Goal: Task Accomplishment & Management: Complete application form

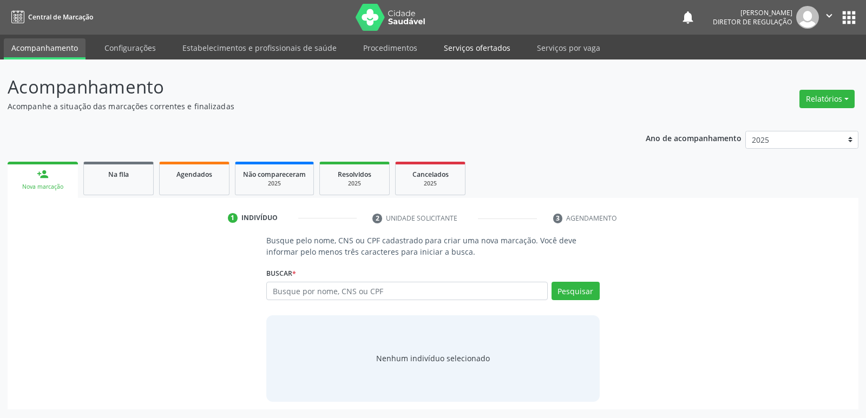
click at [486, 49] on link "Serviços ofertados" at bounding box center [477, 47] width 82 height 19
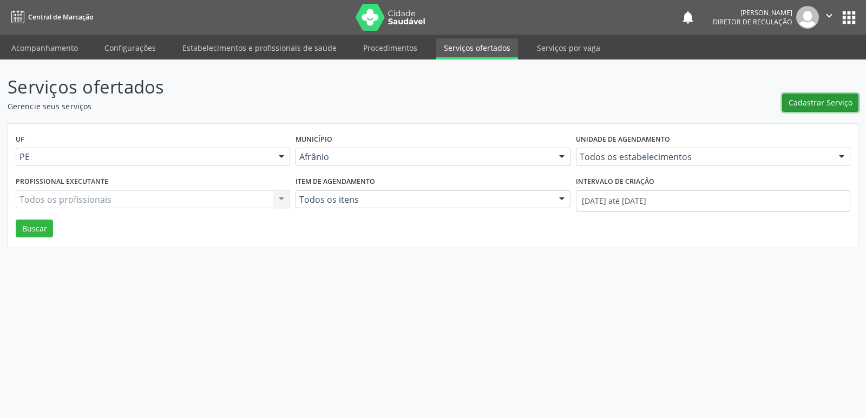
click at [822, 103] on span "Cadastrar Serviço" at bounding box center [821, 102] width 64 height 11
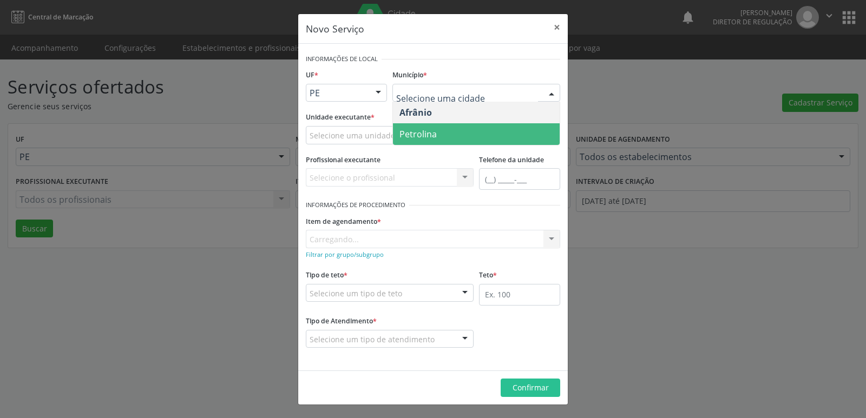
click at [445, 129] on span "Petrolina" at bounding box center [476, 134] width 167 height 22
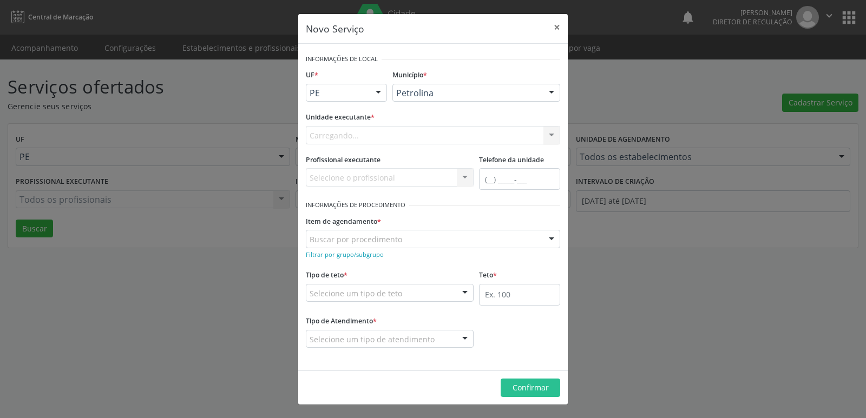
click at [399, 132] on div "Carregando... Academia da Saude de Afranio Academia da Saude do Bairro Roberto …" at bounding box center [433, 135] width 254 height 18
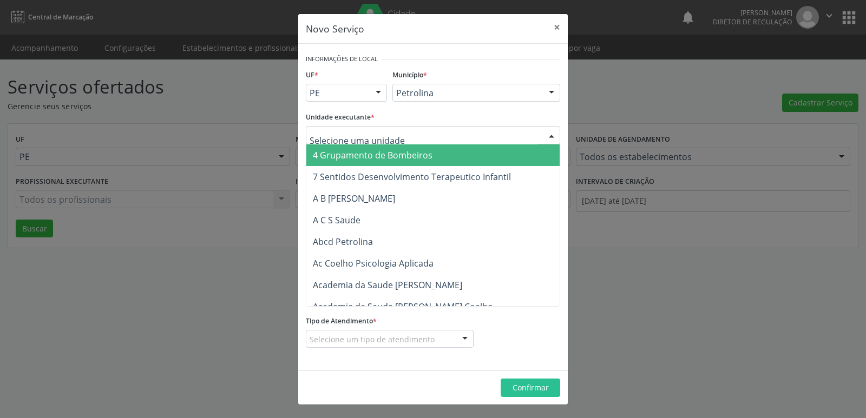
click at [398, 133] on div at bounding box center [433, 135] width 254 height 18
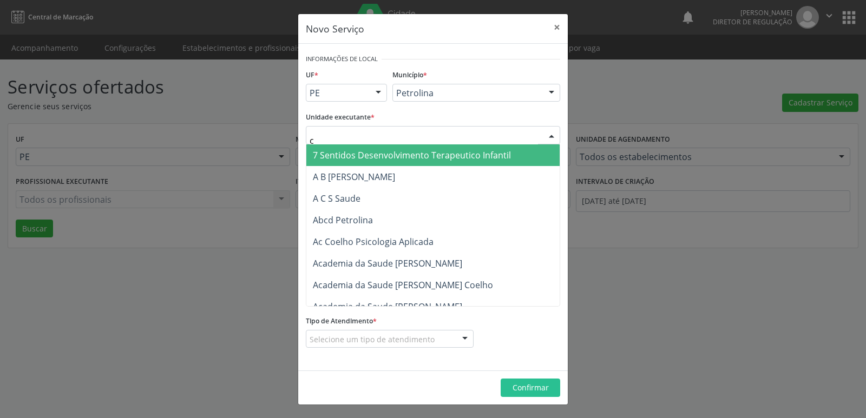
type input "cd"
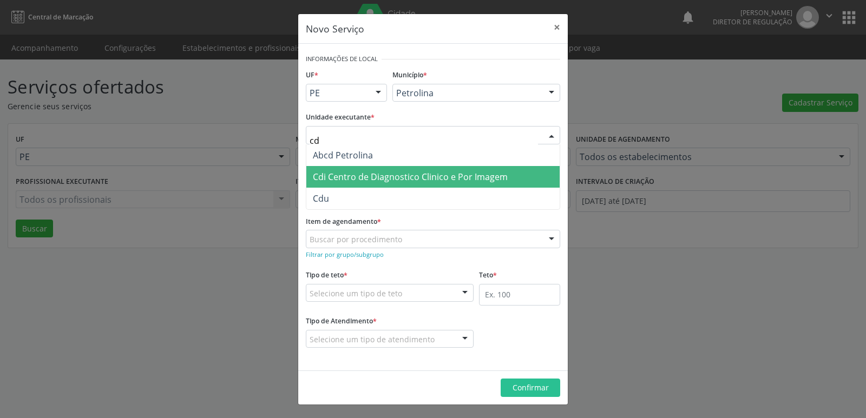
click at [412, 175] on span "Cdi Centro de Diagnostico Clinico e Por Imagem" at bounding box center [410, 177] width 195 height 12
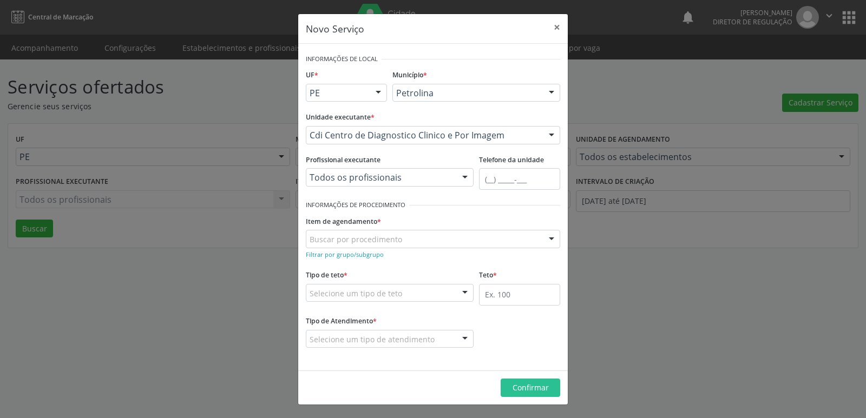
click at [404, 238] on div "Buscar por procedimento" at bounding box center [433, 239] width 254 height 18
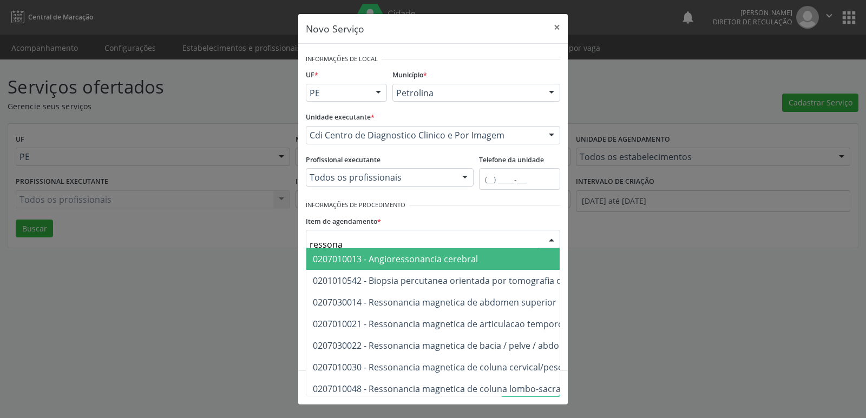
type input "ressonan"
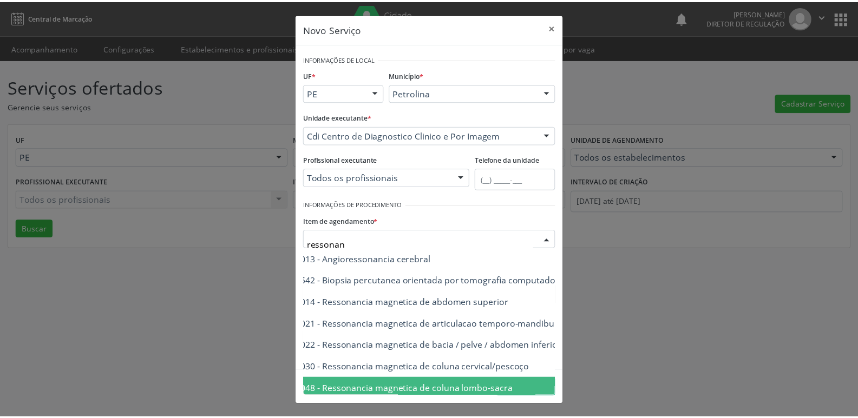
scroll to position [0, 65]
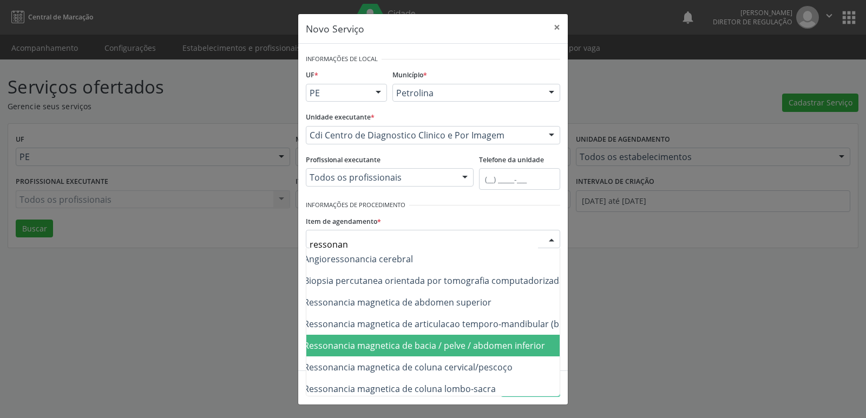
click at [519, 345] on span "0207030022 - Ressonancia magnetica de bacia / pelve / abdomen inferior" at bounding box center [396, 346] width 297 height 12
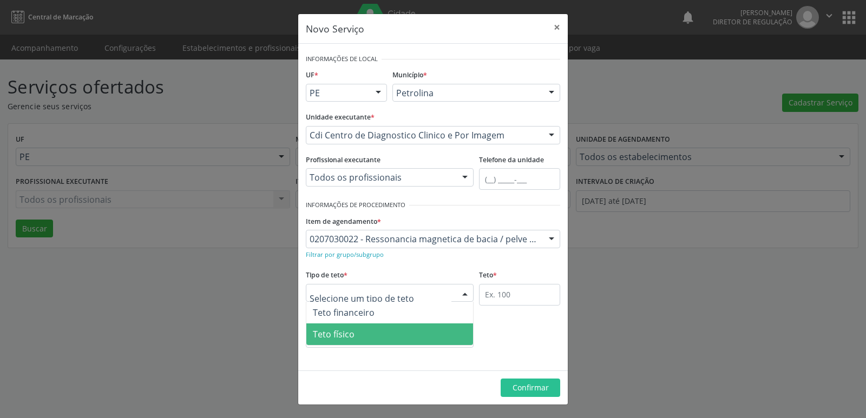
click at [361, 330] on span "Teto físico" at bounding box center [389, 335] width 167 height 22
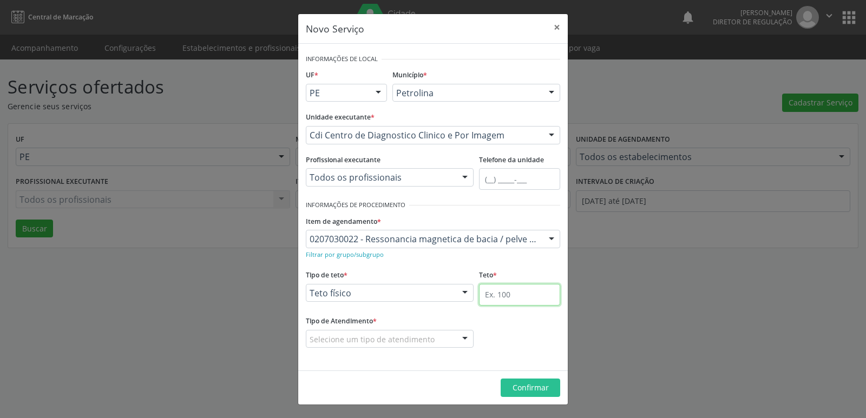
click at [497, 295] on input "text" at bounding box center [519, 295] width 81 height 22
type input "1"
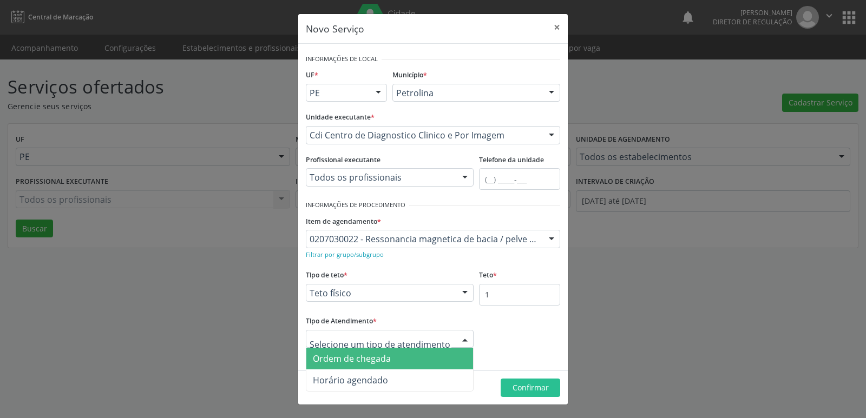
click at [416, 358] on span "Ordem de chegada" at bounding box center [389, 359] width 167 height 22
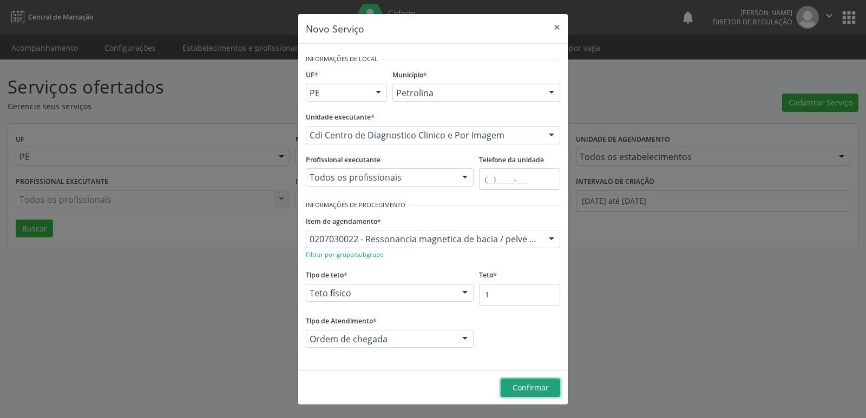
click at [530, 386] on span "Confirmar" at bounding box center [531, 388] width 36 height 10
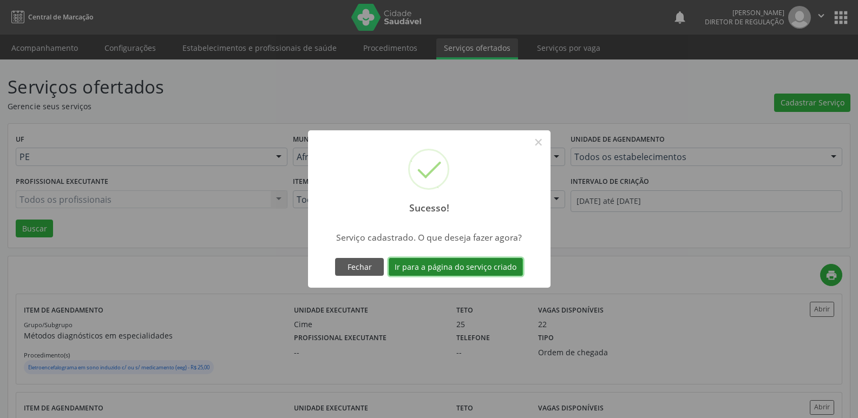
click at [494, 264] on button "Ir para a página do serviço criado" at bounding box center [456, 267] width 134 height 18
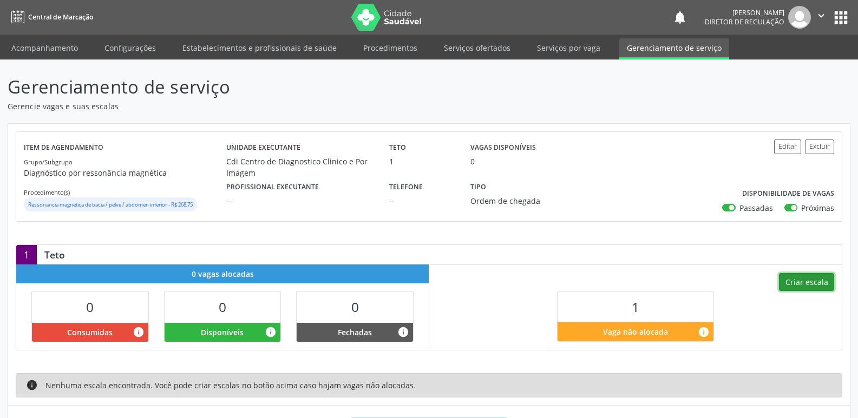
click at [812, 281] on button "Criar escala" at bounding box center [806, 282] width 55 height 18
select select "8"
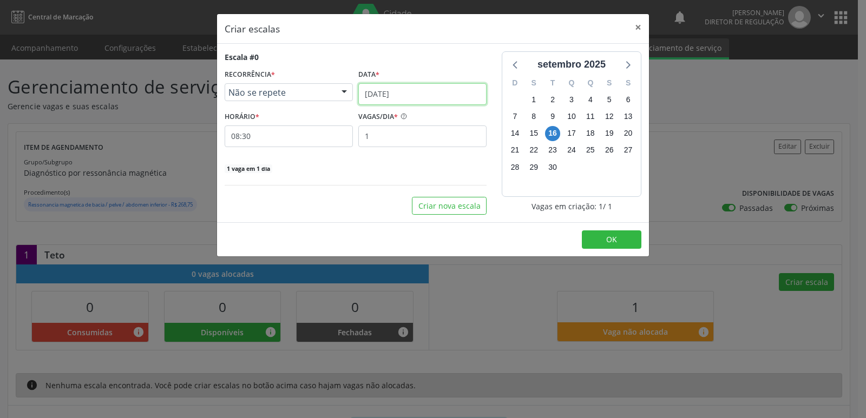
click at [414, 92] on input "1[DATE]" at bounding box center [422, 94] width 128 height 22
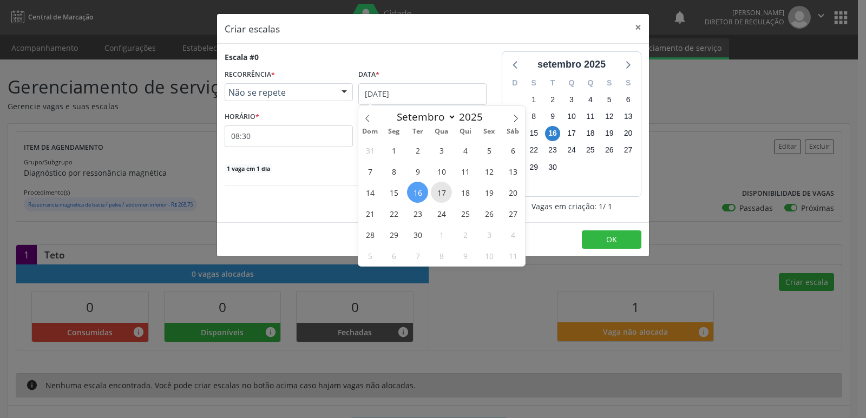
click at [445, 194] on span "17" at bounding box center [441, 192] width 21 height 21
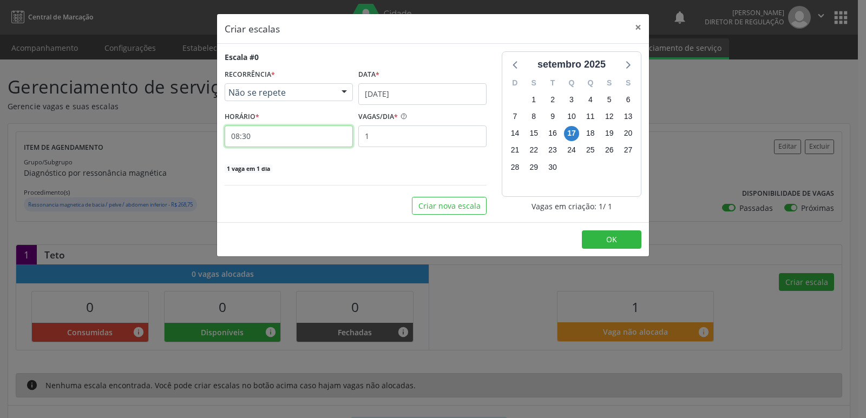
click at [265, 136] on input "08:30" at bounding box center [289, 137] width 128 height 22
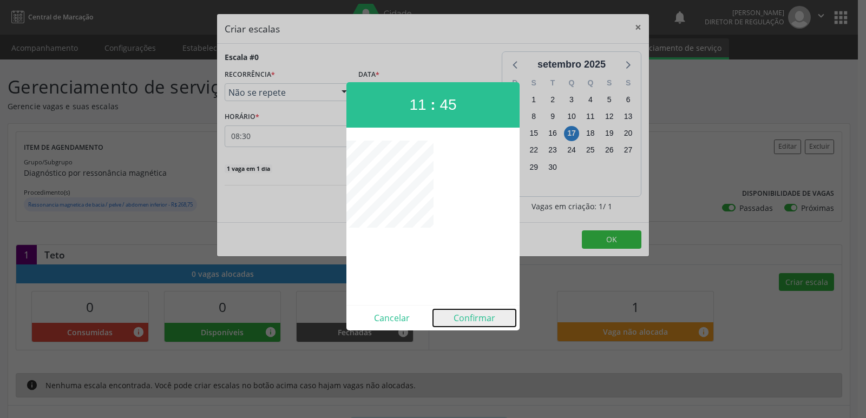
click at [488, 319] on button "Confirmar" at bounding box center [474, 318] width 83 height 17
type input "11:45"
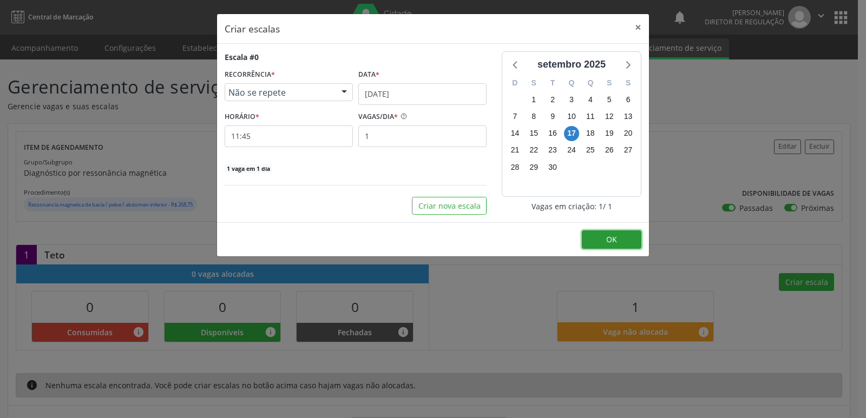
click at [613, 239] on span "OK" at bounding box center [611, 239] width 11 height 10
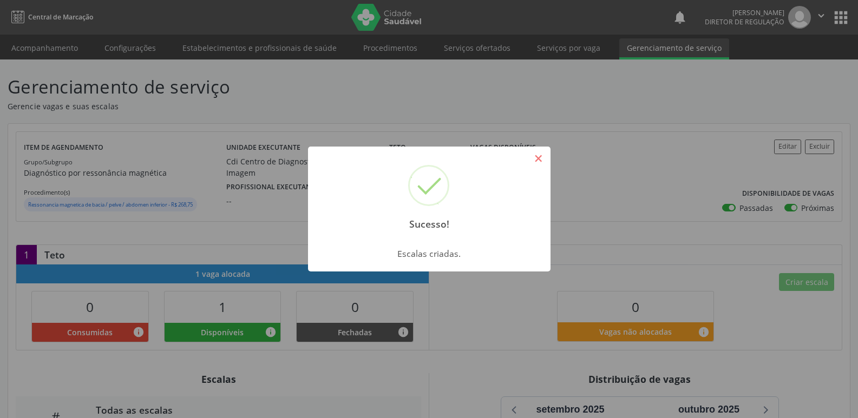
click at [543, 160] on button "×" at bounding box center [538, 158] width 18 height 18
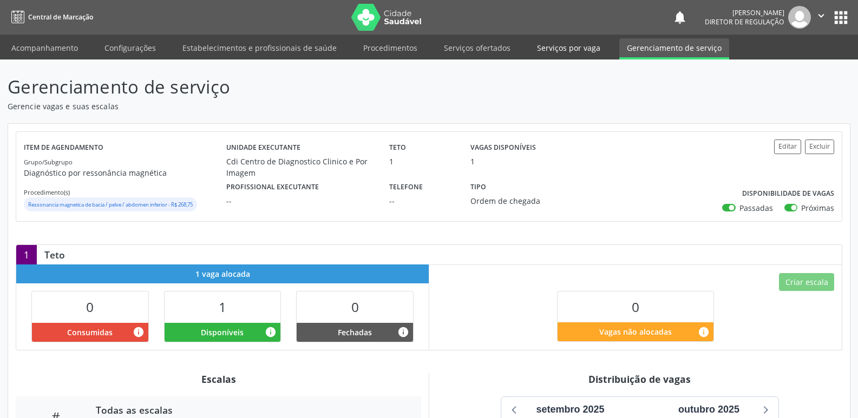
click at [552, 49] on link "Serviços por vaga" at bounding box center [568, 47] width 78 height 19
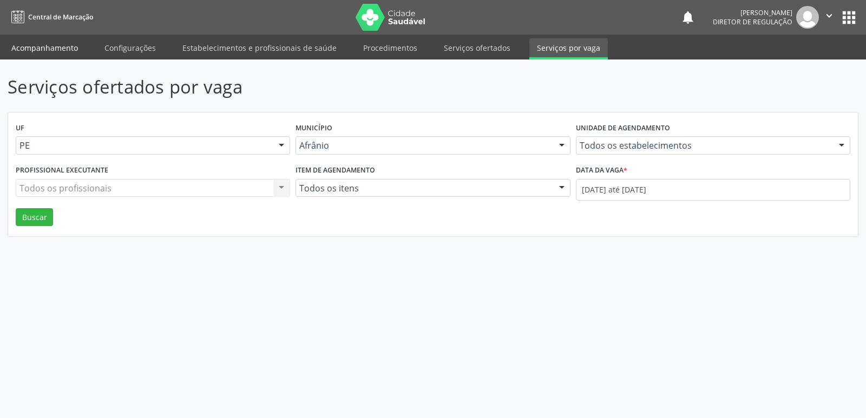
click at [71, 47] on link "Acompanhamento" at bounding box center [45, 47] width 82 height 19
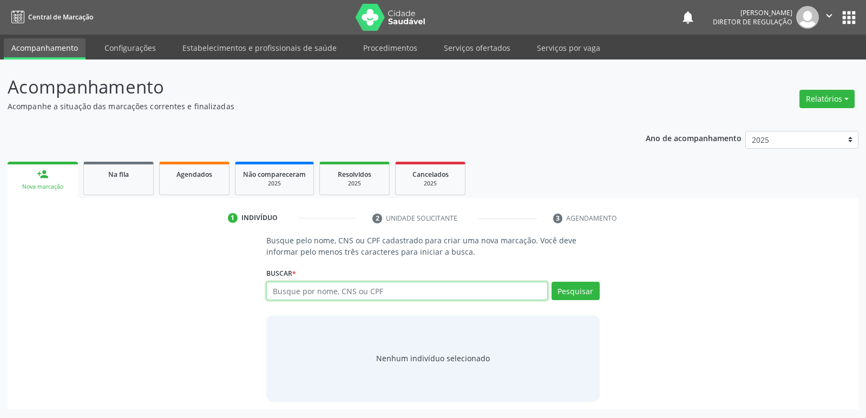
click at [355, 292] on input "text" at bounding box center [406, 291] width 281 height 18
type input "708206101743843"
click at [585, 293] on button "Pesquisar" at bounding box center [576, 291] width 48 height 18
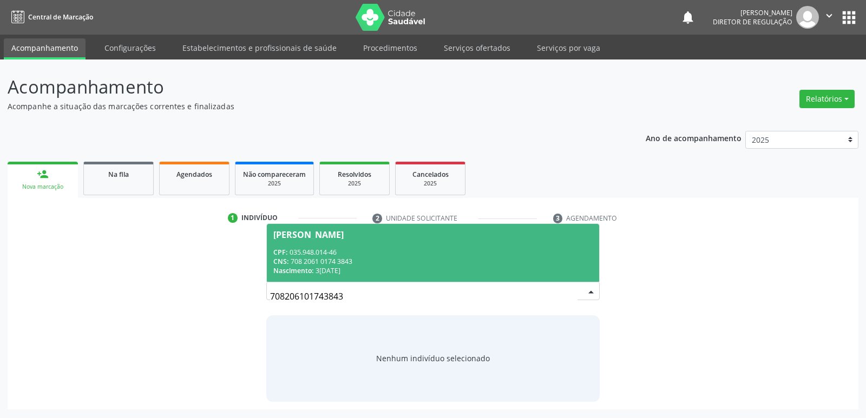
click at [456, 255] on div "CPF: 035.948.014-46" at bounding box center [432, 252] width 319 height 9
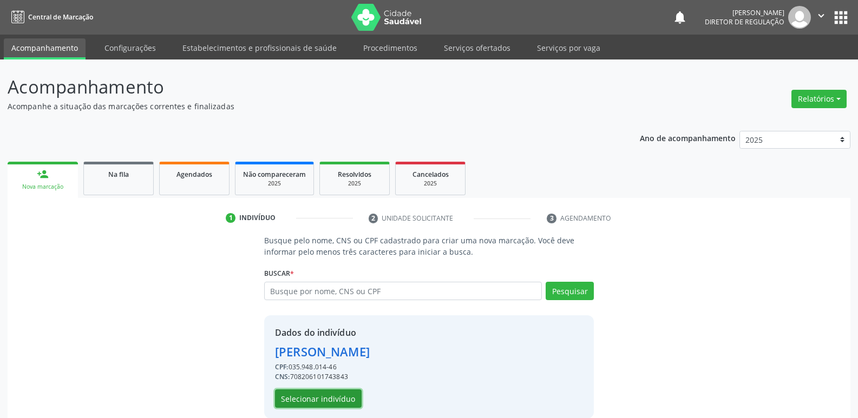
click at [336, 397] on button "Selecionar indivíduo" at bounding box center [318, 399] width 87 height 18
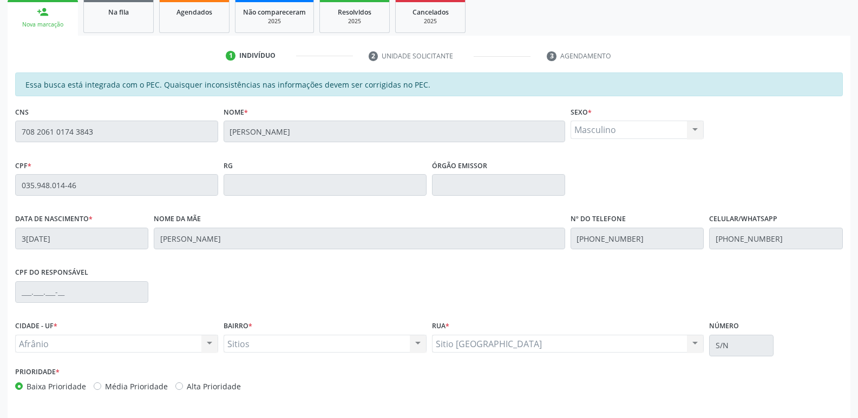
scroll to position [200, 0]
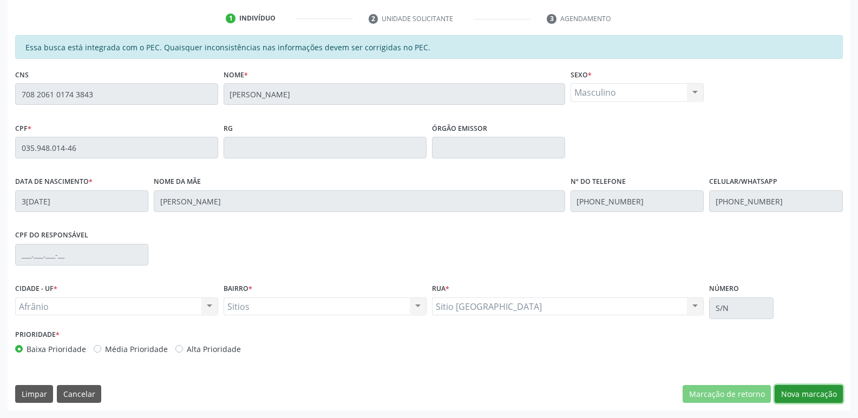
click at [821, 393] on button "Nova marcação" at bounding box center [809, 394] width 68 height 18
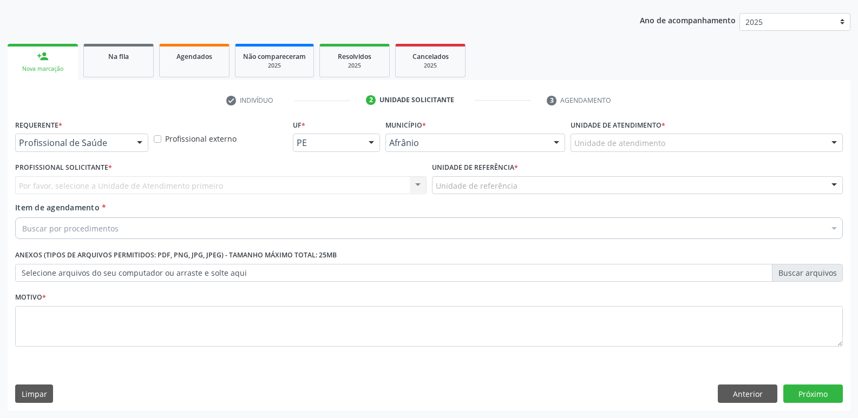
scroll to position [118, 0]
click at [691, 136] on div at bounding box center [706, 143] width 272 height 18
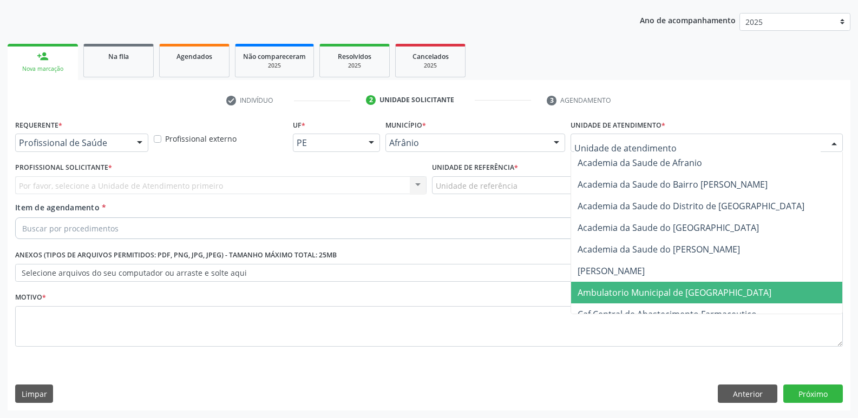
click at [684, 291] on span "Ambulatorio Municipal de [GEOGRAPHIC_DATA]" at bounding box center [674, 293] width 194 height 12
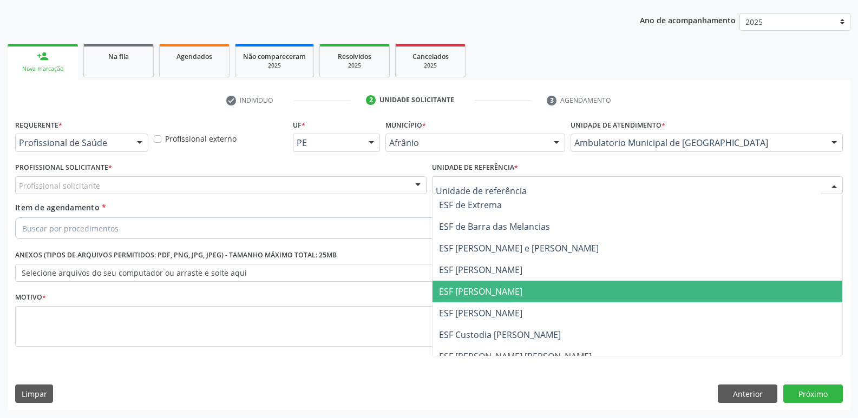
click at [514, 294] on span "ESF [PERSON_NAME]" at bounding box center [637, 292] width 410 height 22
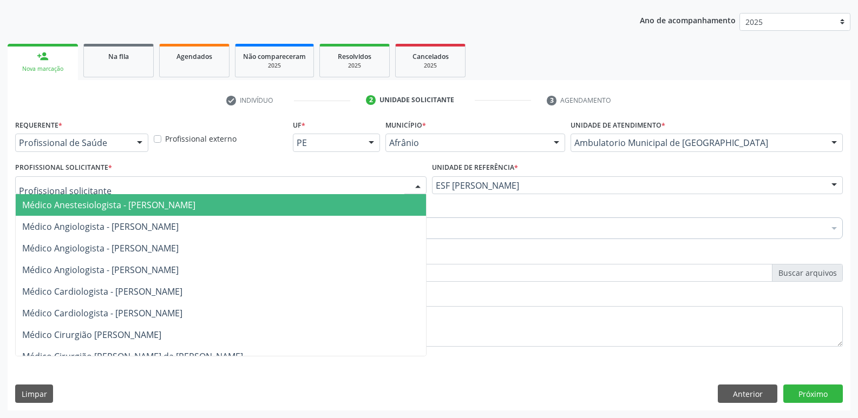
click at [110, 185] on div at bounding box center [220, 185] width 411 height 18
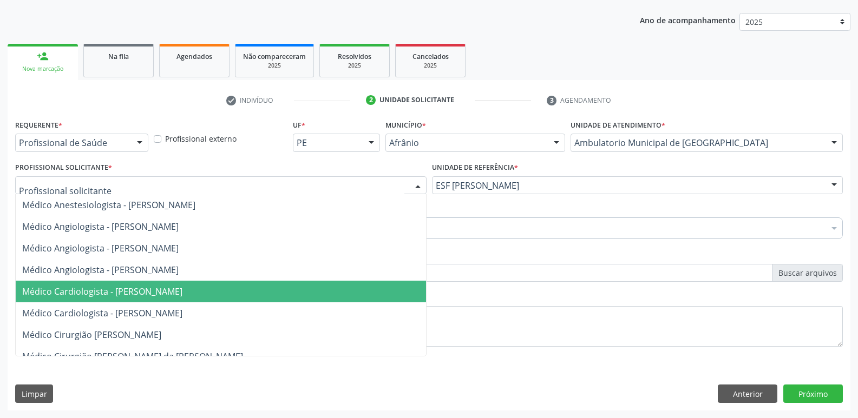
click at [168, 290] on span "Médico Cardiologista - [PERSON_NAME]" at bounding box center [102, 292] width 160 height 12
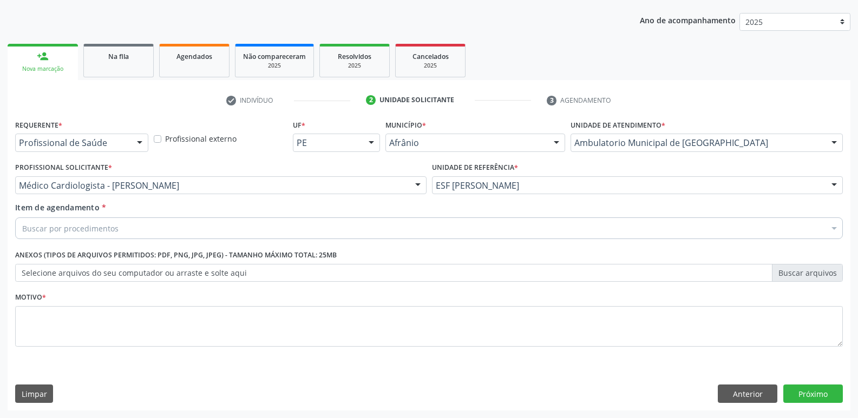
click at [169, 229] on div "Buscar por procedimentos" at bounding box center [429, 229] width 828 height 22
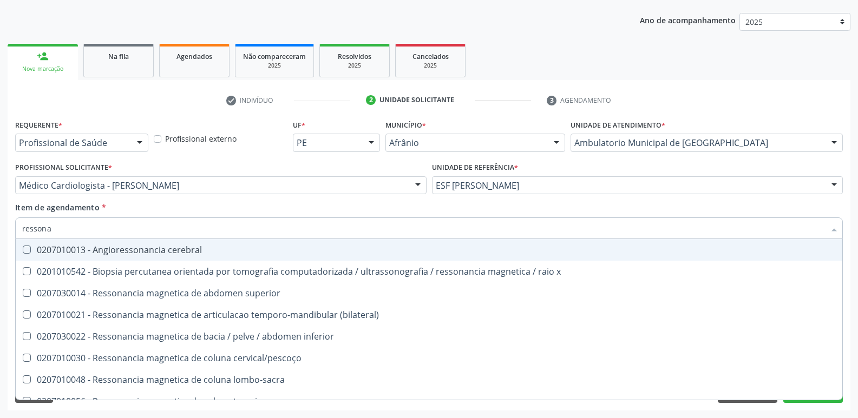
type input "ressonan"
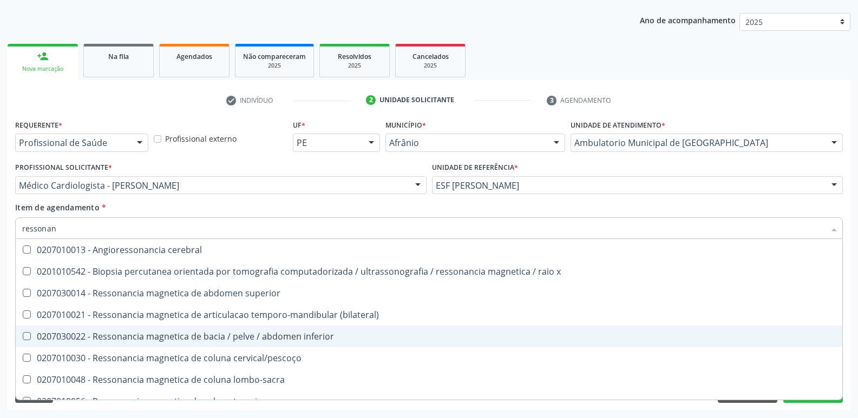
click at [212, 333] on div "0207030022 - Ressonancia magnetica de bacia / pelve / abdomen inferior" at bounding box center [428, 336] width 813 height 9
checkbox inferior "true"
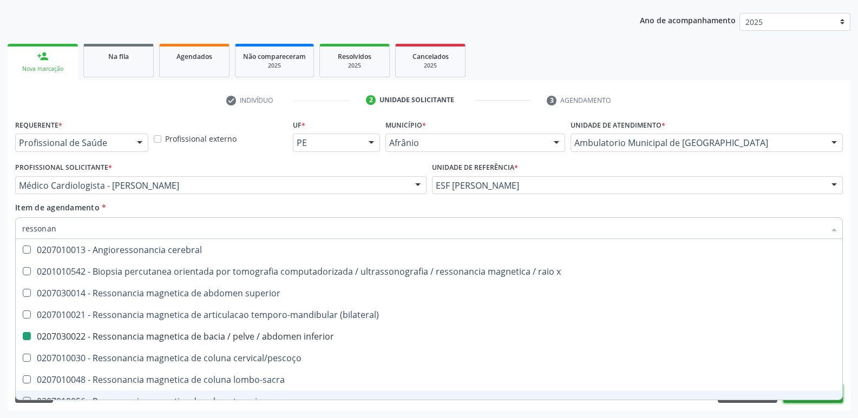
click at [788, 402] on button "Próximo" at bounding box center [813, 394] width 60 height 18
checkbox x "true"
checkbox inferior "false"
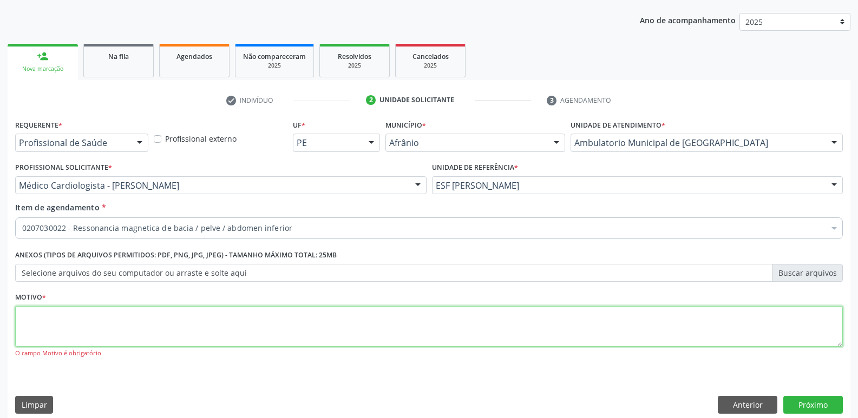
click at [333, 333] on textarea at bounding box center [429, 326] width 828 height 41
type textarea "*"
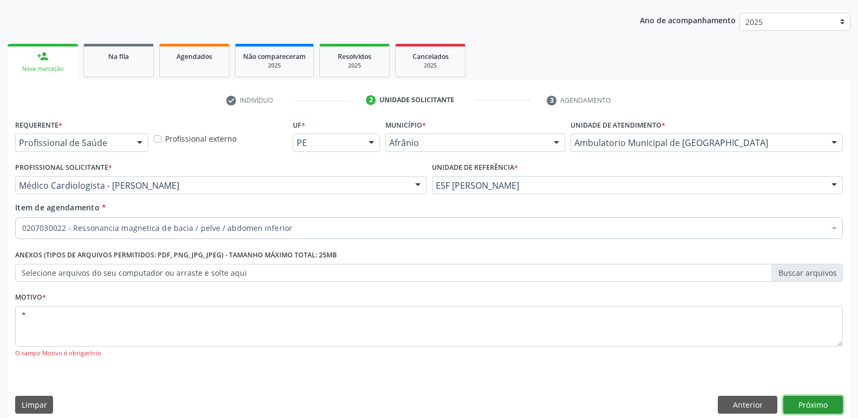
click at [818, 404] on button "Próximo" at bounding box center [813, 405] width 60 height 18
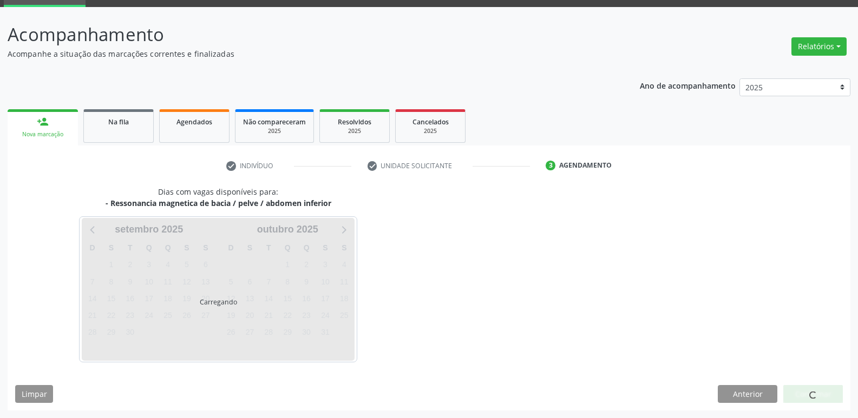
scroll to position [52, 0]
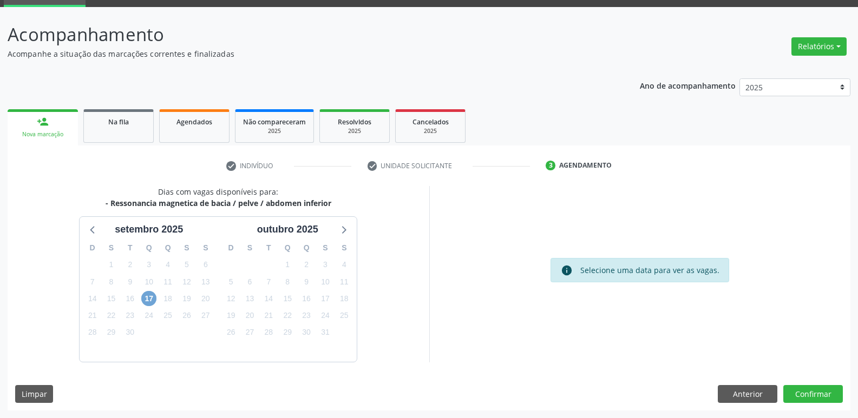
click at [150, 300] on span "17" at bounding box center [148, 298] width 15 height 15
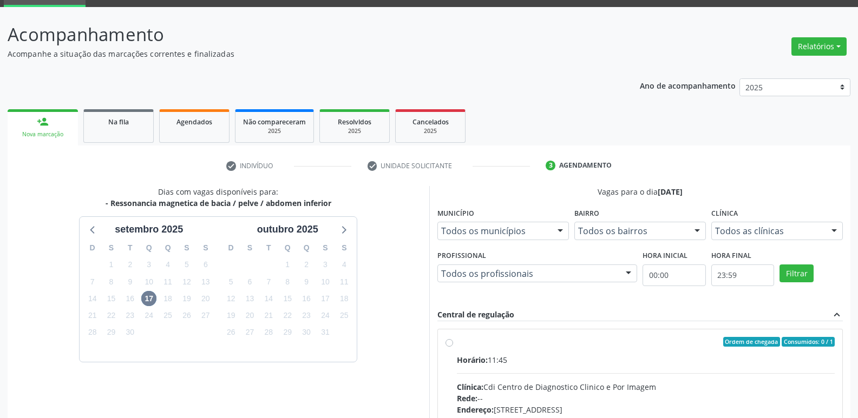
click at [471, 343] on div "Ordem de chegada Consumidos: 0 / 1" at bounding box center [646, 342] width 378 height 10
click at [453, 343] on input "Ordem de chegada Consumidos: 0 / 1 Horário: 11:45 Clínica: Cdi Centro de Diagno…" at bounding box center [449, 342] width 8 height 10
radio input "true"
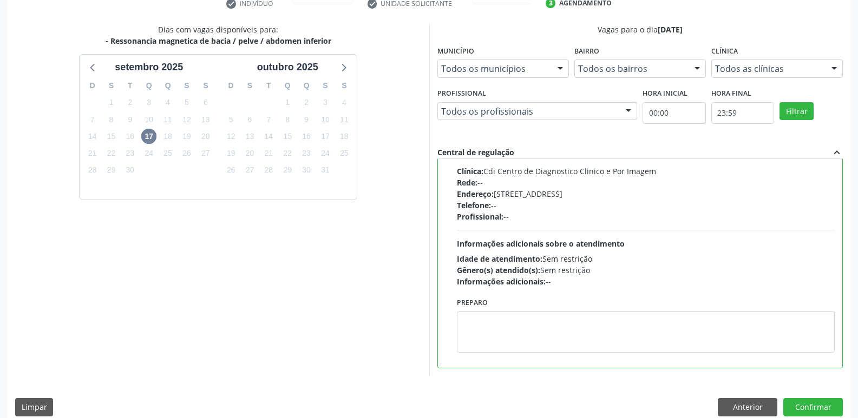
scroll to position [228, 0]
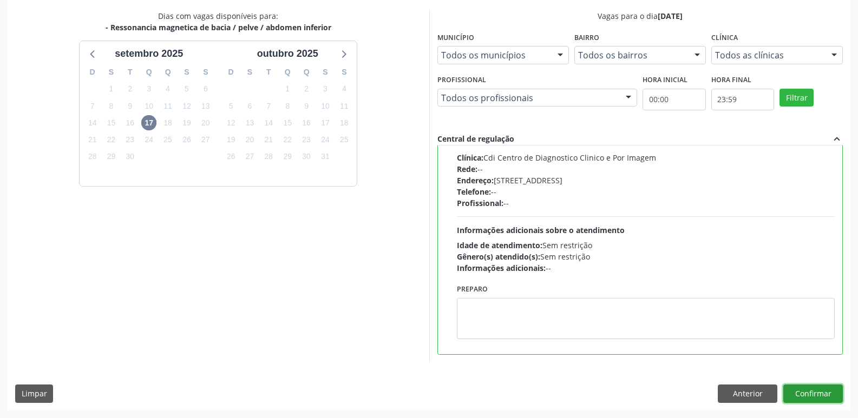
click at [816, 394] on button "Confirmar" at bounding box center [813, 394] width 60 height 18
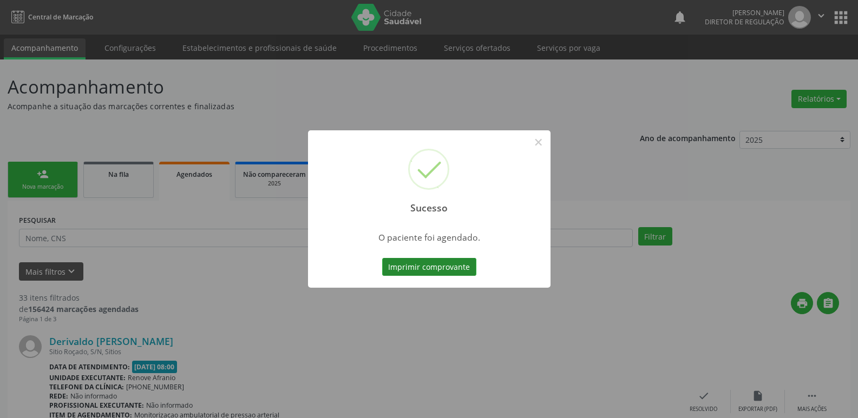
click at [468, 271] on button "Imprimir comprovante" at bounding box center [429, 267] width 94 height 18
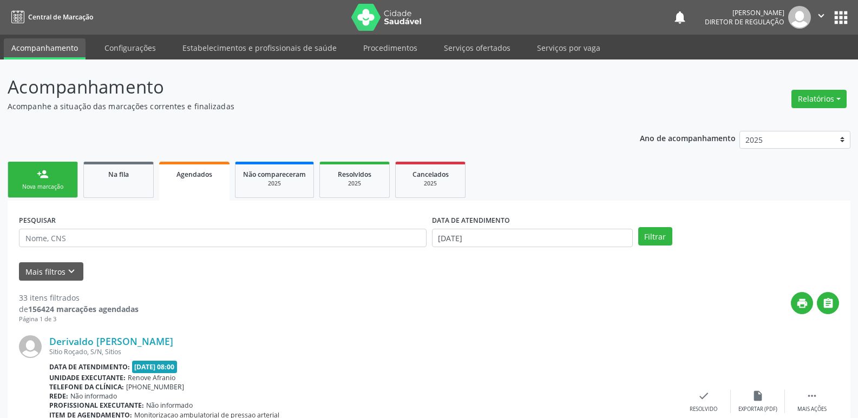
click at [64, 175] on link "person_add Nova marcação" at bounding box center [43, 180] width 70 height 36
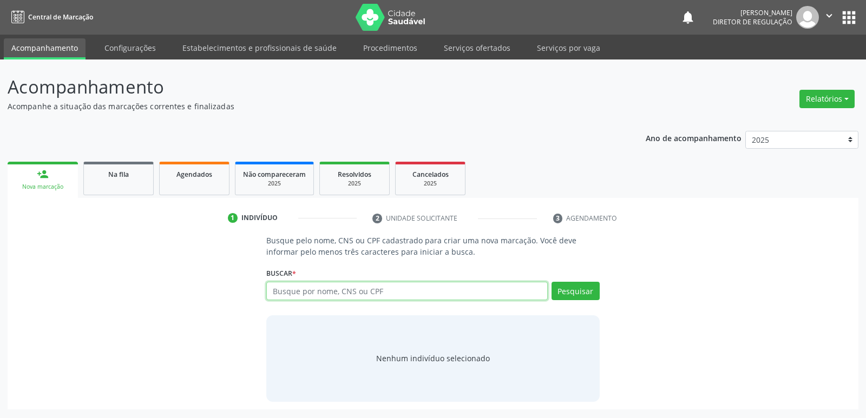
click at [393, 295] on input "text" at bounding box center [406, 291] width 281 height 18
type input "703005835928776"
click at [588, 293] on button "Pesquisar" at bounding box center [576, 291] width 48 height 18
click at [204, 175] on span "Agendados" at bounding box center [194, 174] width 36 height 9
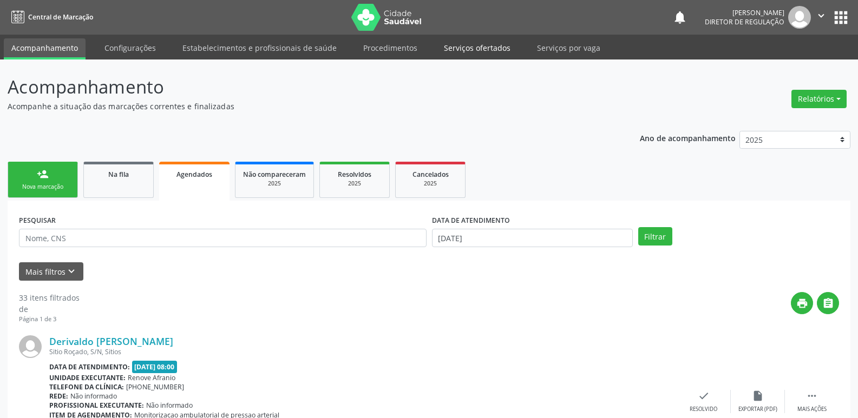
click at [486, 49] on link "Serviços ofertados" at bounding box center [477, 47] width 82 height 19
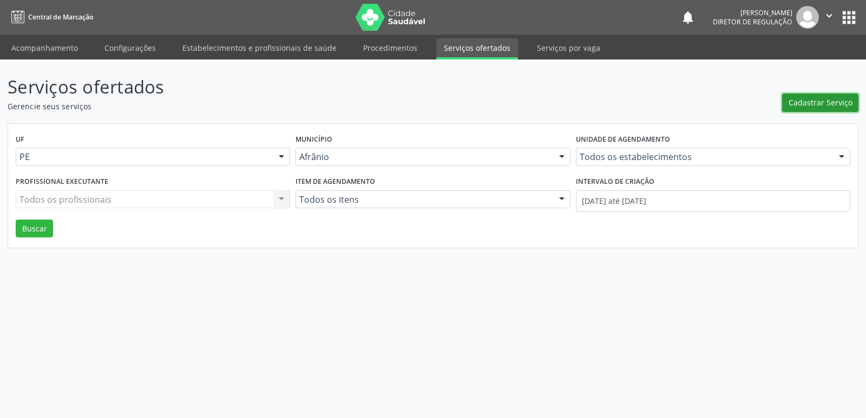
click at [836, 101] on span "Cadastrar Serviço" at bounding box center [821, 102] width 64 height 11
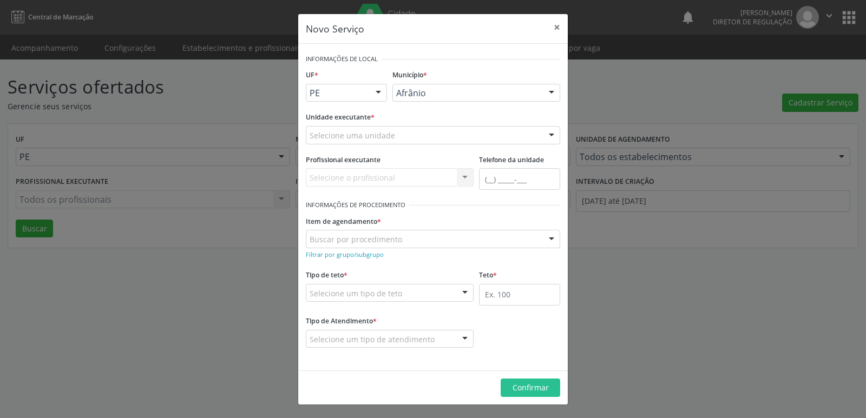
click at [376, 94] on div at bounding box center [378, 93] width 16 height 18
click at [375, 113] on span "BA" at bounding box center [346, 113] width 80 height 22
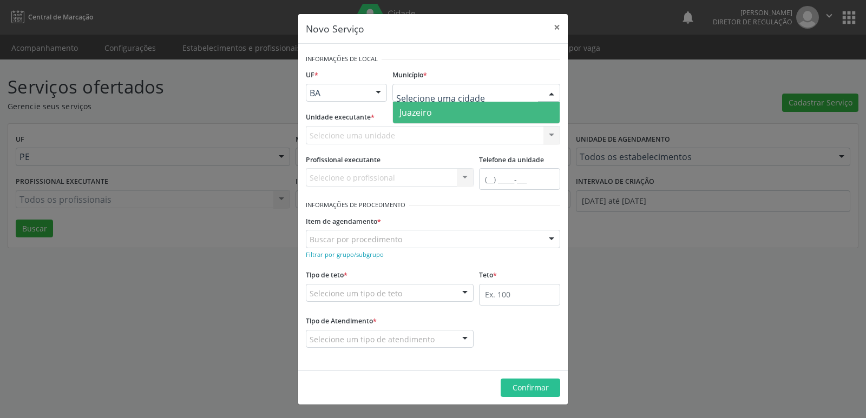
click at [447, 113] on span "Juazeiro" at bounding box center [476, 113] width 167 height 22
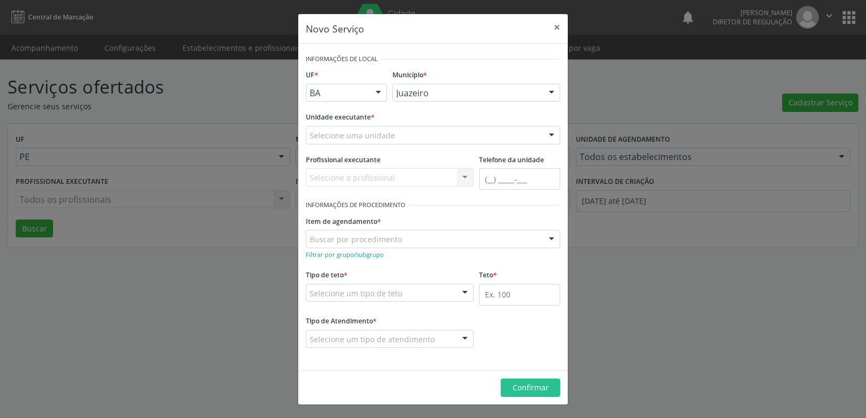
click at [426, 132] on div "Selecione uma unidade" at bounding box center [433, 135] width 254 height 18
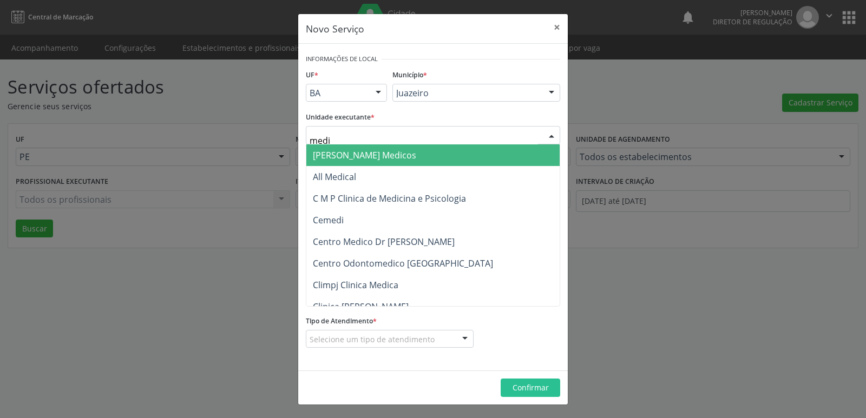
type input "mediv"
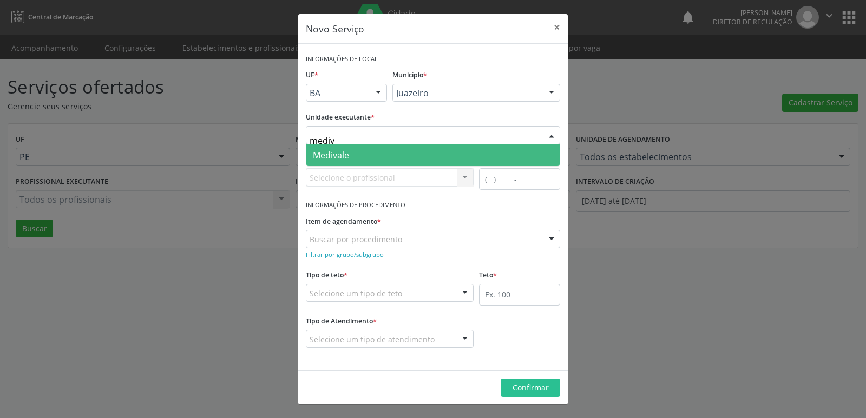
click at [416, 152] on span "Medivale" at bounding box center [432, 156] width 253 height 22
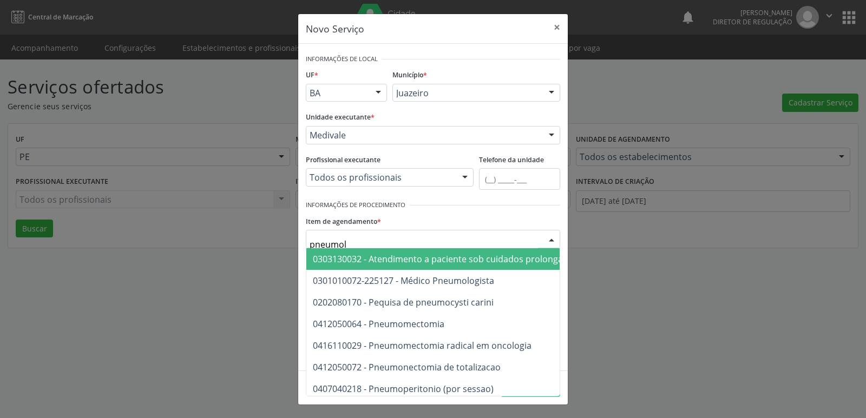
type input "pneumolo"
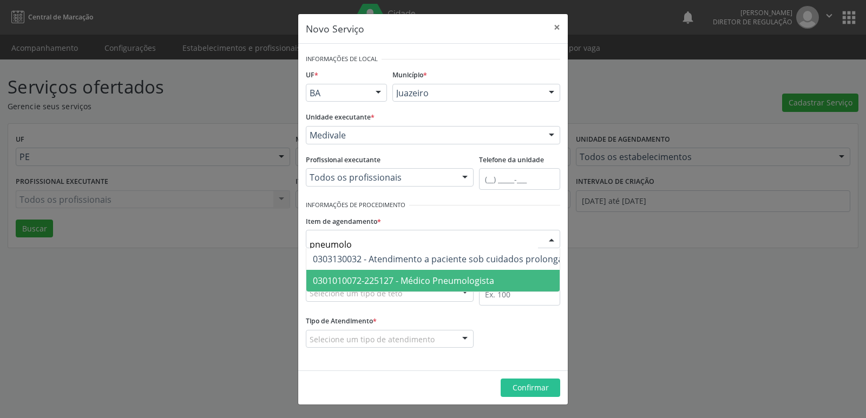
click at [414, 278] on span "0301010072-225127 - Médico Pneumologista" at bounding box center [403, 281] width 181 height 12
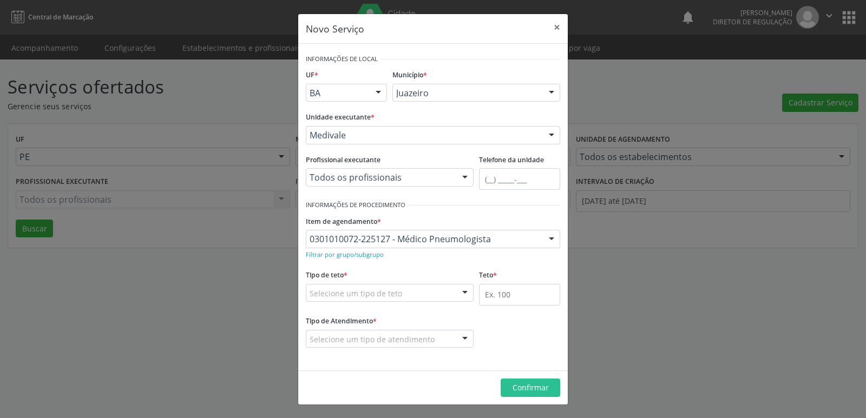
click at [411, 292] on div "Selecione um tipo de teto" at bounding box center [390, 293] width 168 height 18
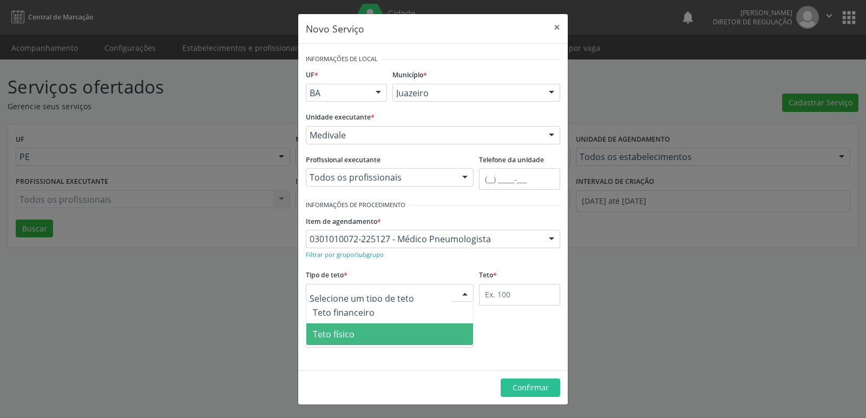
click at [397, 334] on span "Teto físico" at bounding box center [389, 335] width 167 height 22
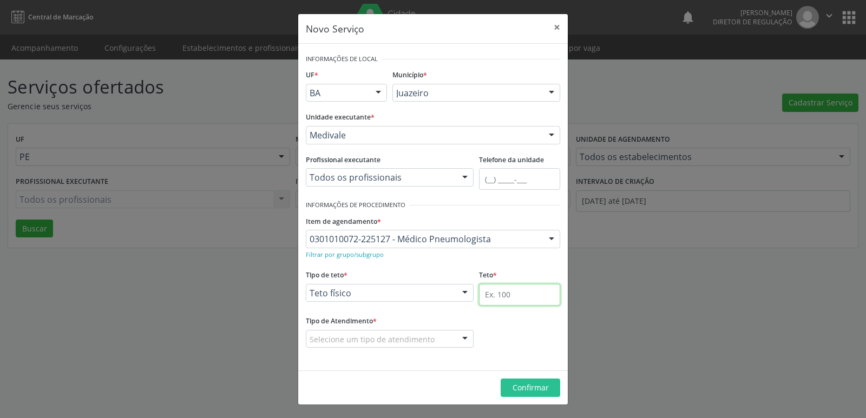
click at [497, 298] on input "text" at bounding box center [519, 295] width 81 height 22
type input "1"
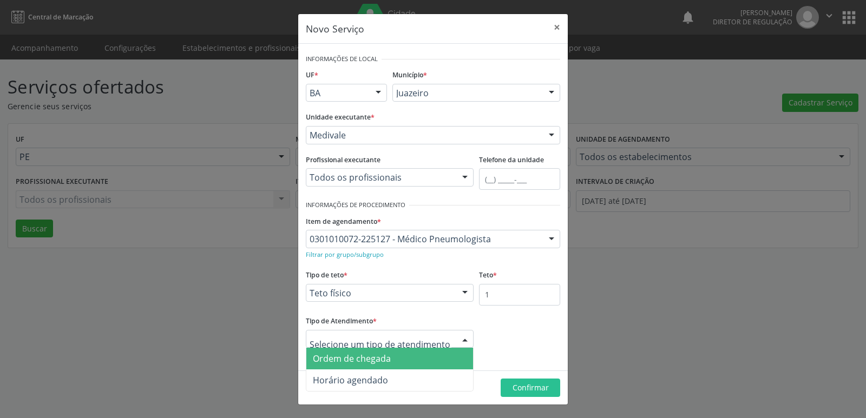
click at [416, 356] on span "Ordem de chegada" at bounding box center [389, 359] width 167 height 22
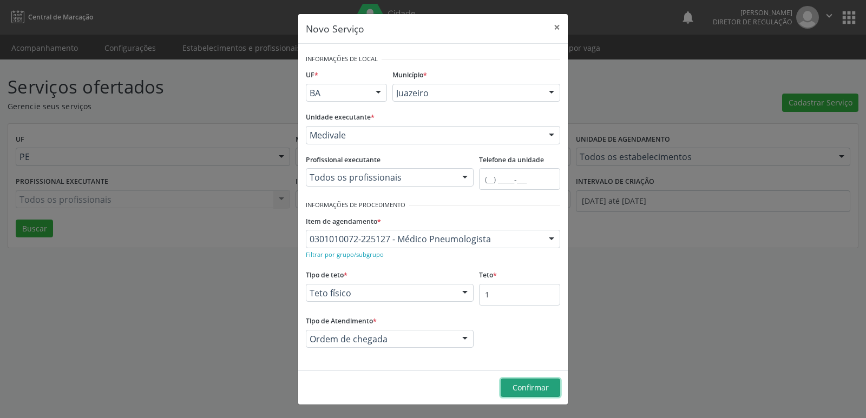
click at [529, 390] on span "Confirmar" at bounding box center [531, 388] width 36 height 10
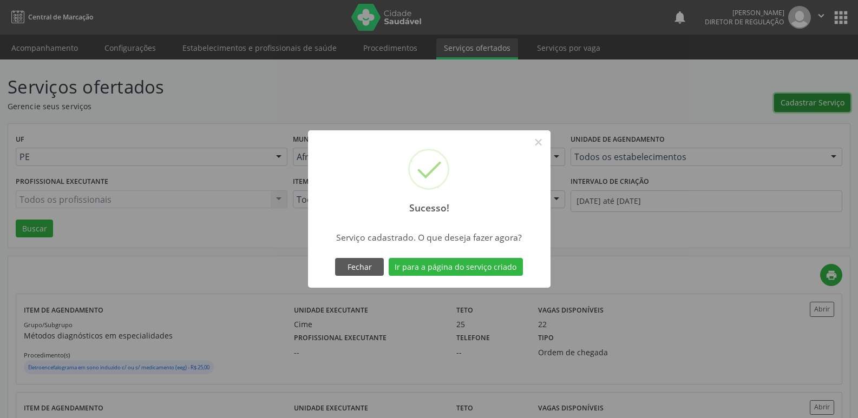
click at [774, 94] on button "Cadastrar Serviço" at bounding box center [812, 103] width 76 height 18
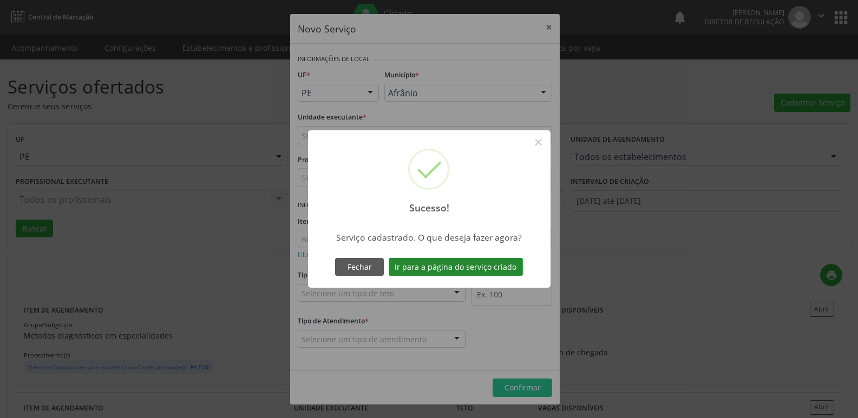
click at [463, 268] on button "Ir para a página do serviço criado" at bounding box center [456, 267] width 134 height 18
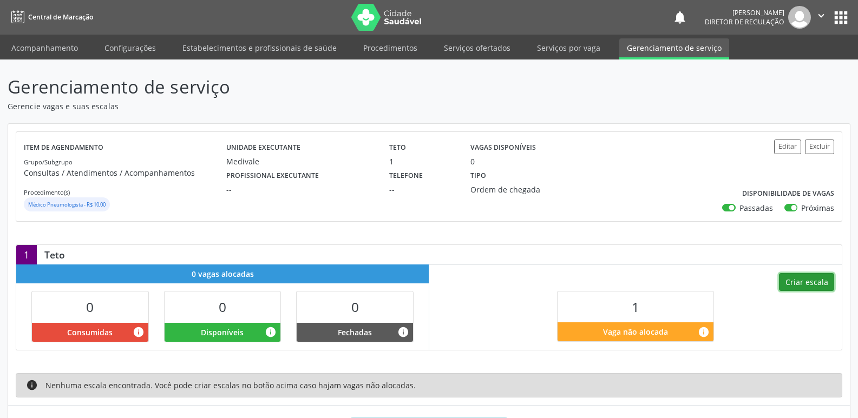
click at [812, 286] on button "Criar escala" at bounding box center [806, 282] width 55 height 18
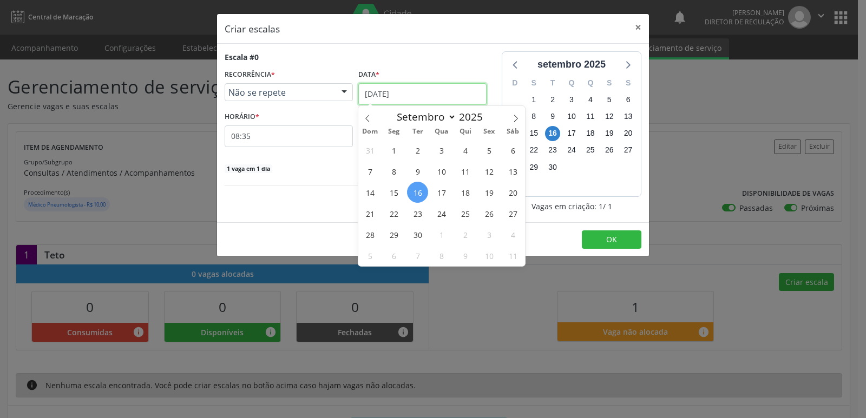
click at [425, 95] on input "1[DATE]" at bounding box center [422, 94] width 128 height 22
click at [444, 191] on span "17" at bounding box center [441, 192] width 21 height 21
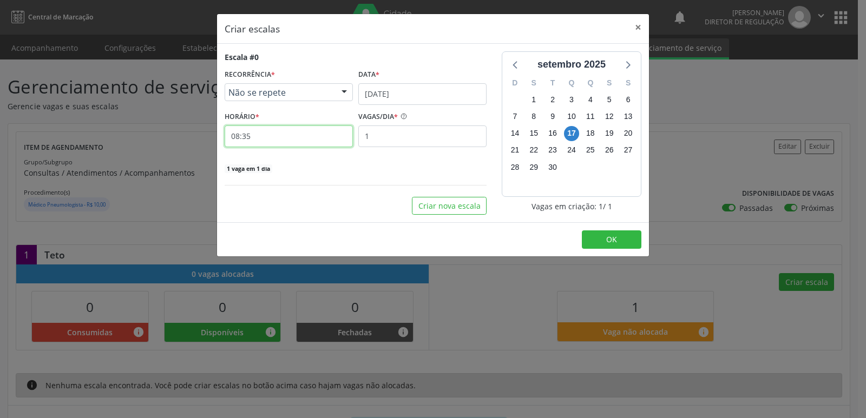
click at [302, 136] on input "08:35" at bounding box center [289, 137] width 128 height 22
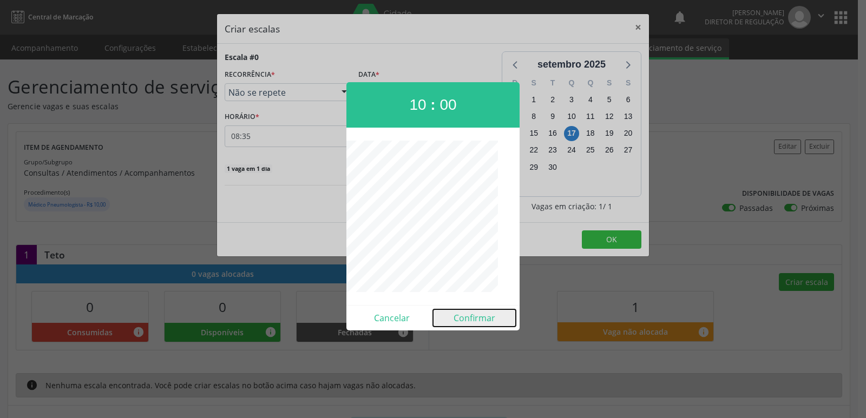
click at [482, 318] on button "Confirmar" at bounding box center [474, 318] width 83 height 17
type input "10:00"
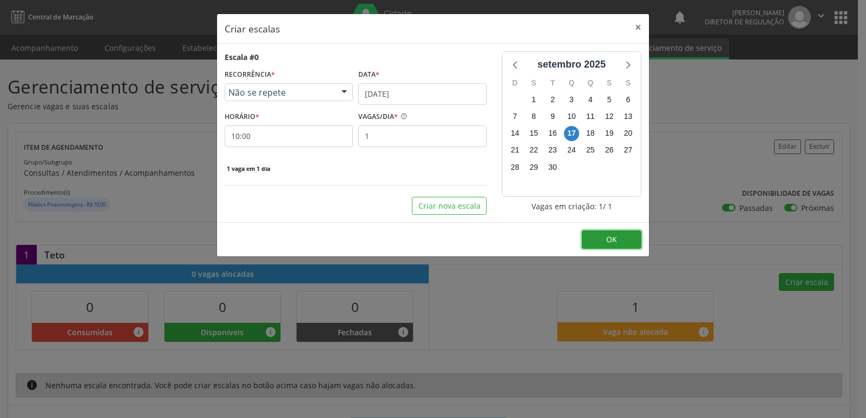
click at [620, 240] on button "OK" at bounding box center [612, 240] width 60 height 18
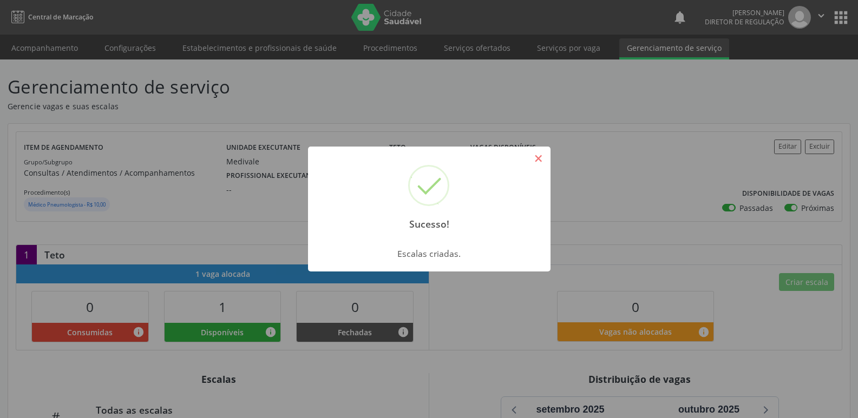
click at [542, 155] on button "×" at bounding box center [538, 158] width 18 height 18
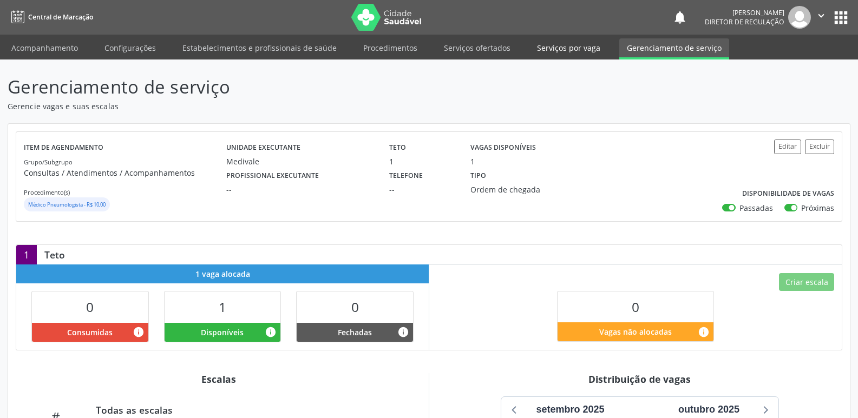
click at [544, 48] on link "Serviços por vaga" at bounding box center [568, 47] width 78 height 19
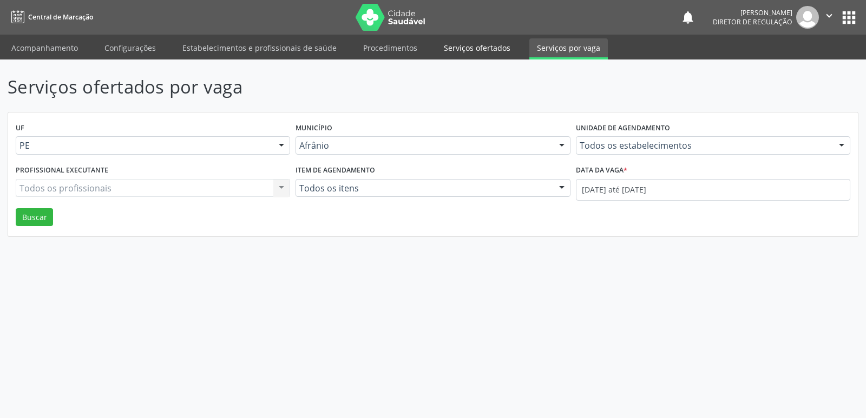
click at [484, 47] on link "Serviços ofertados" at bounding box center [477, 47] width 82 height 19
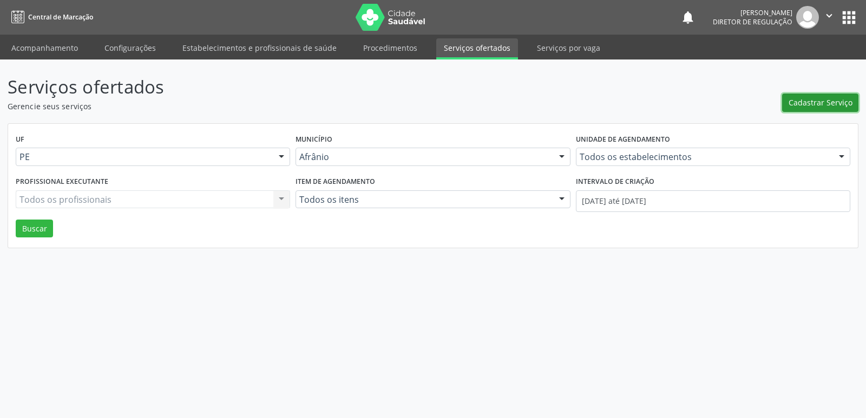
click at [809, 109] on button "Cadastrar Serviço" at bounding box center [820, 103] width 76 height 18
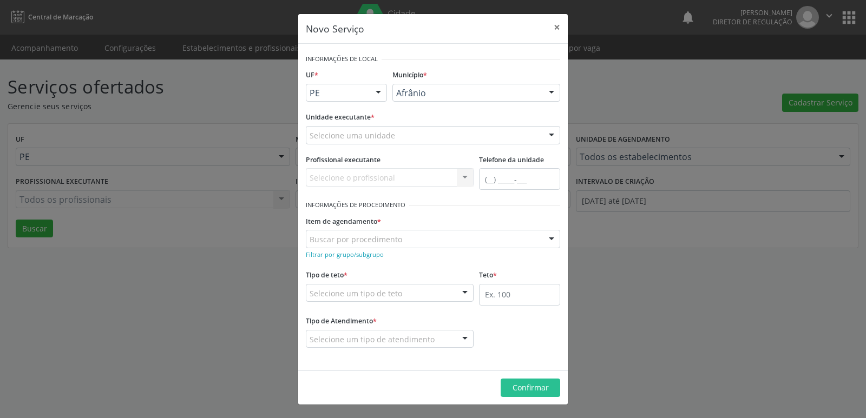
click at [378, 90] on div at bounding box center [378, 93] width 16 height 18
click at [372, 109] on span "BA" at bounding box center [346, 113] width 80 height 22
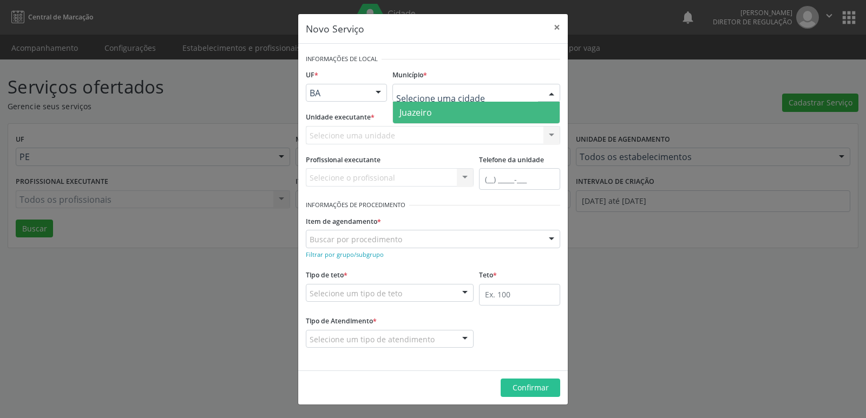
click at [421, 113] on span "Juazeiro" at bounding box center [415, 113] width 32 height 12
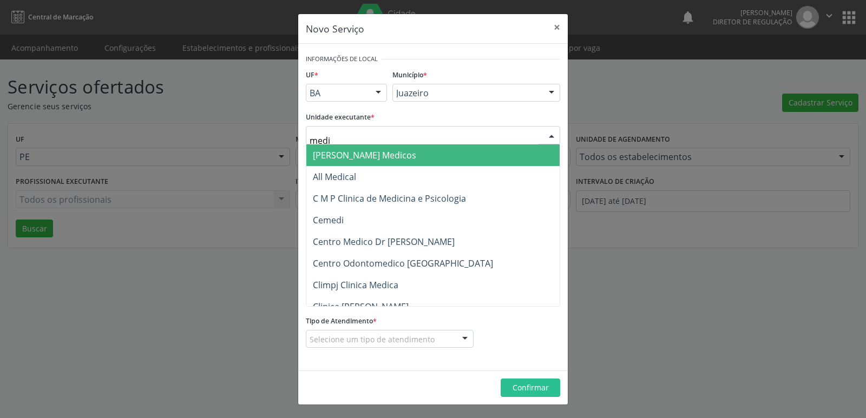
type input "mediv"
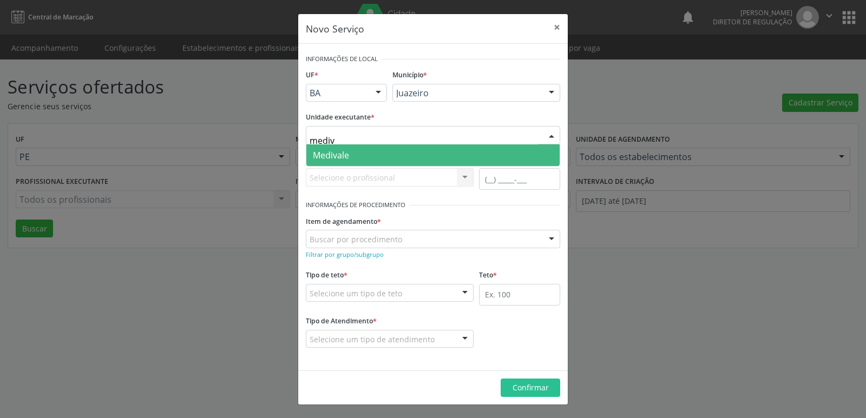
click at [384, 153] on span "Medivale" at bounding box center [432, 156] width 253 height 22
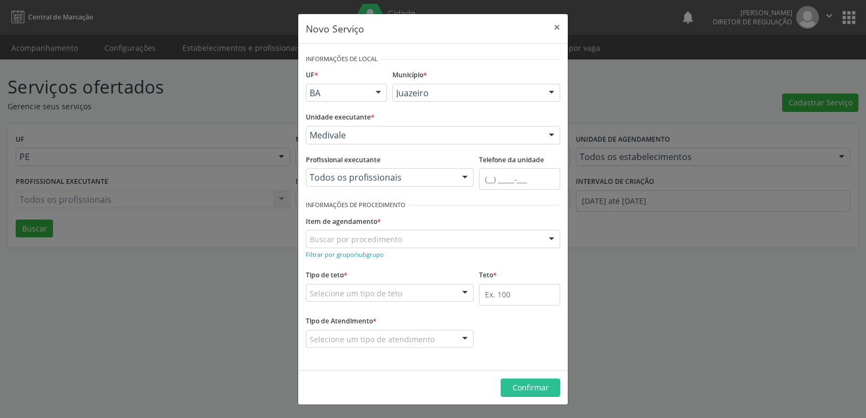
click at [414, 235] on div "Buscar por procedimento" at bounding box center [433, 239] width 254 height 18
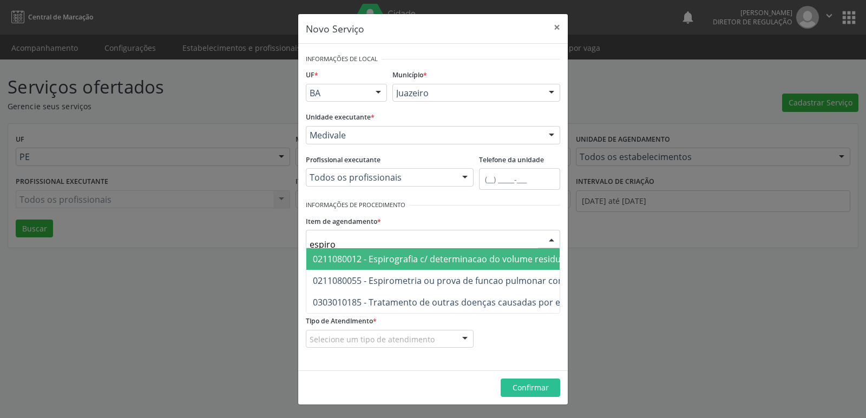
type input "espirom"
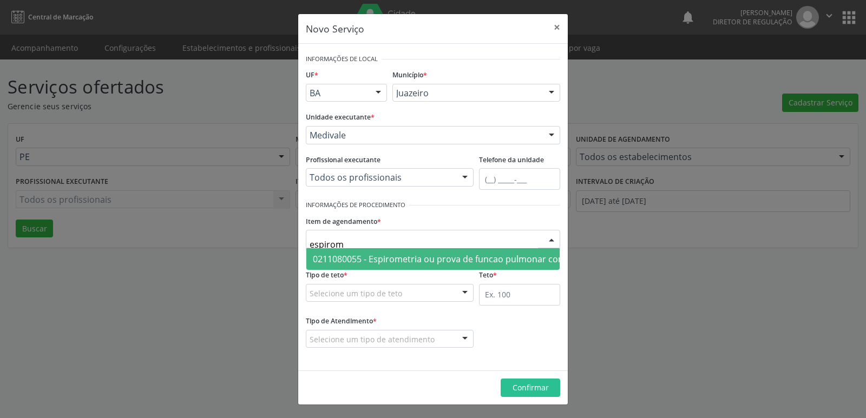
click at [414, 251] on span "0211080055 - Espirometria ou prova de funcao pulmonar completa com broncodilata…" at bounding box center [494, 259] width 376 height 22
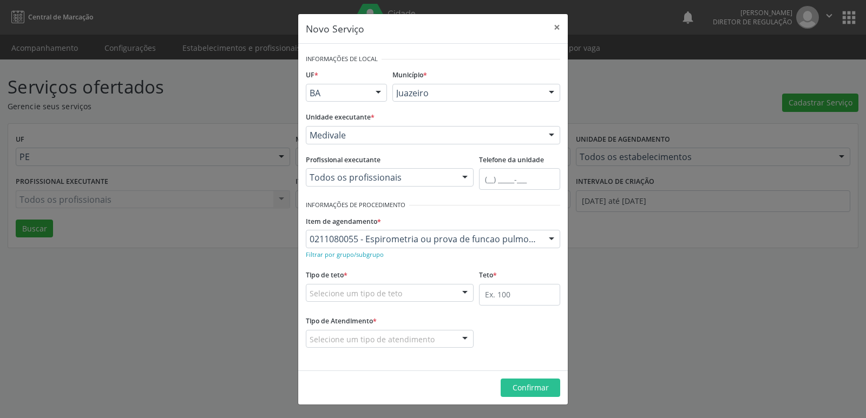
click at [412, 288] on div "Selecione um tipo de teto" at bounding box center [390, 293] width 168 height 18
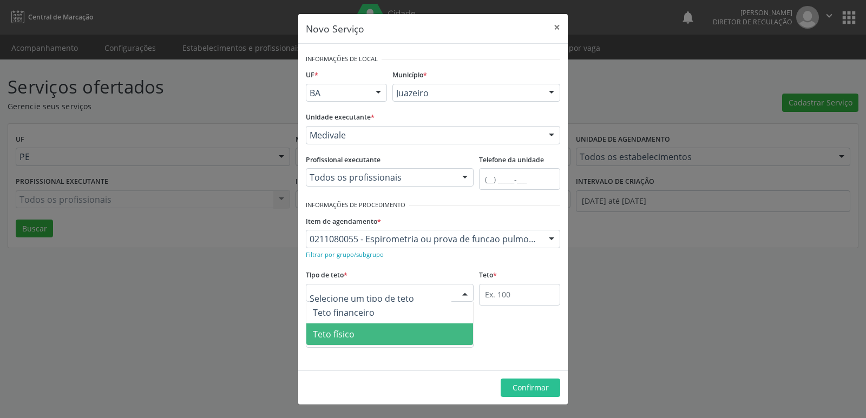
click at [401, 332] on span "Teto físico" at bounding box center [389, 335] width 167 height 22
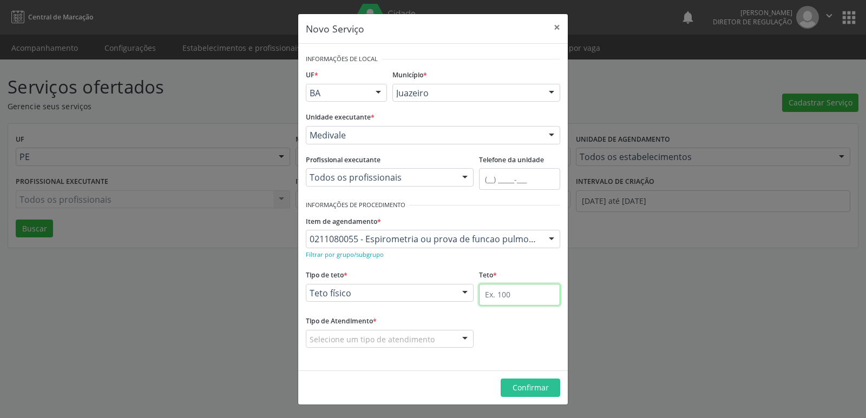
click at [496, 299] on input "text" at bounding box center [519, 295] width 81 height 22
type input "1"
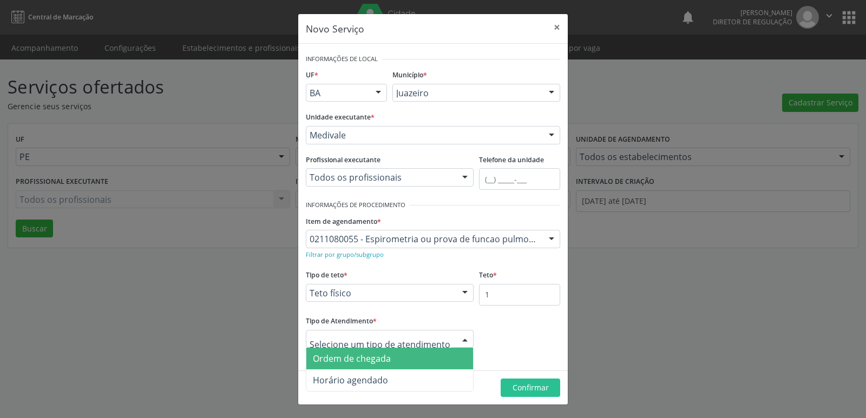
click at [402, 360] on span "Ordem de chegada" at bounding box center [389, 359] width 167 height 22
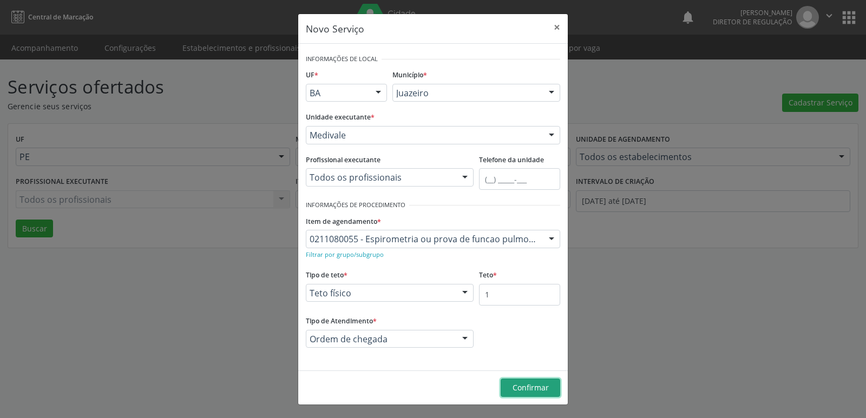
click at [524, 387] on span "Confirmar" at bounding box center [531, 388] width 36 height 10
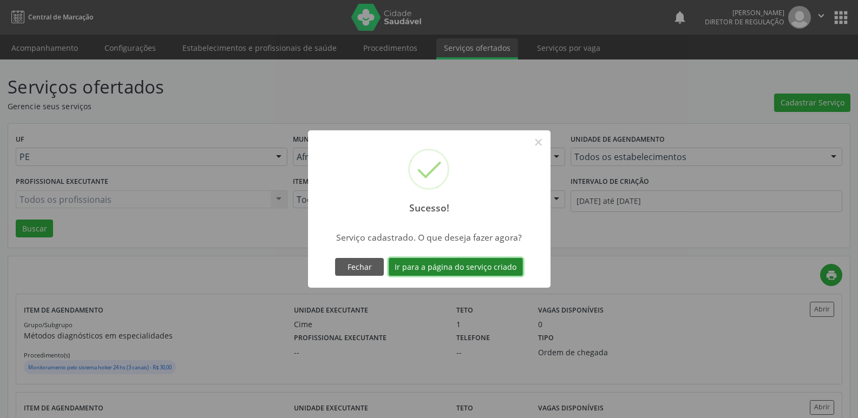
click at [482, 265] on button "Ir para a página do serviço criado" at bounding box center [456, 267] width 134 height 18
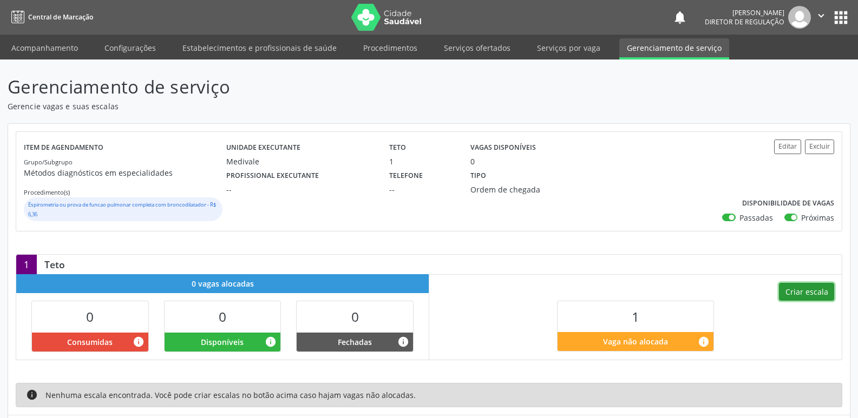
click at [810, 293] on button "Criar escala" at bounding box center [806, 292] width 55 height 18
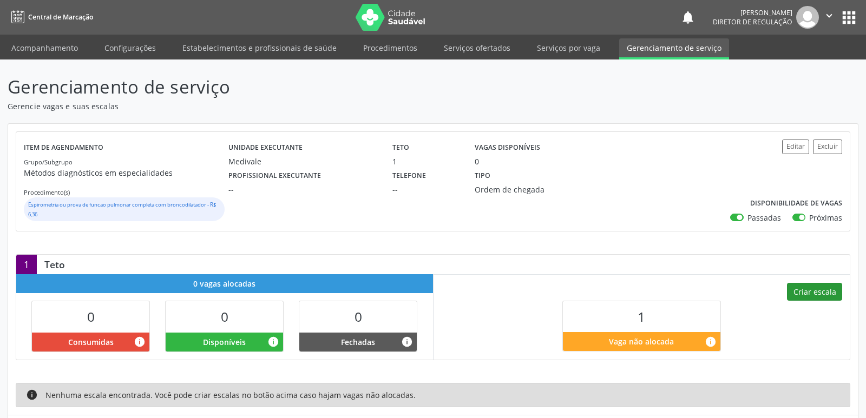
select select "8"
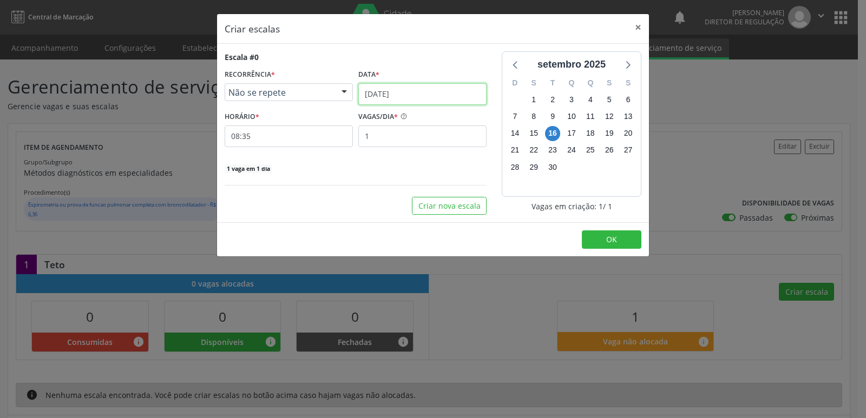
click at [438, 91] on input "1[DATE]" at bounding box center [422, 94] width 128 height 22
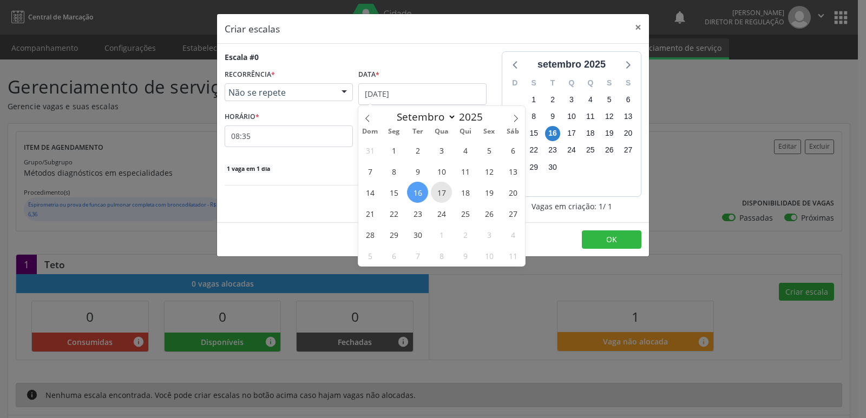
click at [443, 191] on span "17" at bounding box center [441, 192] width 21 height 21
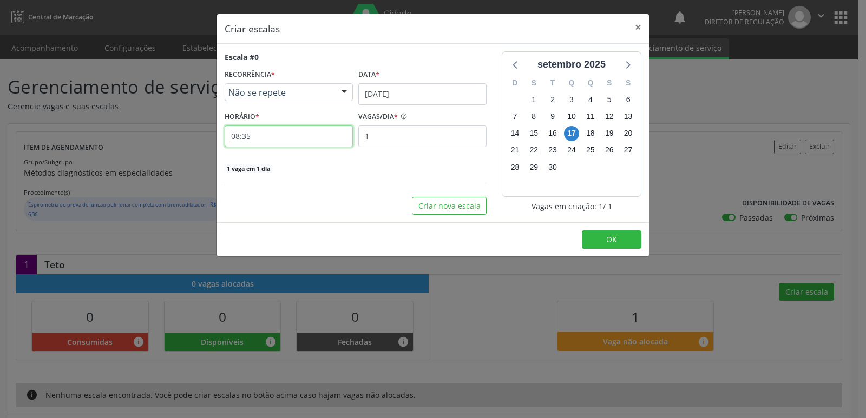
click at [292, 134] on input "08:35" at bounding box center [289, 137] width 128 height 22
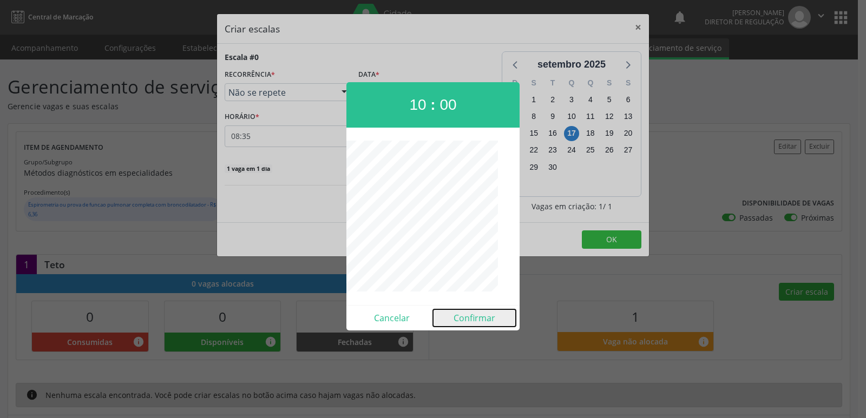
click at [481, 323] on button "Confirmar" at bounding box center [474, 318] width 83 height 17
type input "10:00"
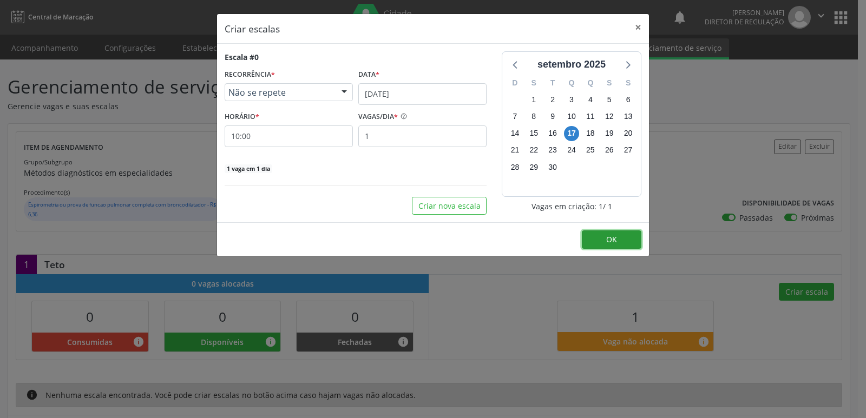
click at [603, 239] on button "OK" at bounding box center [612, 240] width 60 height 18
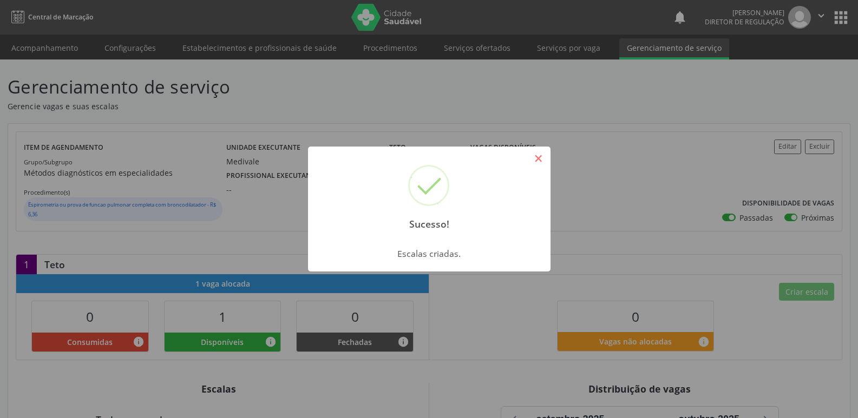
click at [539, 160] on button "×" at bounding box center [538, 158] width 18 height 18
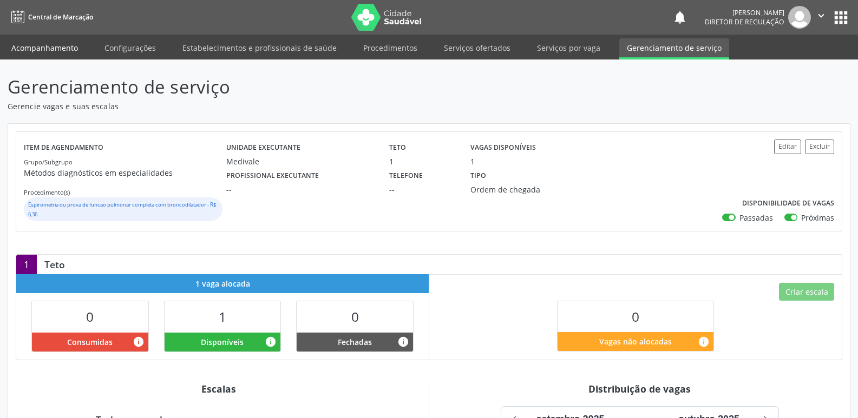
click at [57, 48] on link "Acompanhamento" at bounding box center [45, 47] width 82 height 19
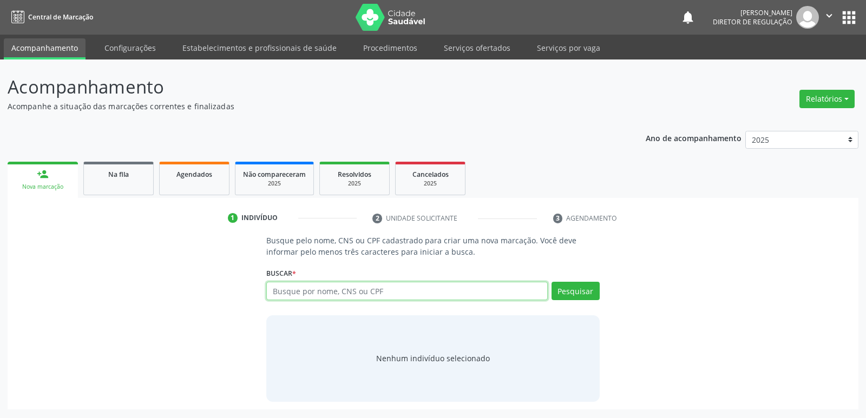
click at [316, 292] on input "text" at bounding box center [406, 291] width 281 height 18
type input "703005835928776"
click at [572, 288] on button "Pesquisar" at bounding box center [576, 291] width 48 height 18
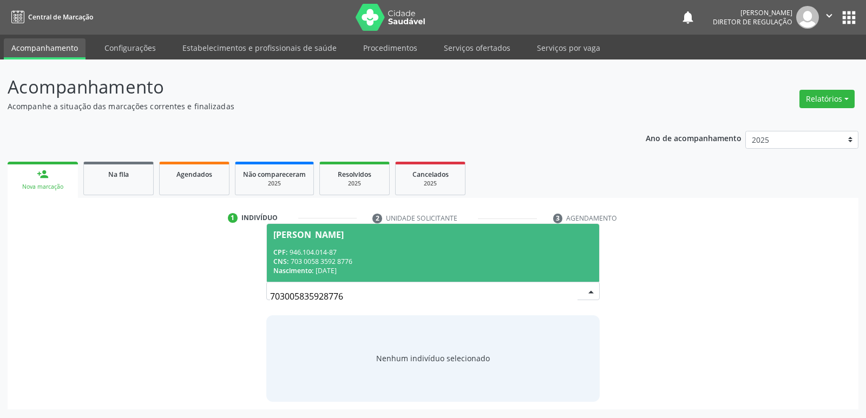
click at [386, 257] on div "CNS: 703 0058 3592 8776" at bounding box center [432, 261] width 319 height 9
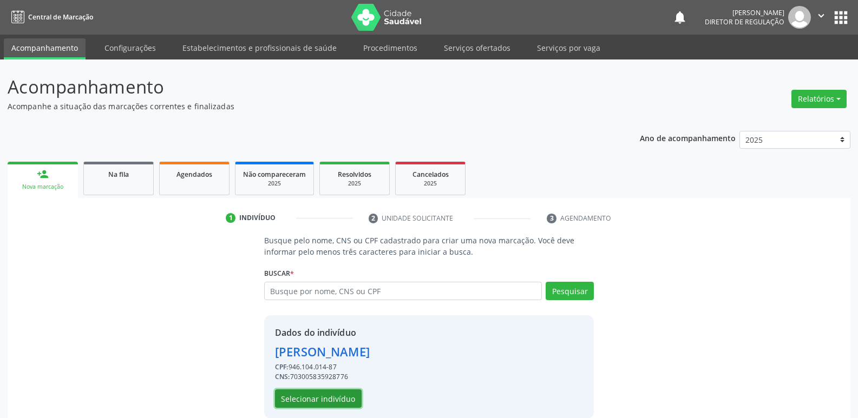
click at [345, 395] on button "Selecionar indivíduo" at bounding box center [318, 399] width 87 height 18
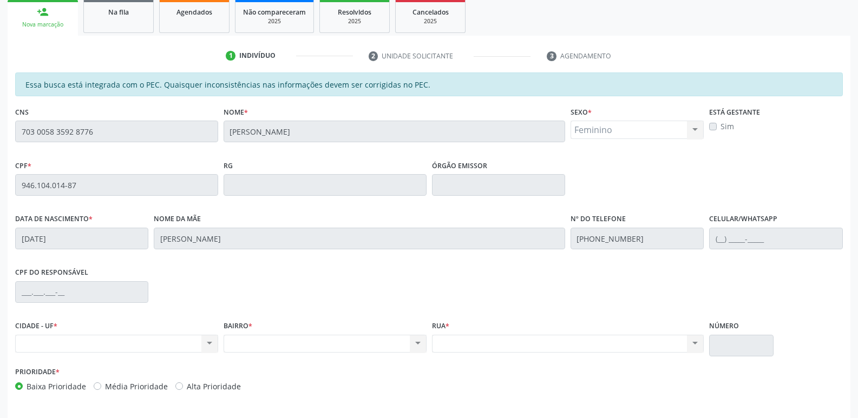
scroll to position [200, 0]
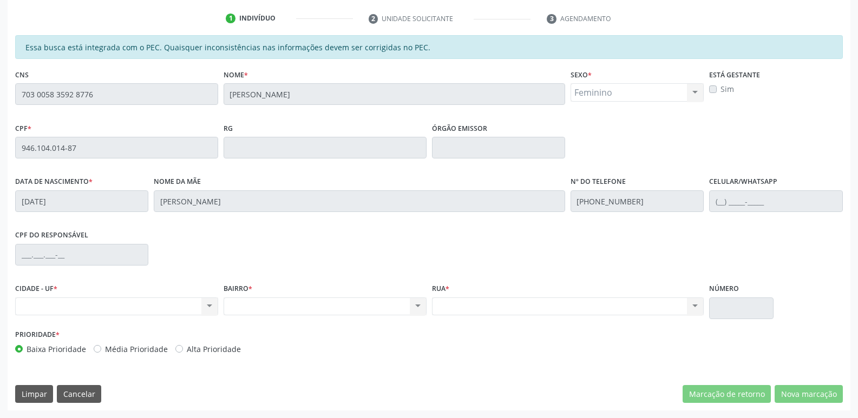
click at [12, 94] on div "Essa busca está integrada com o PEC. Quaisquer inconsistências nas informações …" at bounding box center [429, 223] width 843 height 376
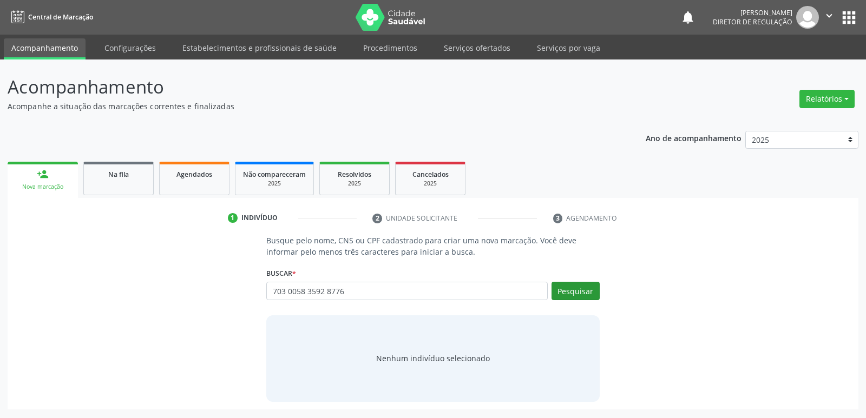
type input "703 0058 3592 8776"
click at [579, 294] on button "Pesquisar" at bounding box center [576, 291] width 48 height 18
type input "703 0058 3592 8776"
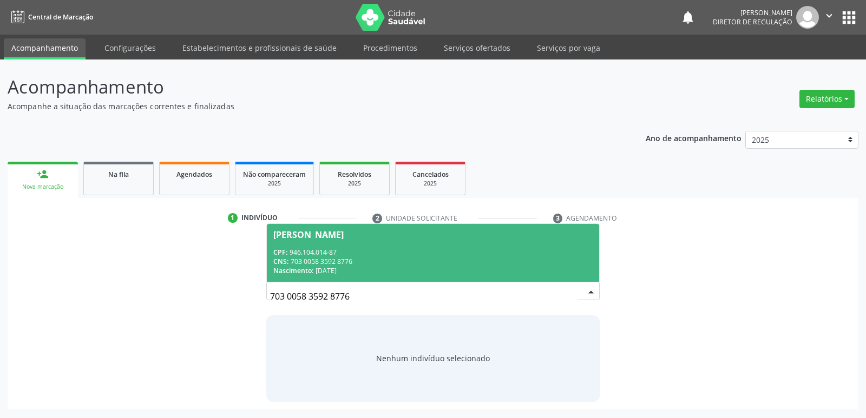
click at [409, 258] on div "CNS: 703 0058 3592 8776" at bounding box center [432, 261] width 319 height 9
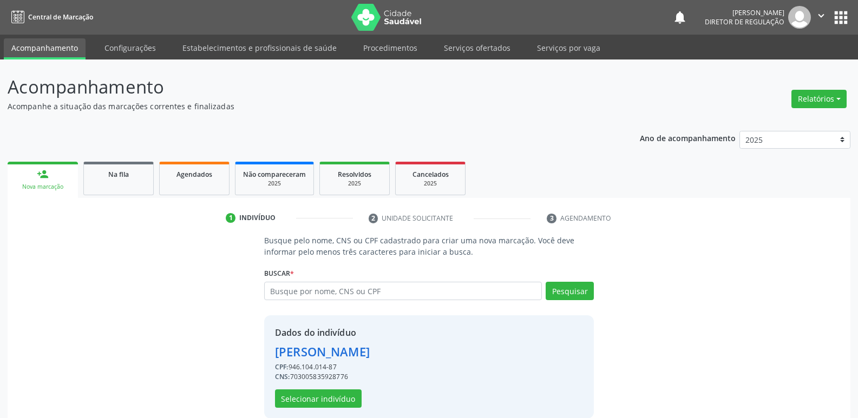
scroll to position [16, 0]
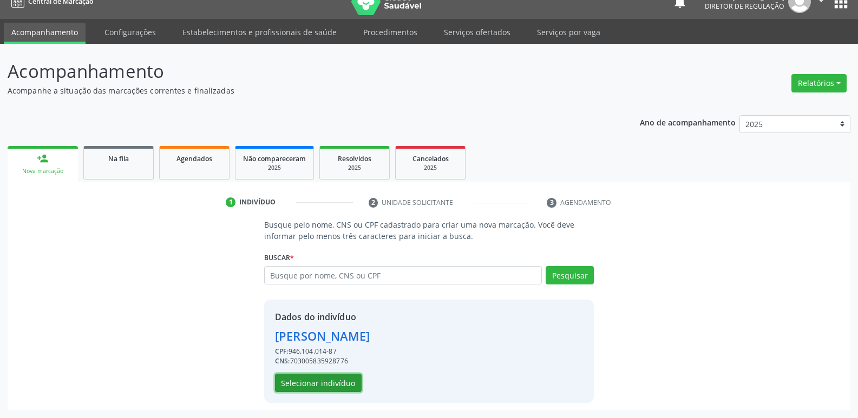
click at [349, 385] on button "Selecionar indivíduo" at bounding box center [318, 383] width 87 height 18
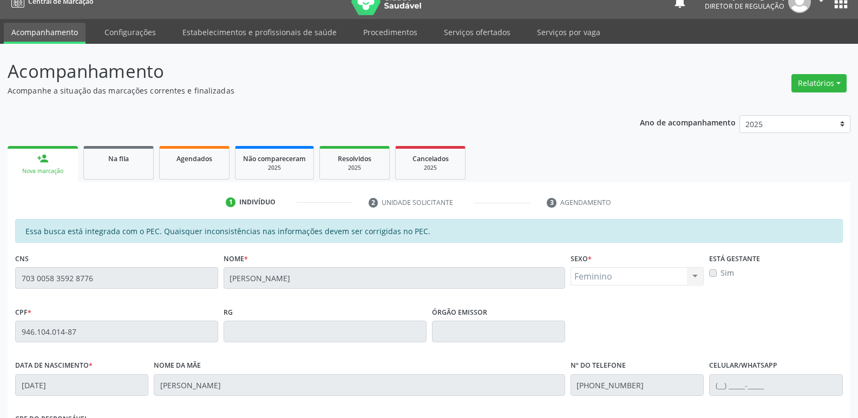
scroll to position [200, 0]
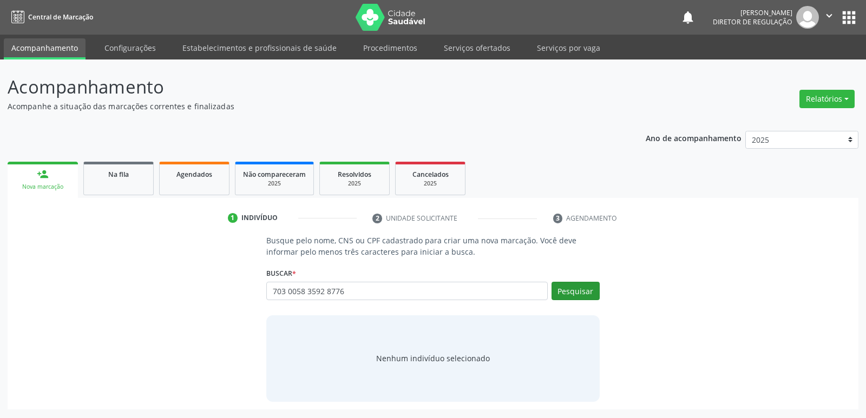
type input "703 0058 3592 8776"
click at [589, 295] on button "Pesquisar" at bounding box center [576, 291] width 48 height 18
type input "703 0058 3592 8776"
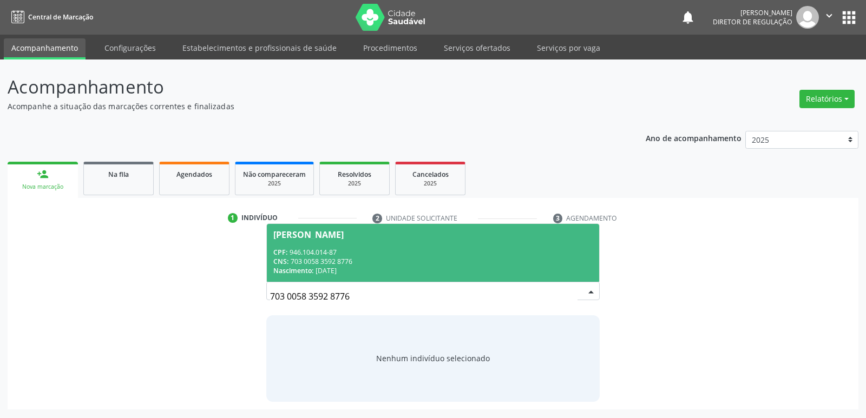
click at [403, 255] on div "CPF: 946.104.014-87" at bounding box center [432, 252] width 319 height 9
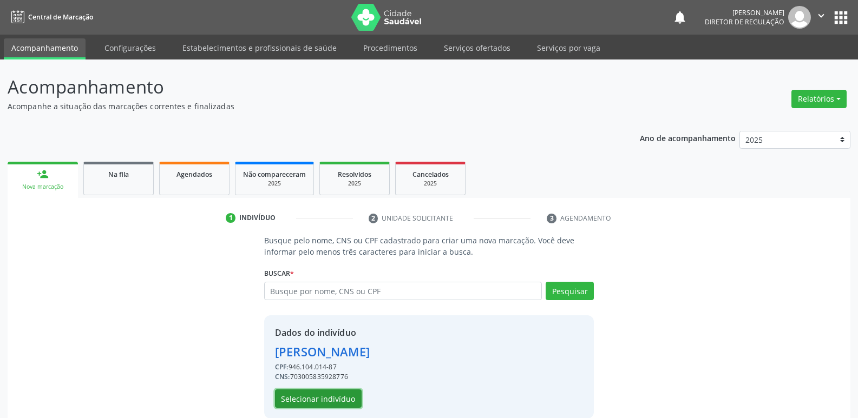
click at [326, 400] on button "Selecionar indivíduo" at bounding box center [318, 399] width 87 height 18
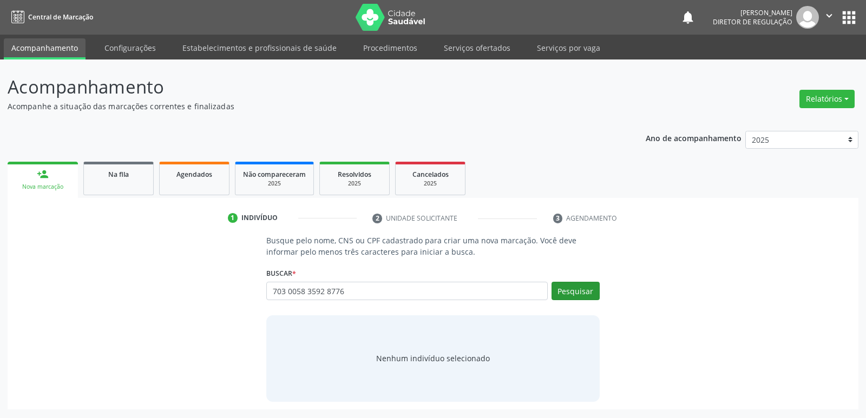
type input "703 0058 3592 8776"
click at [565, 291] on button "Pesquisar" at bounding box center [576, 291] width 48 height 18
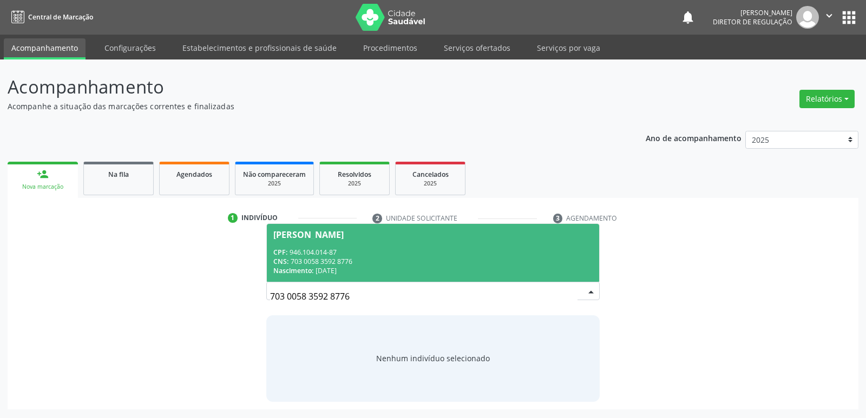
click at [397, 257] on div "CNS: 703 0058 3592 8776" at bounding box center [432, 261] width 319 height 9
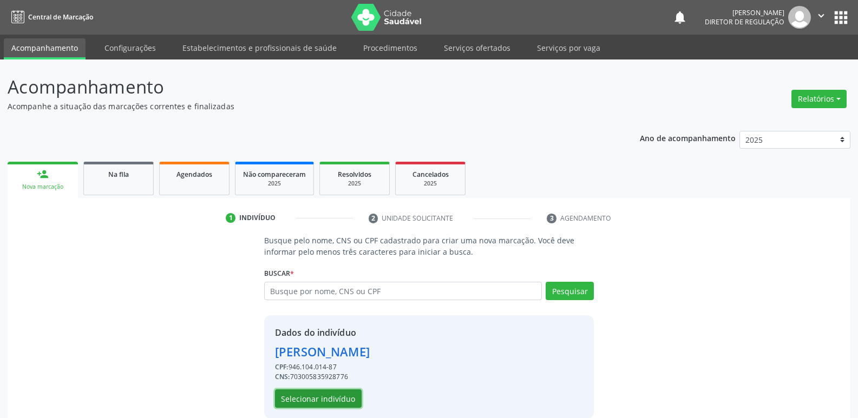
click at [310, 401] on button "Selecionar indivíduo" at bounding box center [318, 399] width 87 height 18
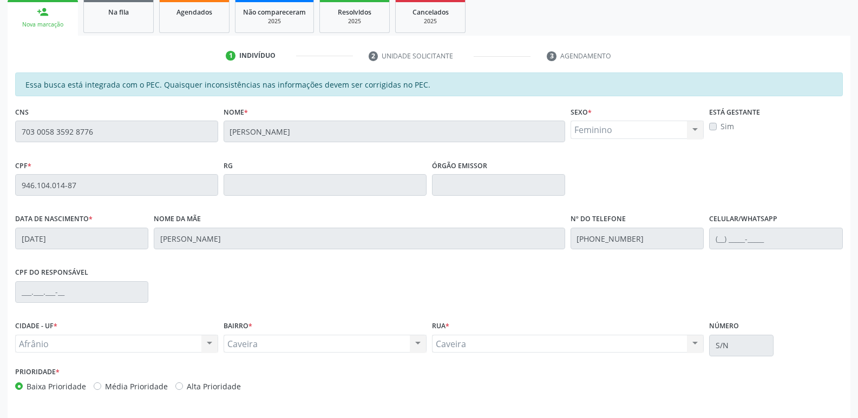
scroll to position [200, 0]
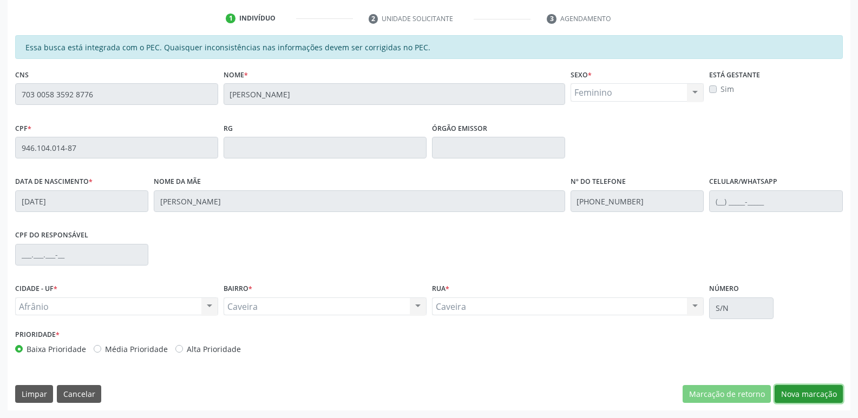
click at [826, 394] on button "Nova marcação" at bounding box center [809, 394] width 68 height 18
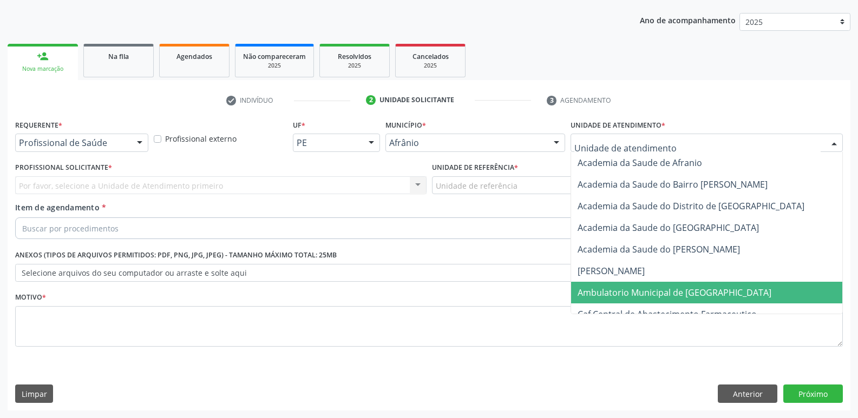
click at [657, 287] on span "Ambulatorio Municipal de [GEOGRAPHIC_DATA]" at bounding box center [674, 293] width 194 height 12
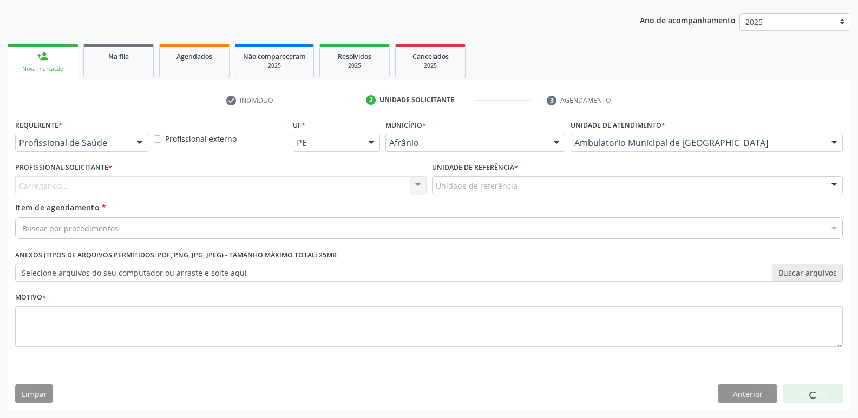
click at [533, 188] on div "Unidade de referência" at bounding box center [637, 185] width 411 height 18
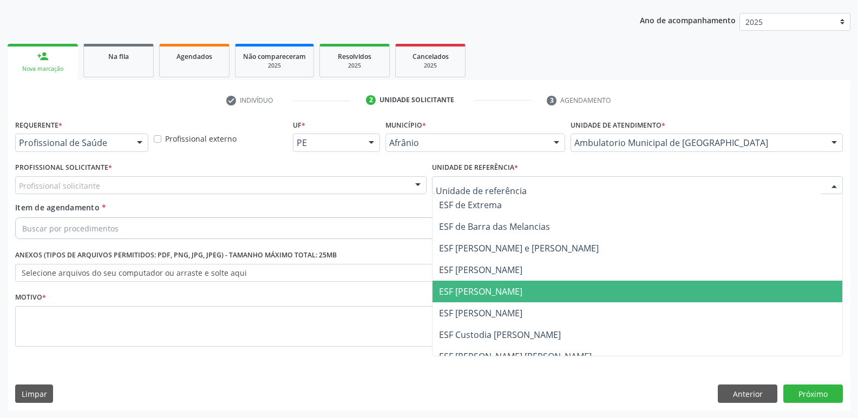
click at [519, 290] on span "ESF [PERSON_NAME]" at bounding box center [637, 292] width 410 height 22
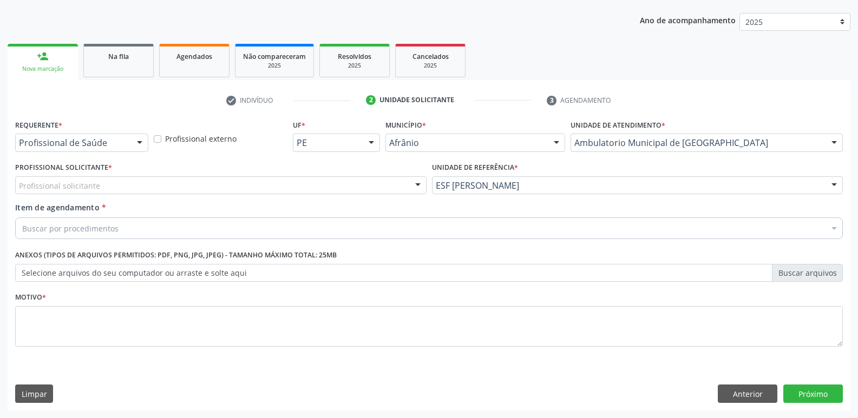
click at [333, 182] on div "Profissional solicitante" at bounding box center [220, 185] width 411 height 18
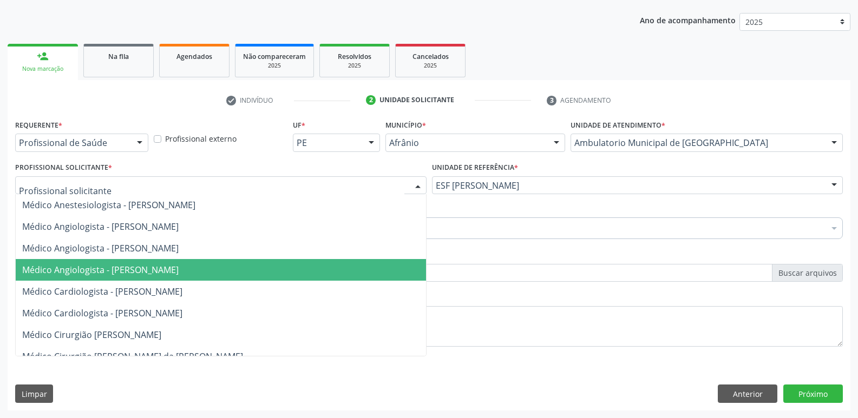
click at [314, 278] on span "Médico Angiologista - [PERSON_NAME]" at bounding box center [221, 270] width 410 height 22
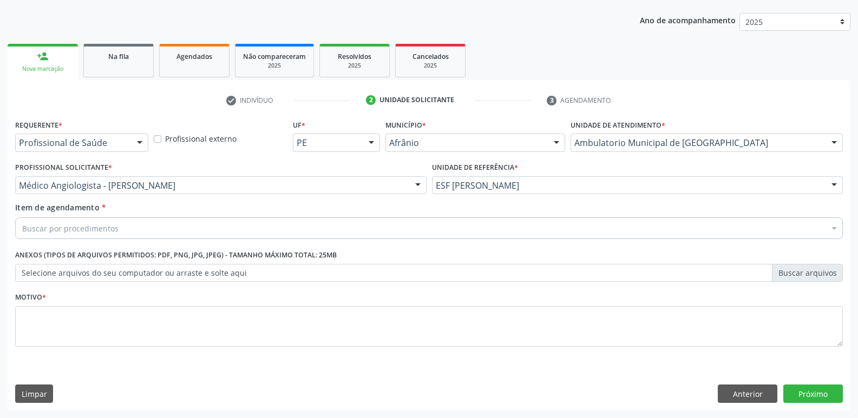
click at [232, 232] on div "Buscar por procedimentos" at bounding box center [429, 229] width 828 height 22
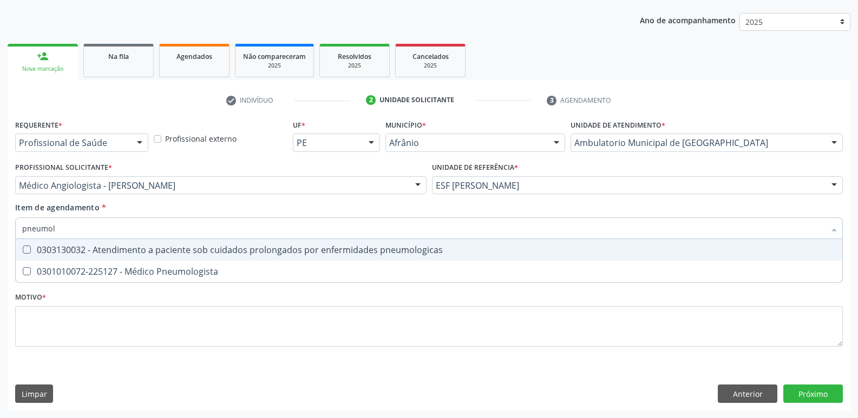
type input "pneumolo"
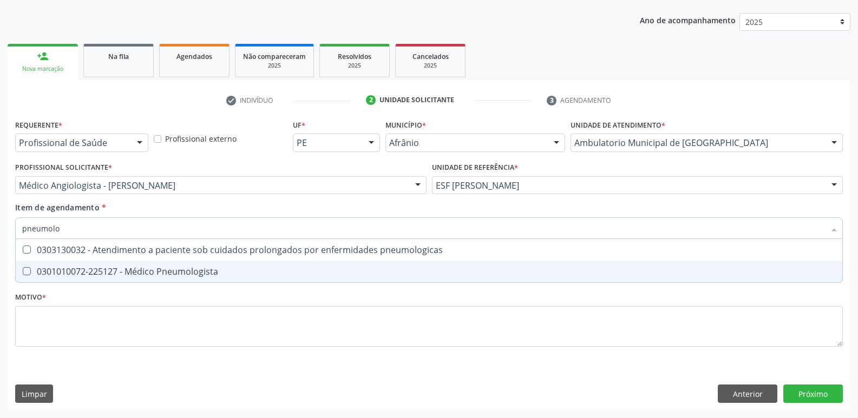
click at [228, 269] on div "0301010072-225127 - Médico Pneumologista" at bounding box center [428, 271] width 813 height 9
checkbox Pneumologista "true"
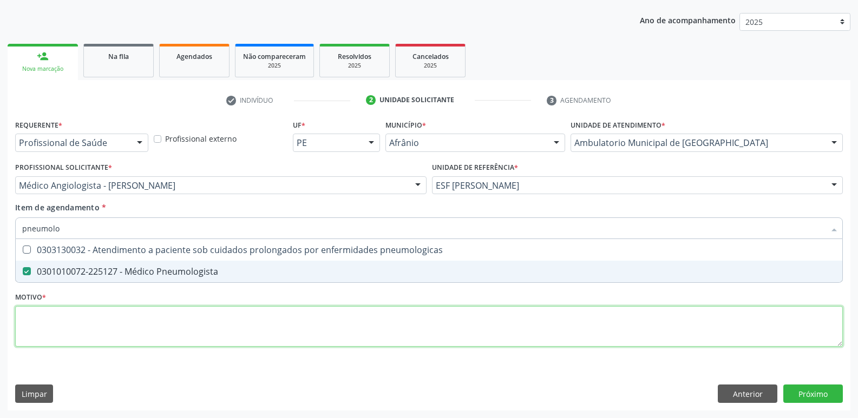
click at [230, 317] on div "Requerente * Profissional de Saúde Profissional de Saúde Paciente Nenhum result…" at bounding box center [429, 239] width 828 height 245
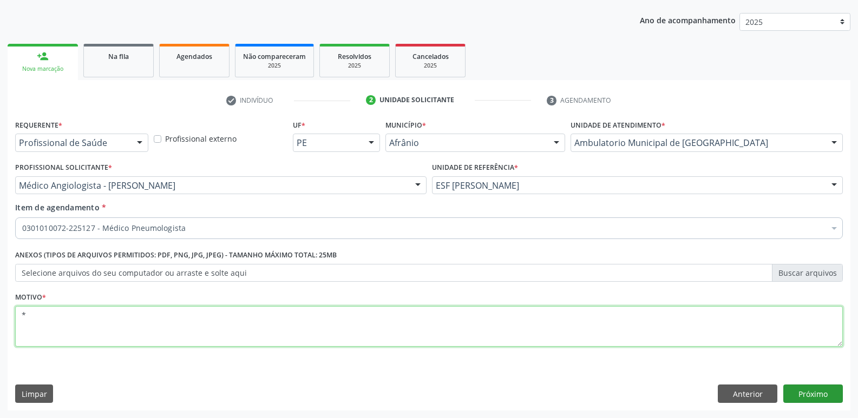
type textarea "*"
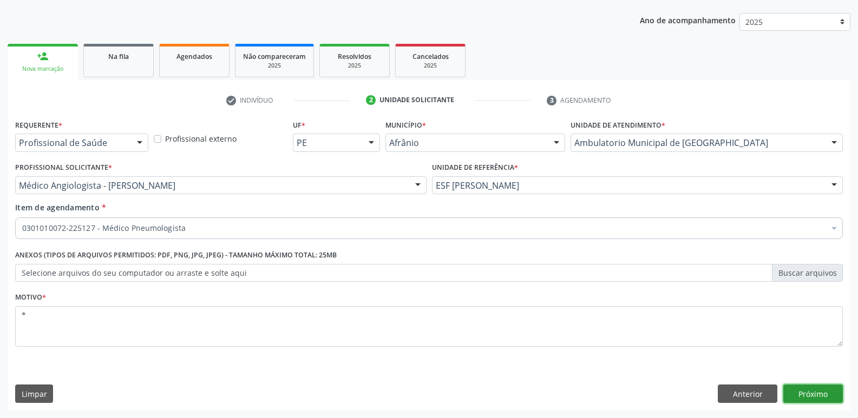
click at [818, 393] on button "Próximo" at bounding box center [813, 394] width 60 height 18
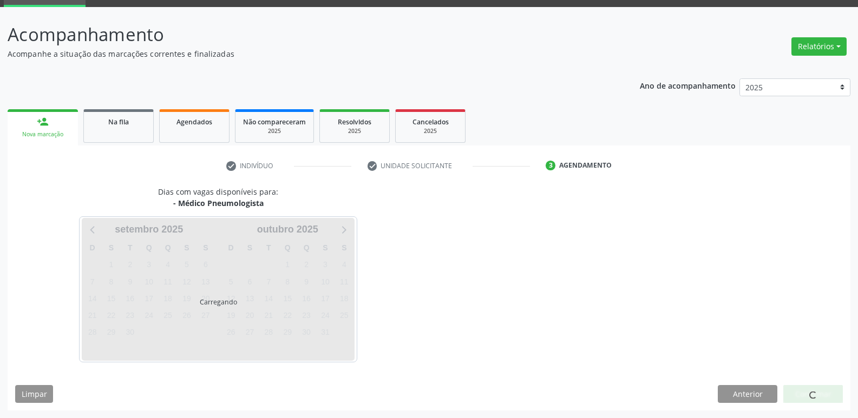
scroll to position [52, 0]
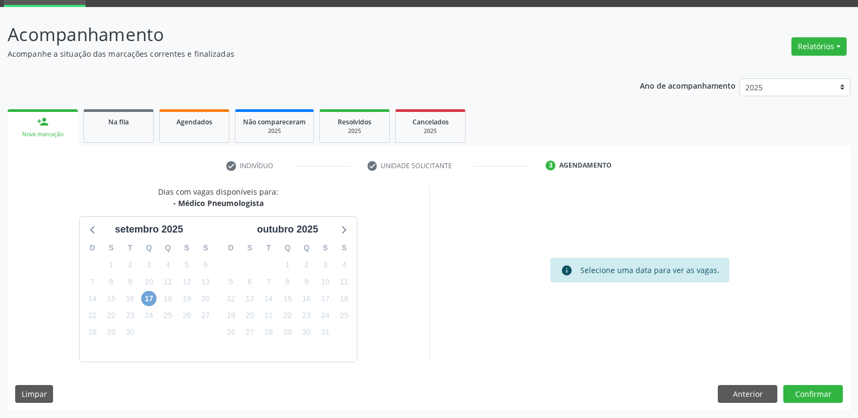
click at [153, 298] on span "17" at bounding box center [148, 298] width 15 height 15
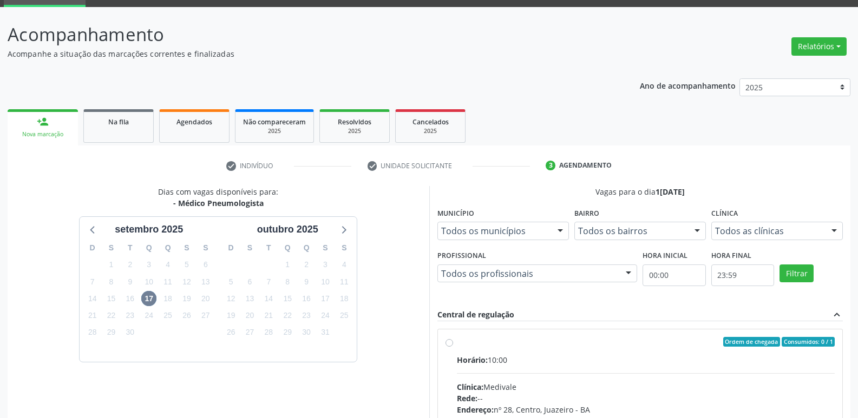
click at [501, 340] on div "Ordem de chegada Consumidos: 0 / 1" at bounding box center [646, 342] width 378 height 10
click at [453, 340] on input "Ordem de chegada Consumidos: 0 / 1 Horário: 10:00 Clínica: Medivale Rede: -- En…" at bounding box center [449, 342] width 8 height 10
radio input "true"
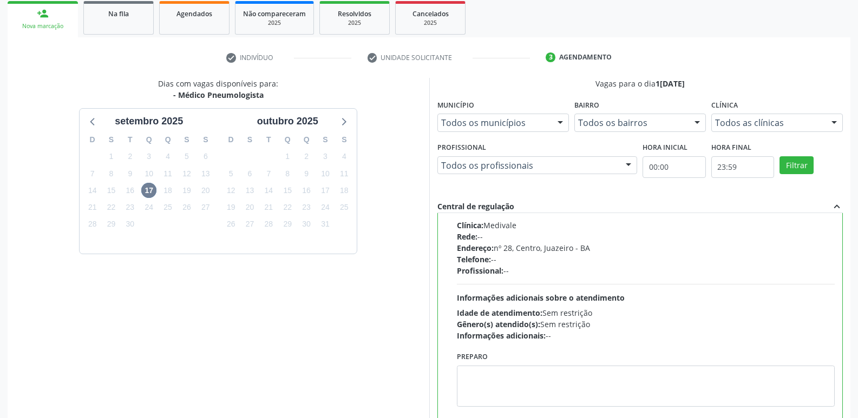
scroll to position [228, 0]
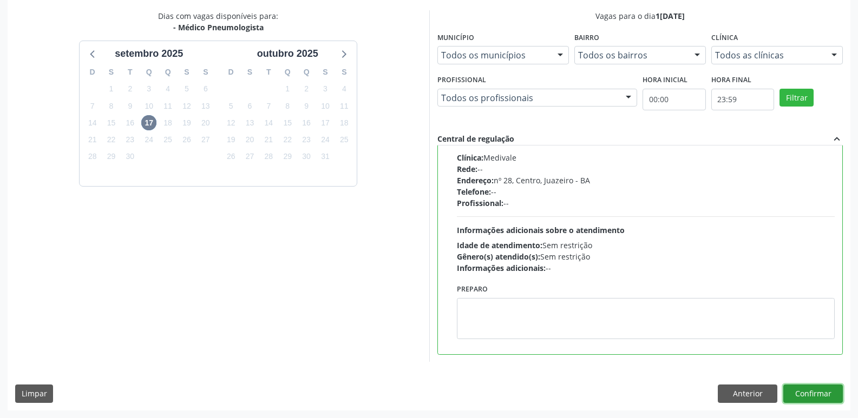
click at [809, 396] on button "Confirmar" at bounding box center [813, 394] width 60 height 18
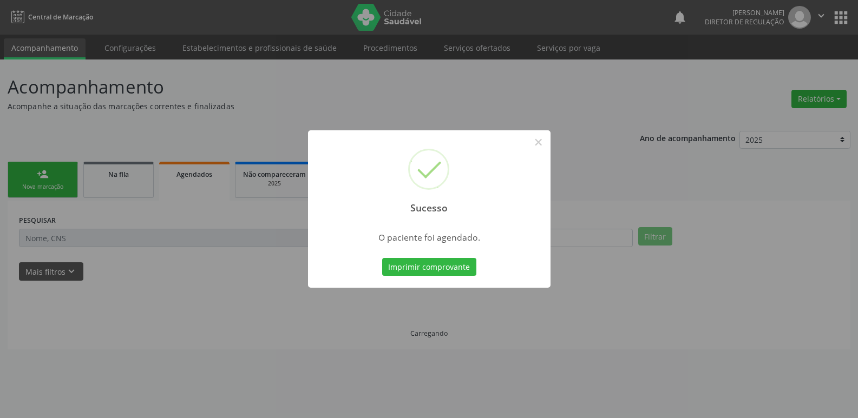
scroll to position [0, 0]
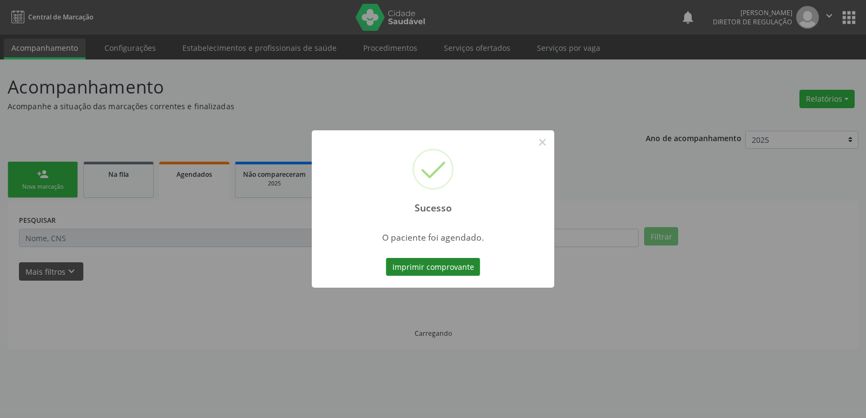
click at [465, 268] on button "Imprimir comprovante" at bounding box center [433, 267] width 94 height 18
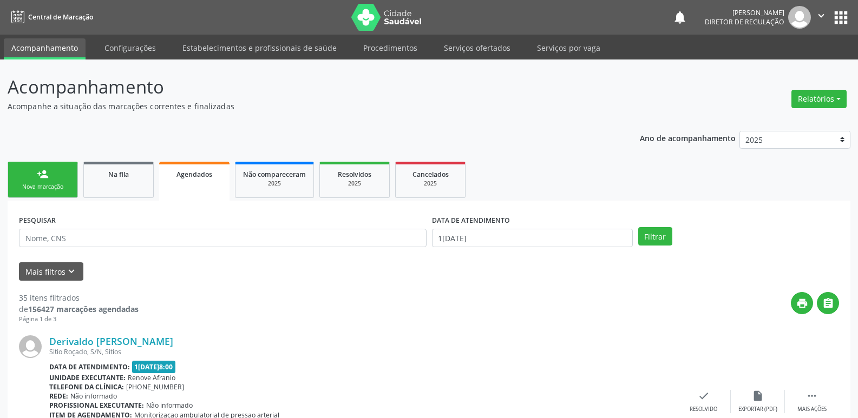
click at [61, 174] on link "person_add Nova marcação" at bounding box center [43, 180] width 70 height 36
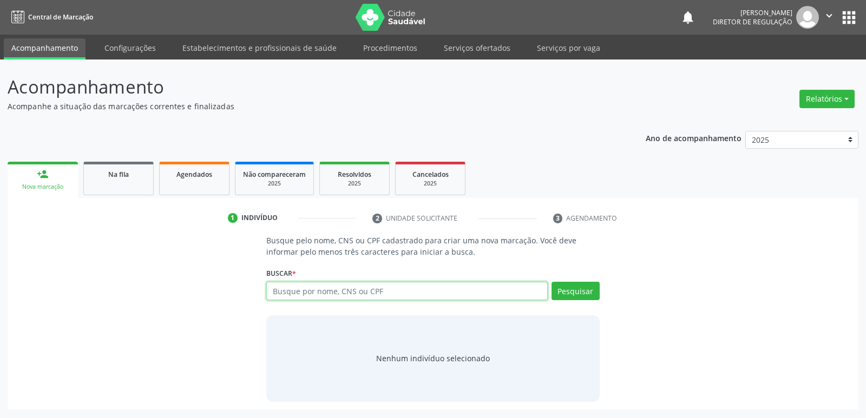
click at [327, 287] on input "text" at bounding box center [406, 291] width 281 height 18
paste input "703 0058 3592 8776"
type input "703 0058 3592 8776"
click at [577, 290] on button "Pesquisar" at bounding box center [576, 291] width 48 height 18
type input "703 0058 3592 8776"
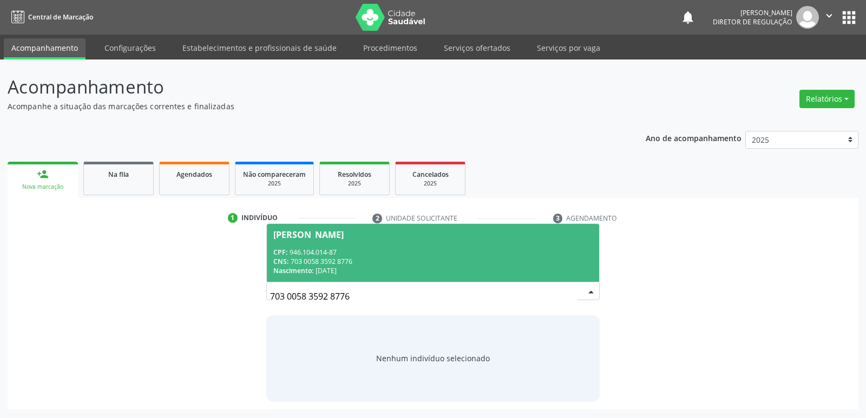
click at [371, 251] on div "CPF: 946.104.014-87" at bounding box center [432, 252] width 319 height 9
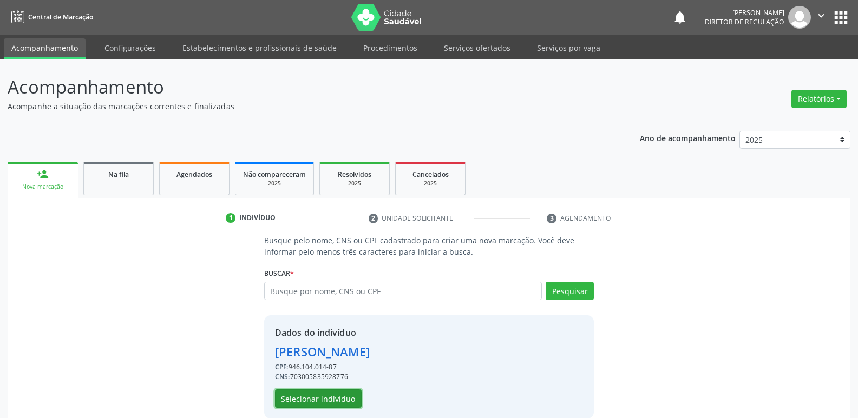
click at [326, 400] on button "Selecionar indivíduo" at bounding box center [318, 399] width 87 height 18
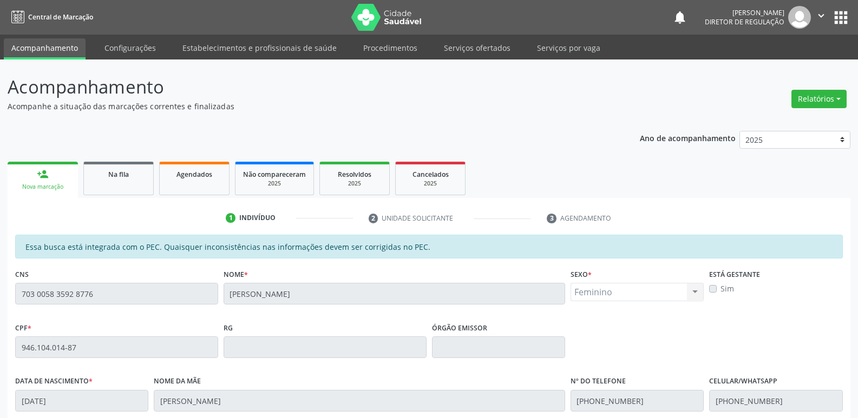
scroll to position [200, 0]
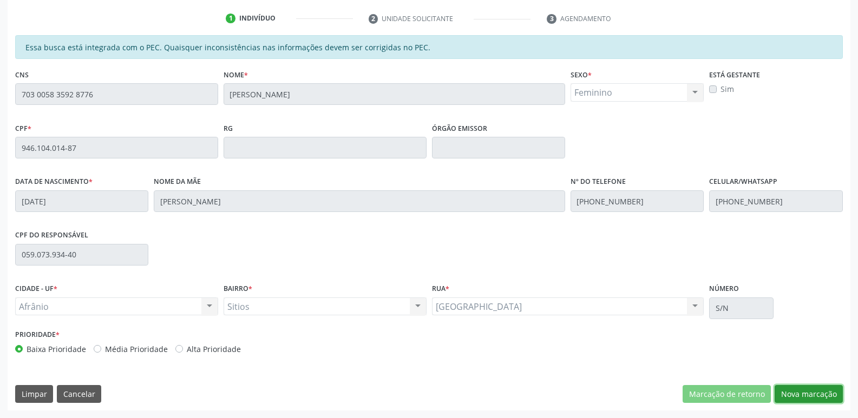
click at [808, 391] on button "Nova marcação" at bounding box center [809, 394] width 68 height 18
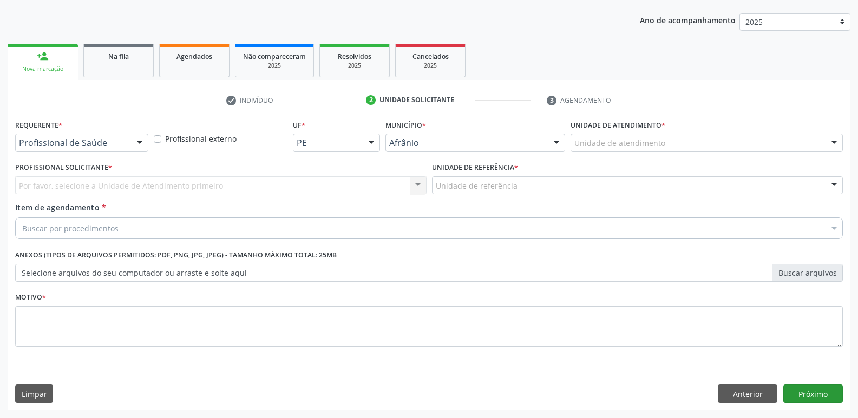
scroll to position [118, 0]
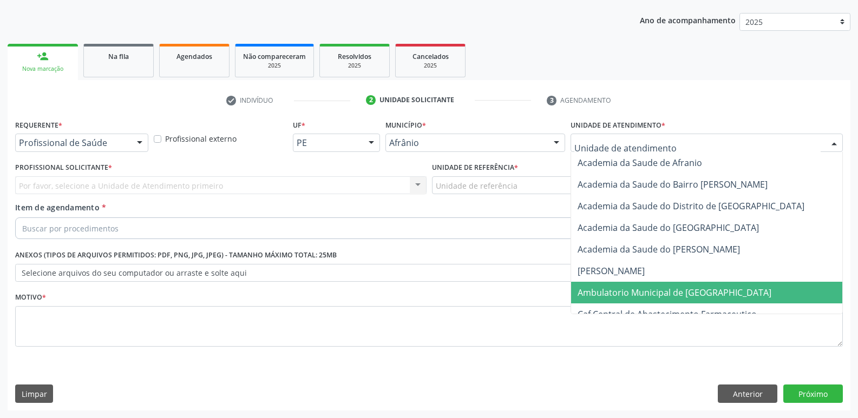
click at [665, 290] on span "Ambulatorio Municipal de [GEOGRAPHIC_DATA]" at bounding box center [674, 293] width 194 height 12
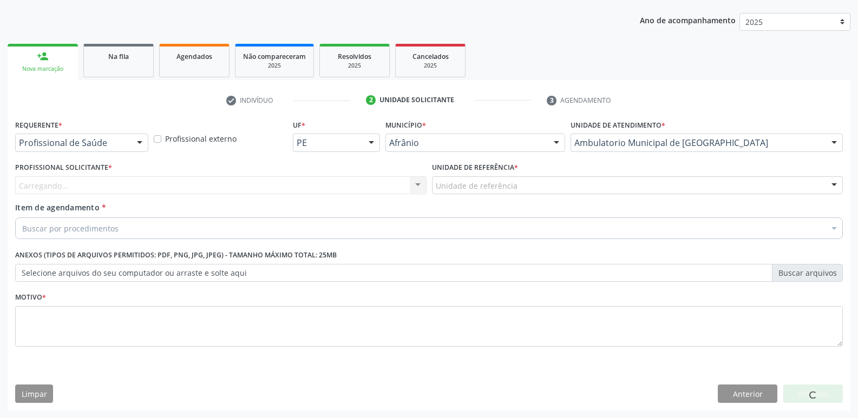
click at [543, 183] on div "Unidade de referência" at bounding box center [637, 185] width 411 height 18
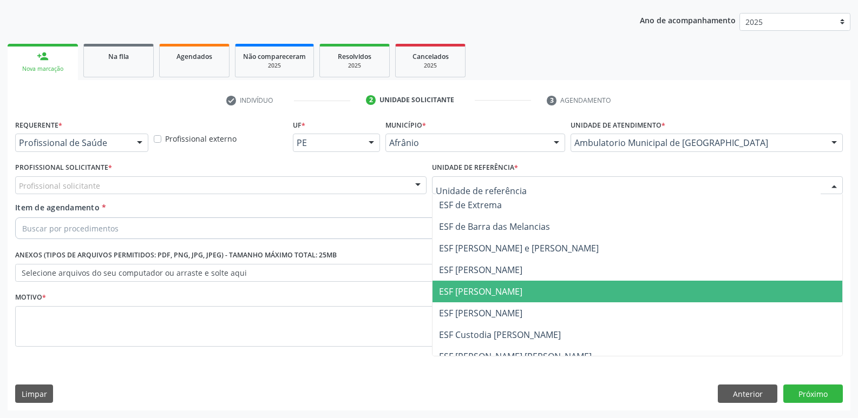
click at [521, 296] on span "ESF [PERSON_NAME]" at bounding box center [637, 292] width 410 height 22
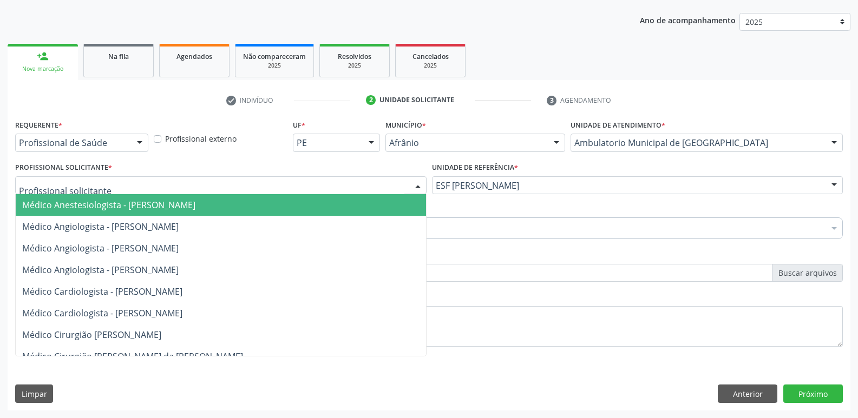
click at [133, 185] on div at bounding box center [220, 185] width 411 height 18
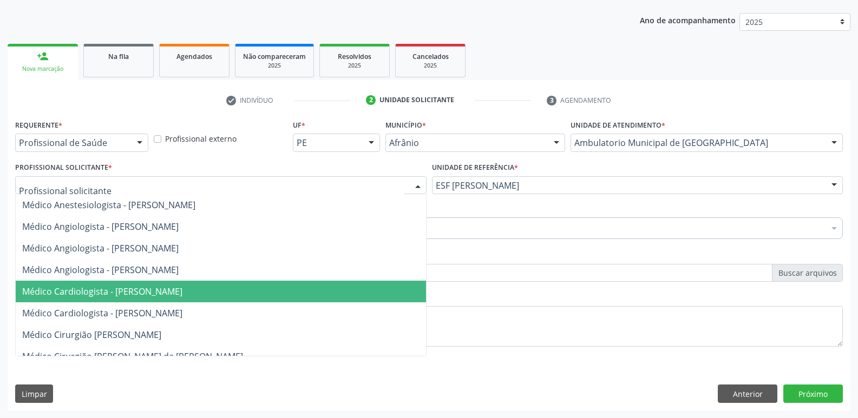
click at [146, 287] on span "Médico Cardiologista - [PERSON_NAME]" at bounding box center [102, 292] width 160 height 12
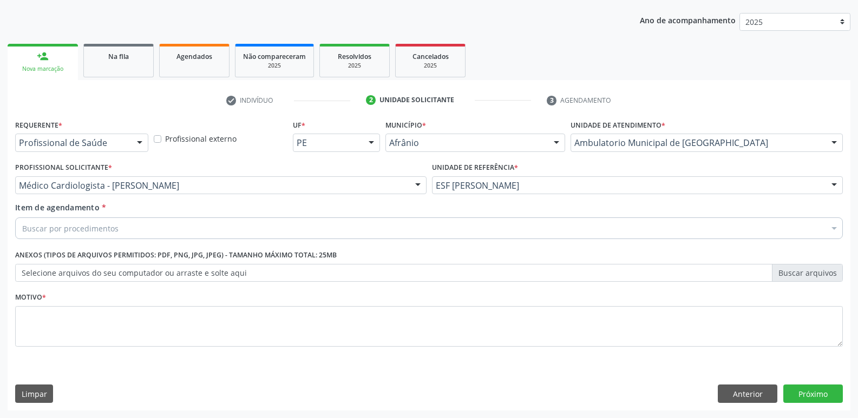
click at [154, 224] on div "Buscar por procedimentos" at bounding box center [429, 229] width 828 height 22
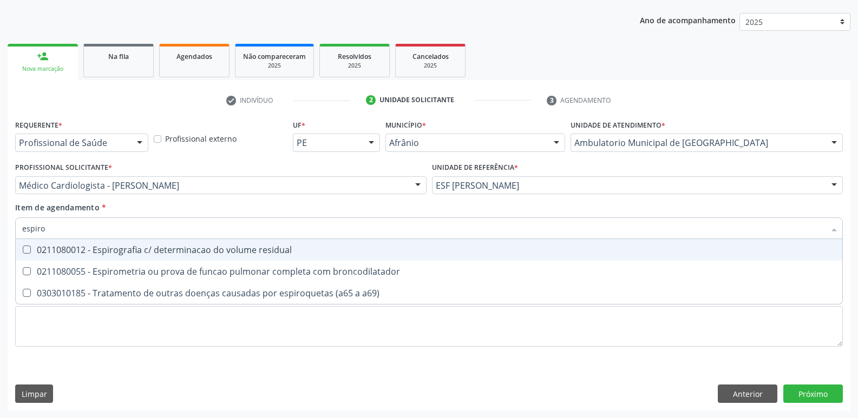
type input "espirom"
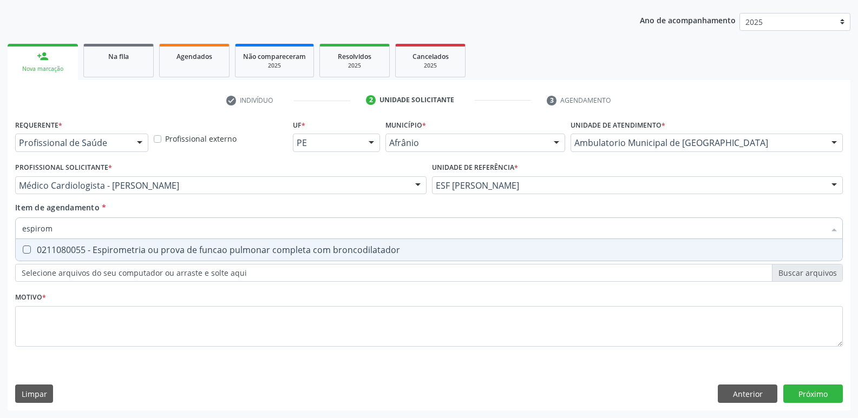
click at [160, 251] on div "0211080055 - Espirometria ou prova de funcao pulmonar completa com broncodilata…" at bounding box center [428, 250] width 813 height 9
checkbox broncodilatador "true"
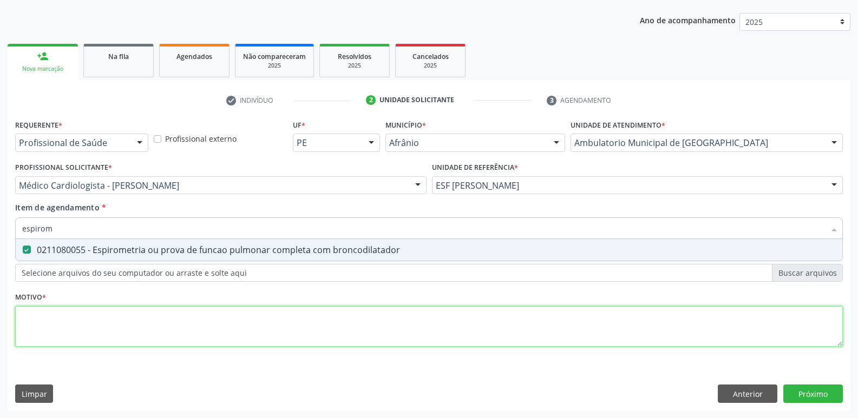
click at [167, 317] on div "Requerente * Profissional de Saúde Profissional de Saúde Paciente Nenhum result…" at bounding box center [429, 239] width 828 height 245
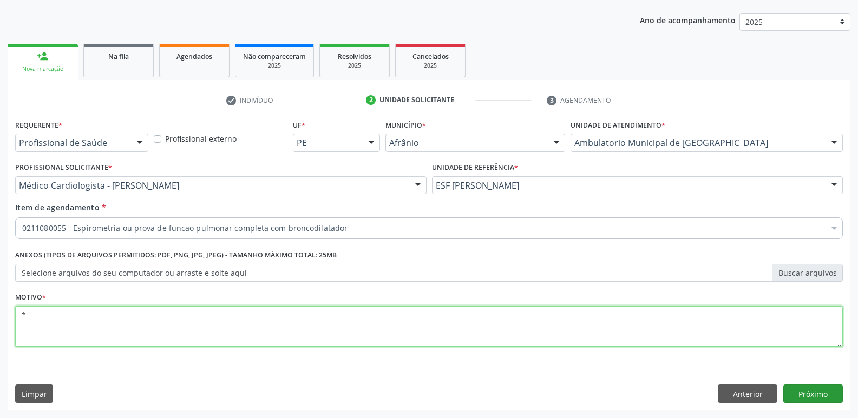
type textarea "*"
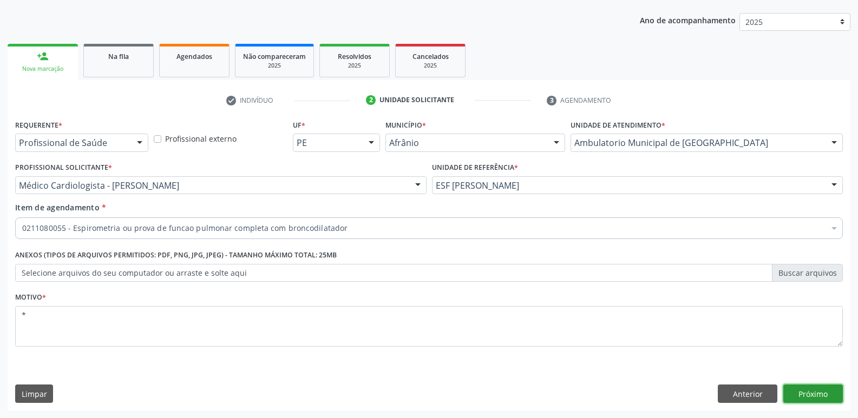
click at [821, 389] on button "Próximo" at bounding box center [813, 394] width 60 height 18
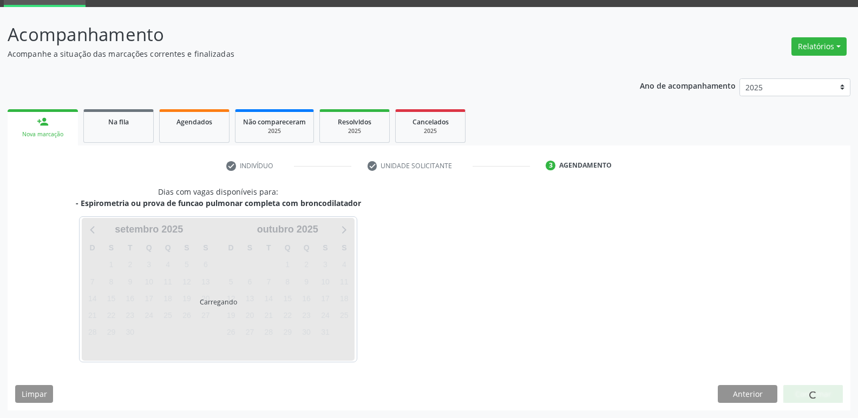
scroll to position [52, 0]
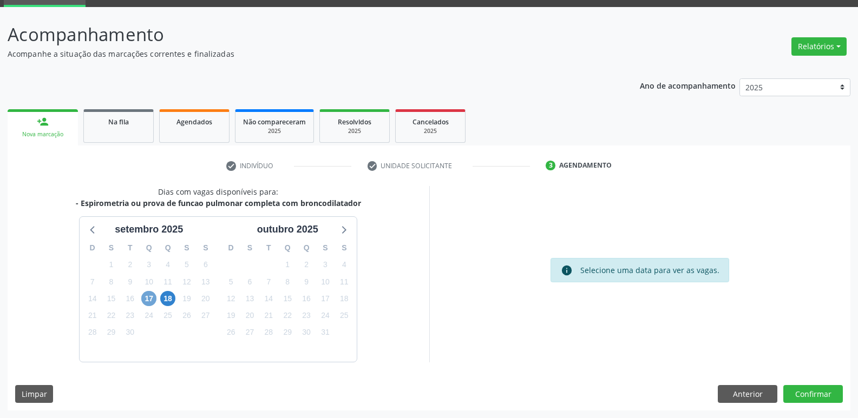
click at [146, 297] on span "17" at bounding box center [148, 298] width 15 height 15
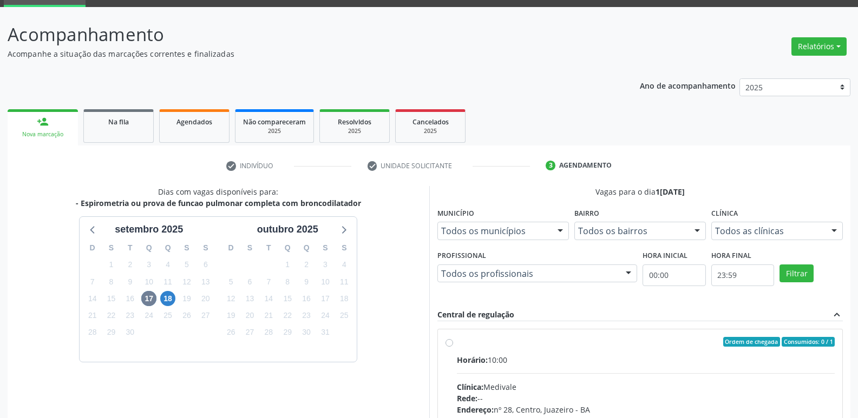
click at [457, 343] on label "Ordem de chegada Consumidos: 0 / 1 Horário: 10:00 Clínica: Medivale Rede: -- En…" at bounding box center [646, 420] width 378 height 166
click at [445, 343] on input "Ordem de chegada Consumidos: 0 / 1 Horário: 10:00 Clínica: Medivale Rede: -- En…" at bounding box center [449, 342] width 8 height 10
radio input "true"
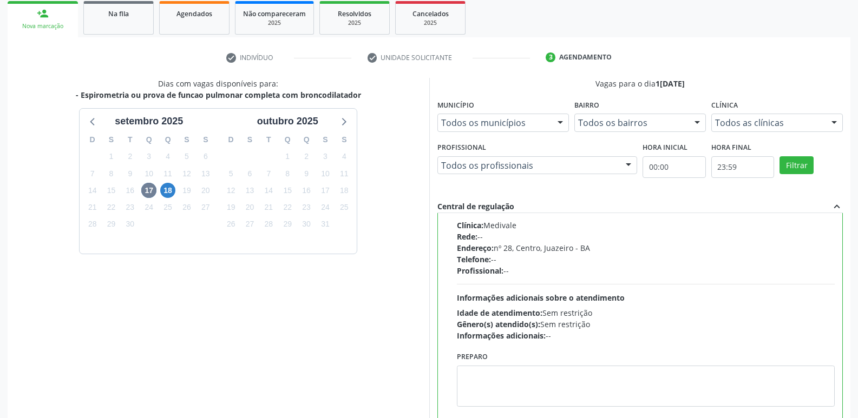
scroll to position [228, 0]
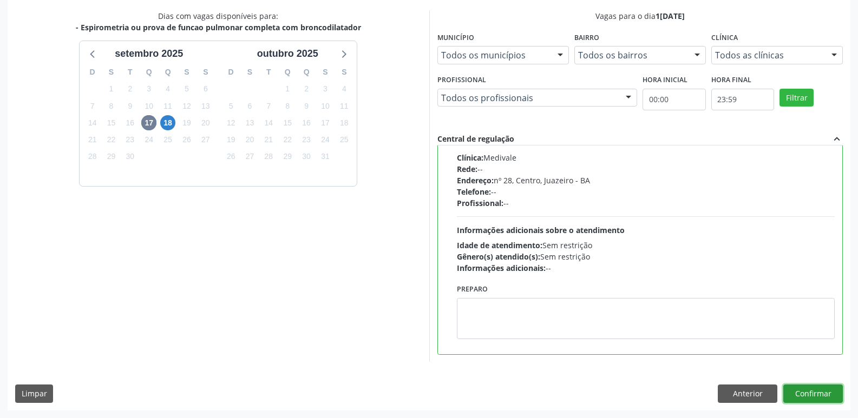
click at [811, 392] on button "Confirmar" at bounding box center [813, 394] width 60 height 18
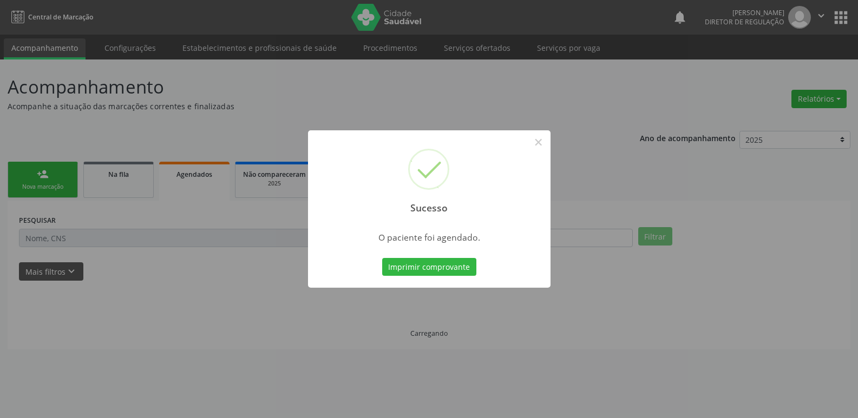
scroll to position [0, 0]
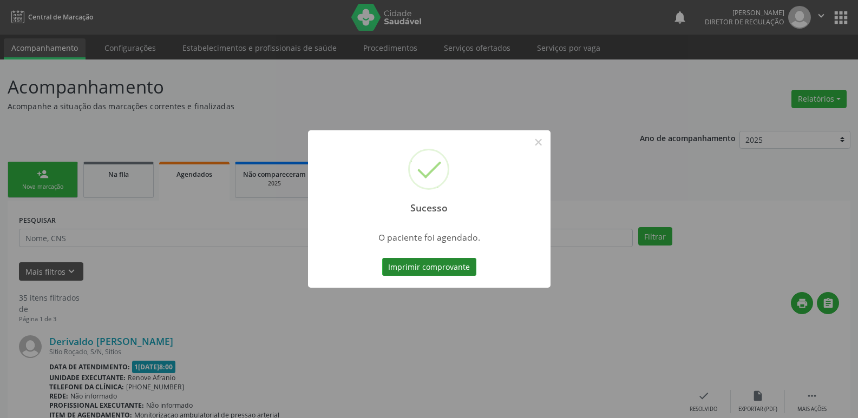
click at [424, 266] on button "Imprimir comprovante" at bounding box center [429, 267] width 94 height 18
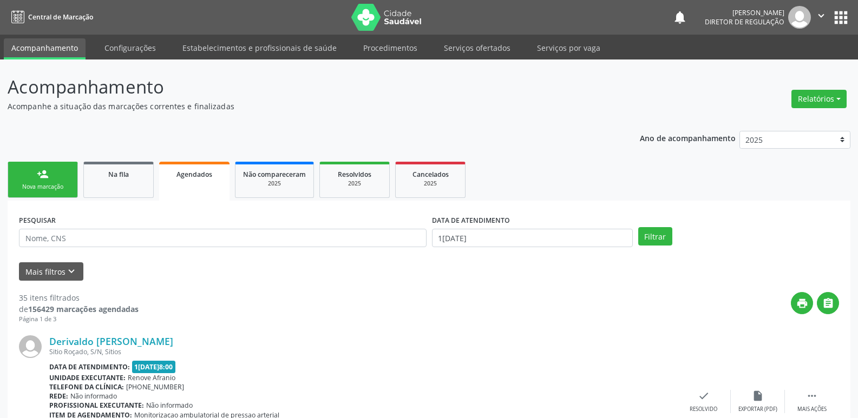
click at [64, 185] on div "Nova marcação" at bounding box center [43, 187] width 54 height 8
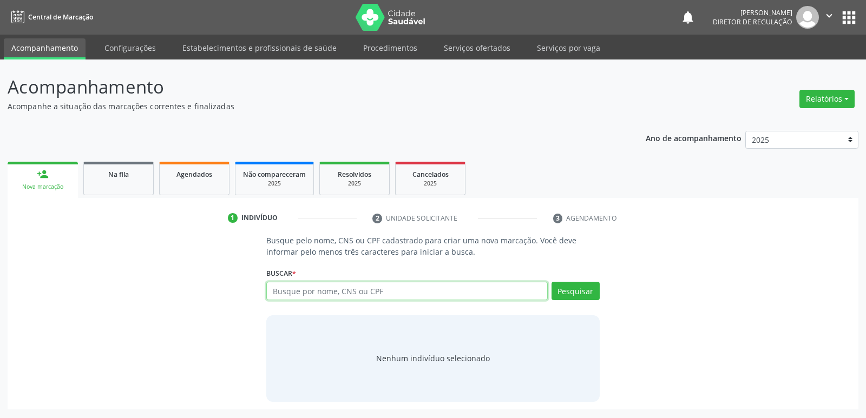
click at [360, 292] on input "text" at bounding box center [406, 291] width 281 height 18
type input "706002851286440"
click at [579, 291] on button "Pesquisar" at bounding box center [576, 291] width 48 height 18
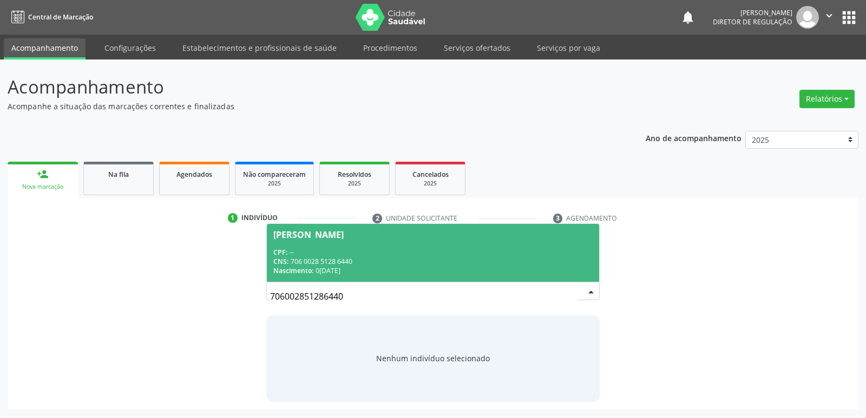
click at [334, 238] on div "[PERSON_NAME]" at bounding box center [308, 235] width 70 height 9
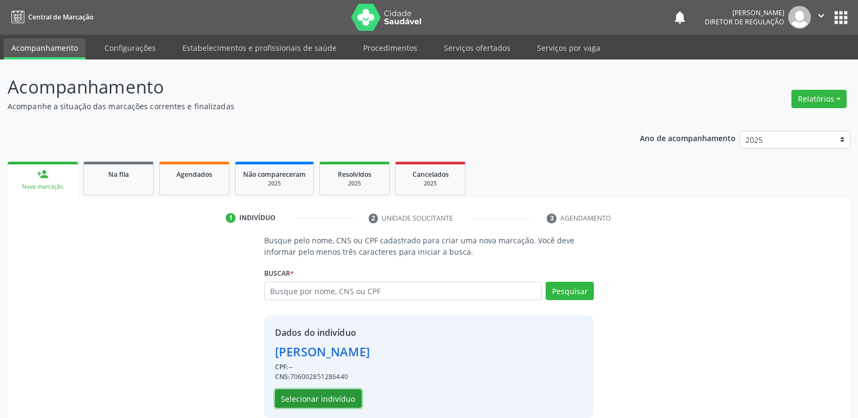
click at [319, 397] on button "Selecionar indivíduo" at bounding box center [318, 399] width 87 height 18
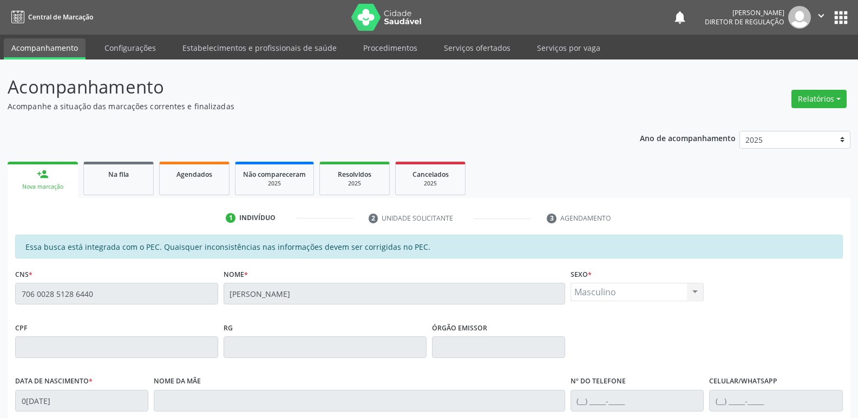
scroll to position [200, 0]
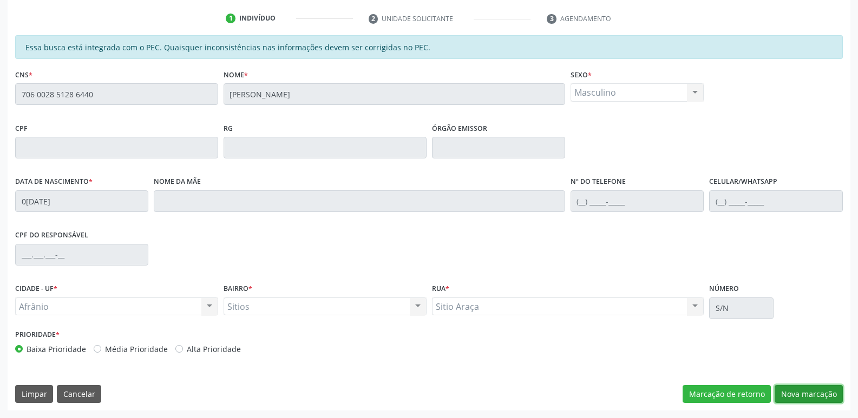
click at [797, 395] on button "Nova marcação" at bounding box center [809, 394] width 68 height 18
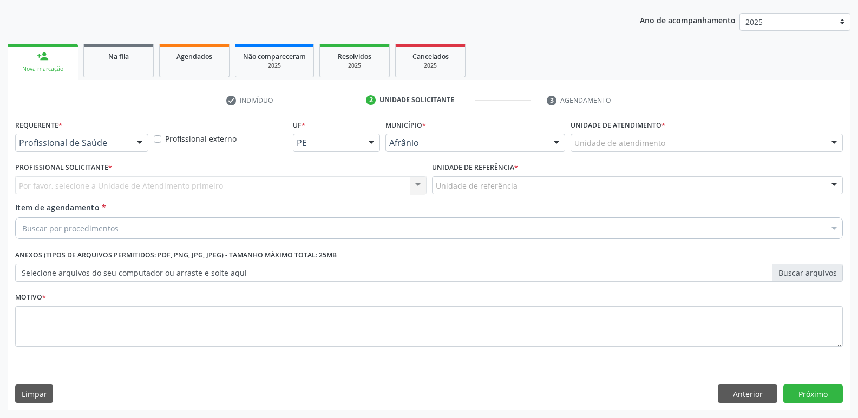
scroll to position [118, 0]
click at [667, 139] on div "Unidade de atendimento" at bounding box center [706, 143] width 272 height 18
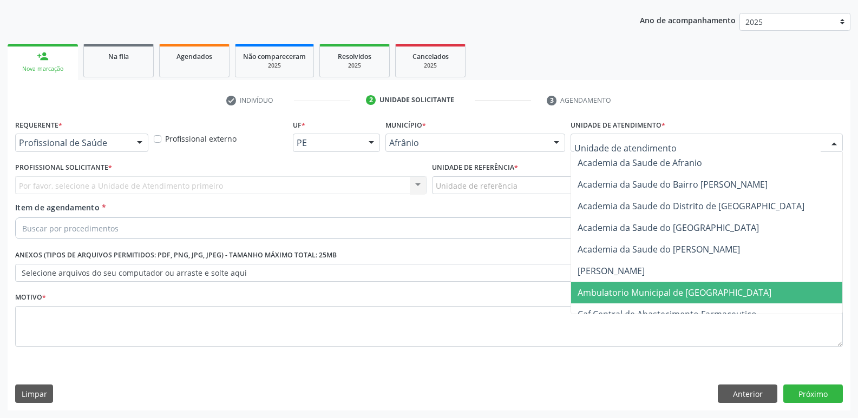
click at [648, 296] on span "Ambulatorio Municipal de [GEOGRAPHIC_DATA]" at bounding box center [674, 293] width 194 height 12
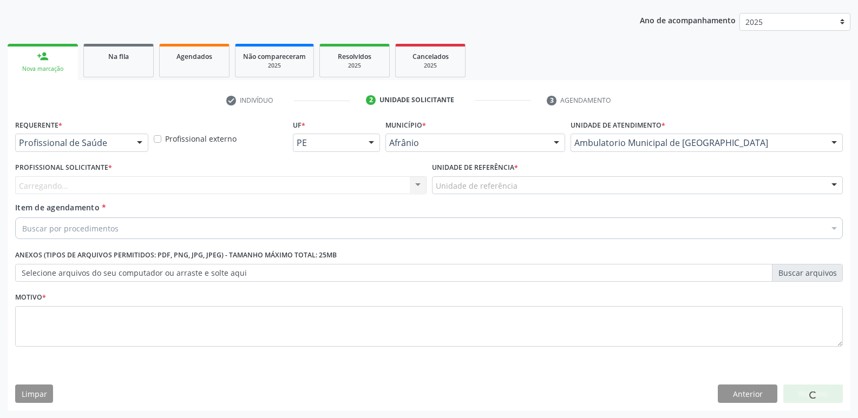
click at [533, 185] on div "Unidade de referência" at bounding box center [637, 185] width 411 height 18
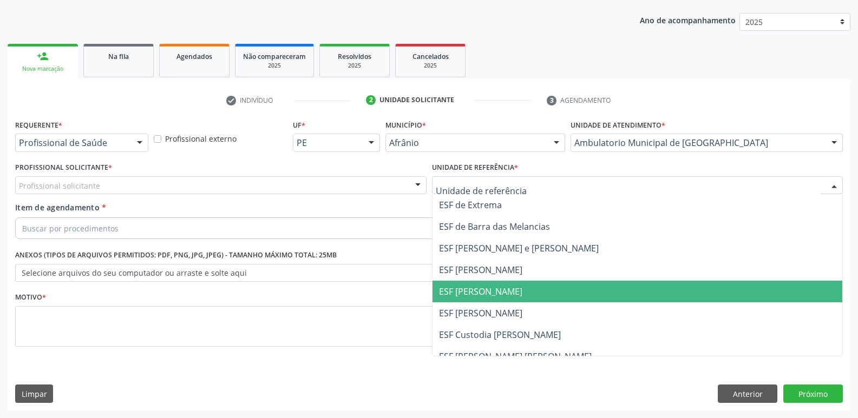
click at [516, 294] on span "ESF [PERSON_NAME]" at bounding box center [637, 292] width 410 height 22
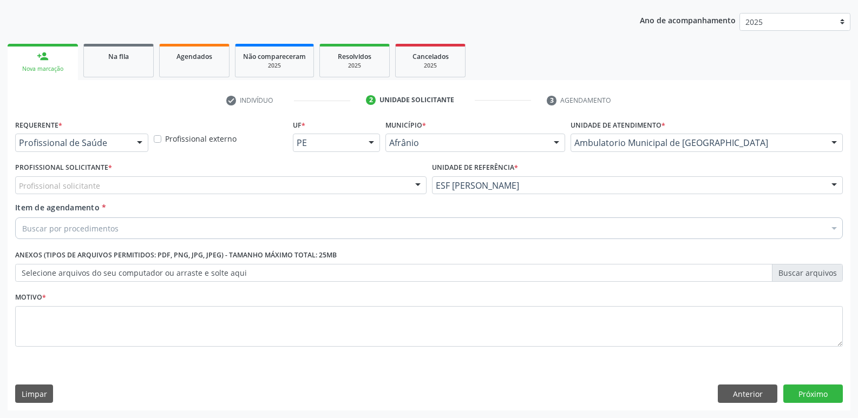
click at [273, 181] on div "Profissional solicitante" at bounding box center [220, 185] width 411 height 18
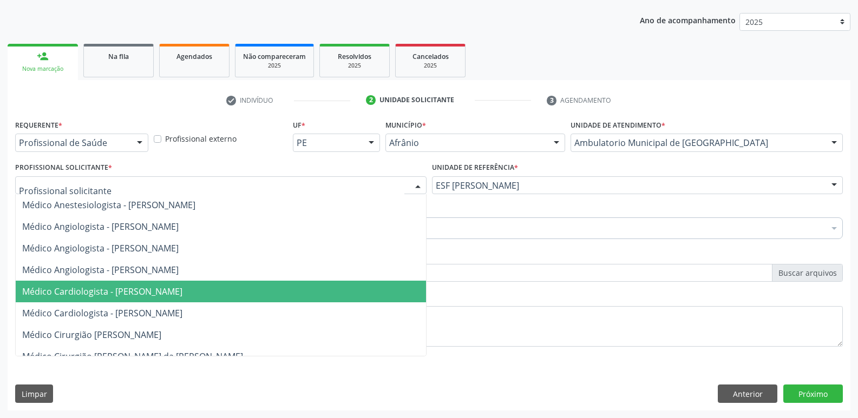
click at [182, 289] on span "Médico Cardiologista - [PERSON_NAME]" at bounding box center [102, 292] width 160 height 12
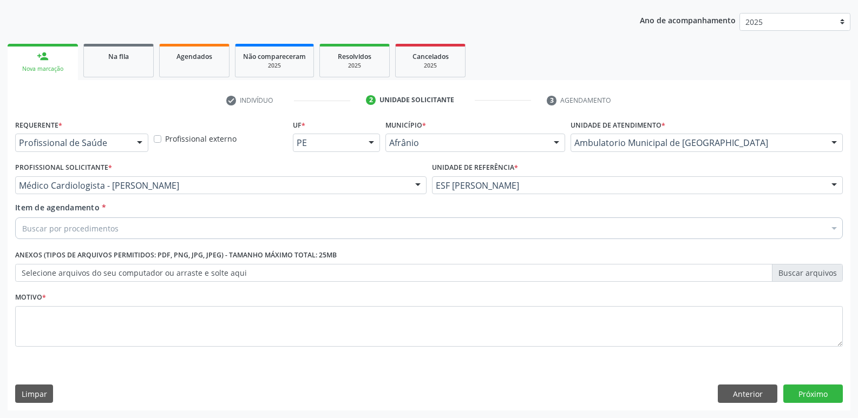
click at [241, 227] on div "Buscar por procedimentos" at bounding box center [429, 229] width 828 height 22
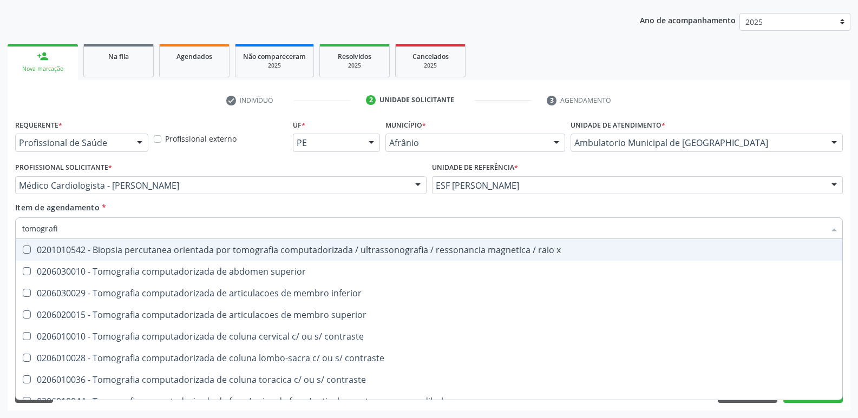
type input "tomografia"
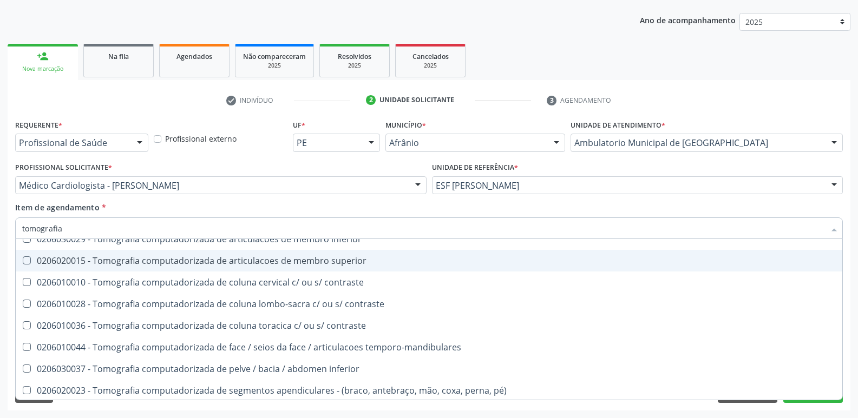
scroll to position [108, 0]
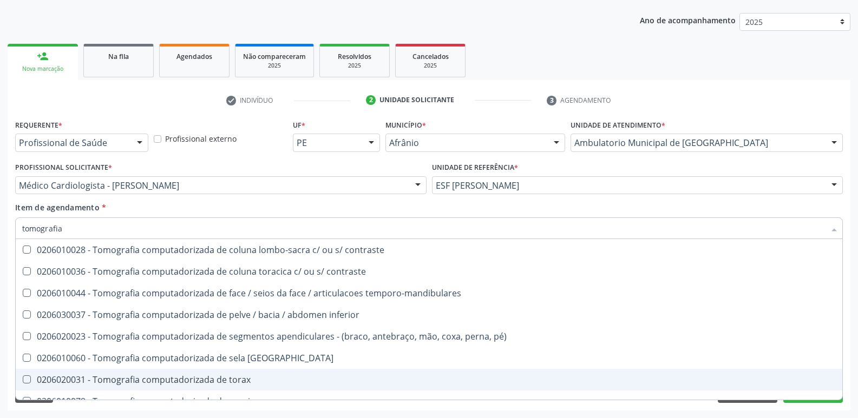
click at [208, 381] on div "0206020031 - Tomografia computadorizada de torax" at bounding box center [428, 380] width 813 height 9
checkbox torax "true"
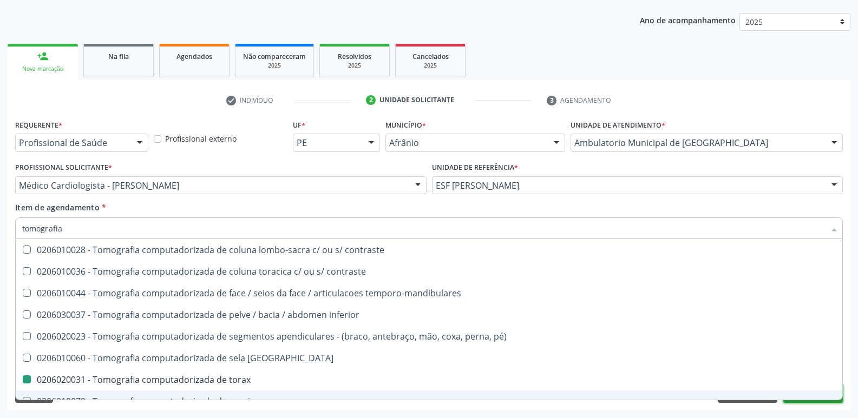
click at [794, 402] on button "Próximo" at bounding box center [813, 394] width 60 height 18
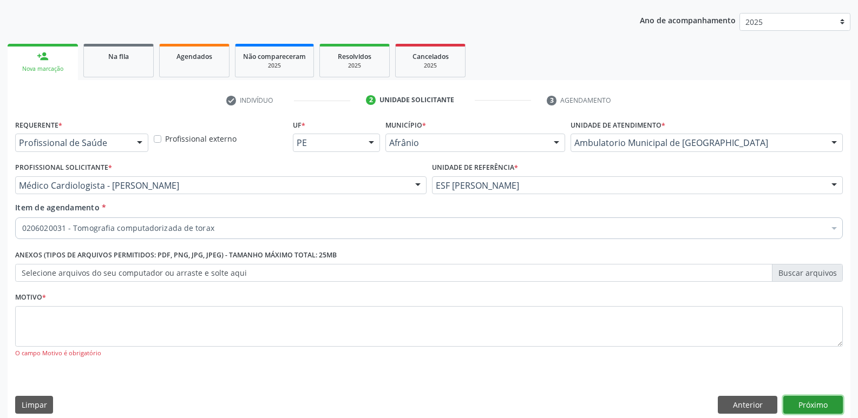
scroll to position [0, 0]
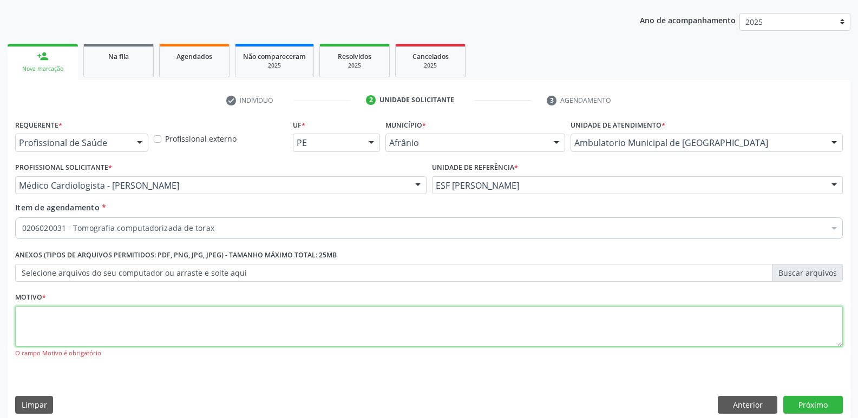
click at [504, 320] on textarea at bounding box center [429, 326] width 828 height 41
type textarea "*"
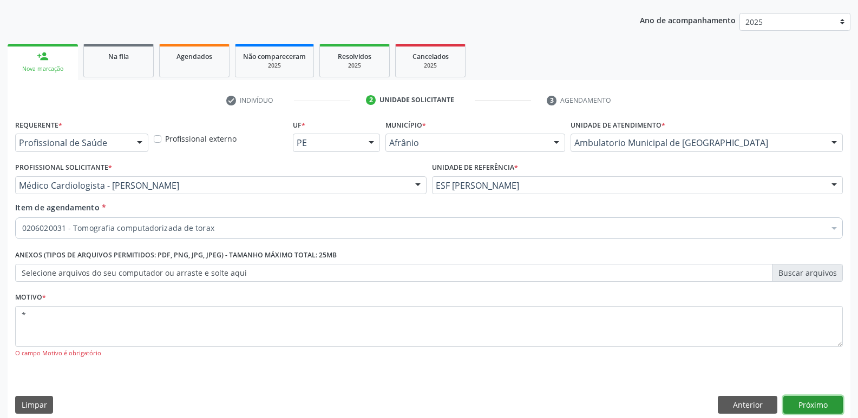
click at [809, 406] on button "Próximo" at bounding box center [813, 405] width 60 height 18
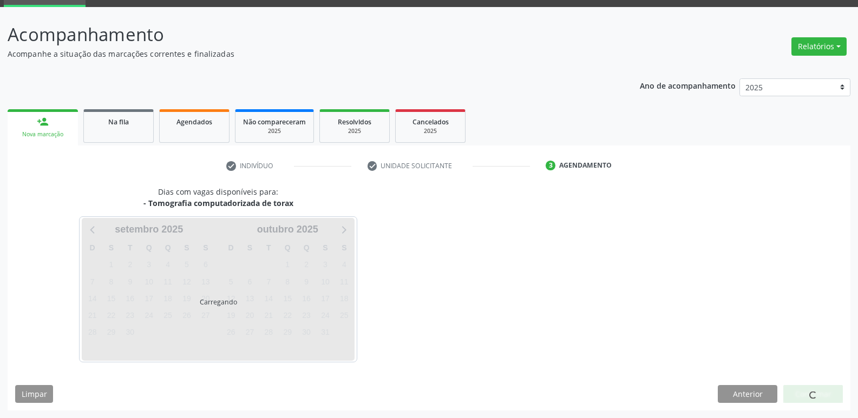
scroll to position [52, 0]
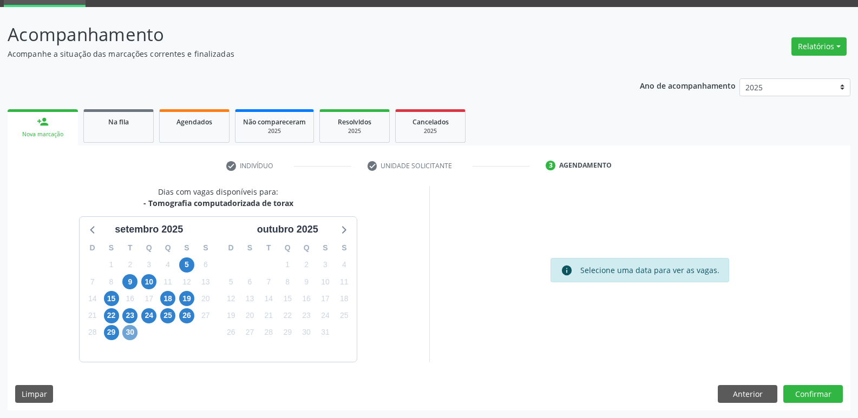
click at [132, 332] on span "30" at bounding box center [129, 332] width 15 height 15
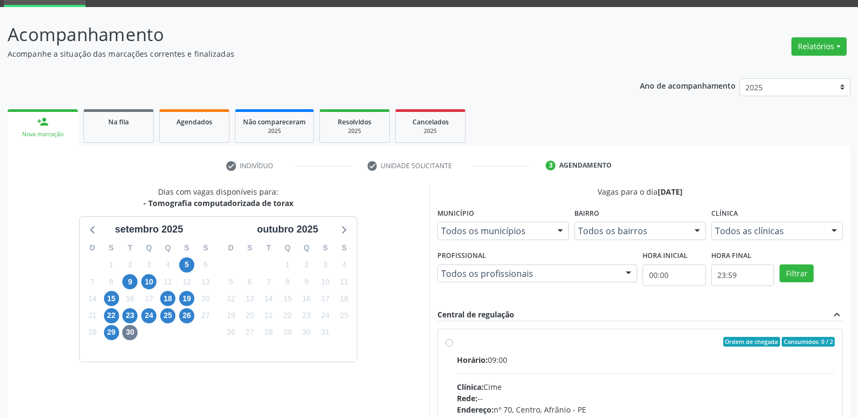
click at [460, 343] on div "Ordem de chegada Consumidos: 0 / 2" at bounding box center [646, 342] width 378 height 10
click at [453, 343] on input "Ordem de chegada Consumidos: 0 / 2 Horário: 09:00 Clínica: Cime Rede: -- Endere…" at bounding box center [449, 342] width 8 height 10
radio input "true"
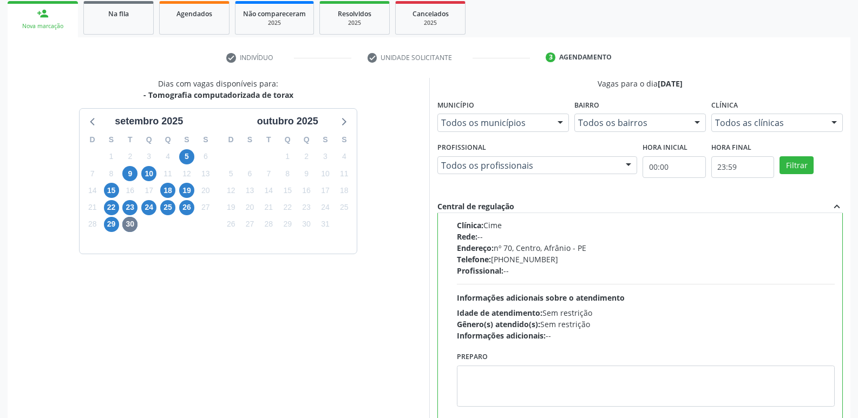
scroll to position [228, 0]
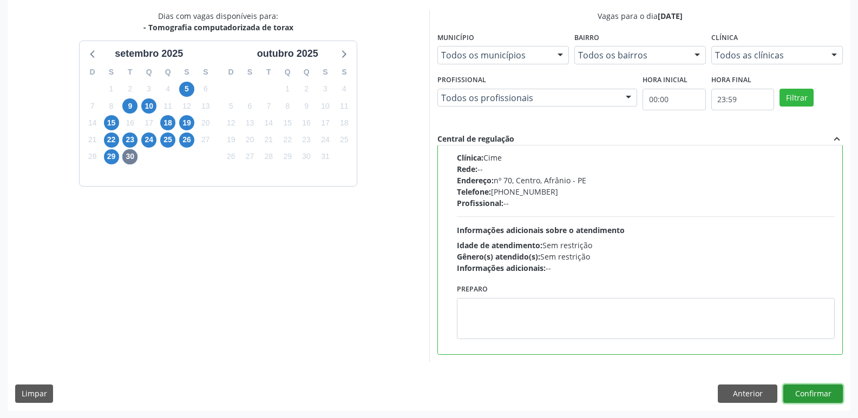
click at [798, 395] on button "Confirmar" at bounding box center [813, 394] width 60 height 18
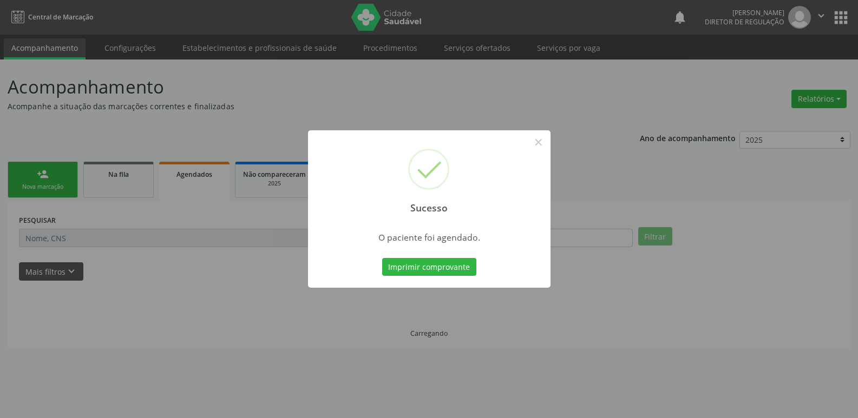
scroll to position [0, 0]
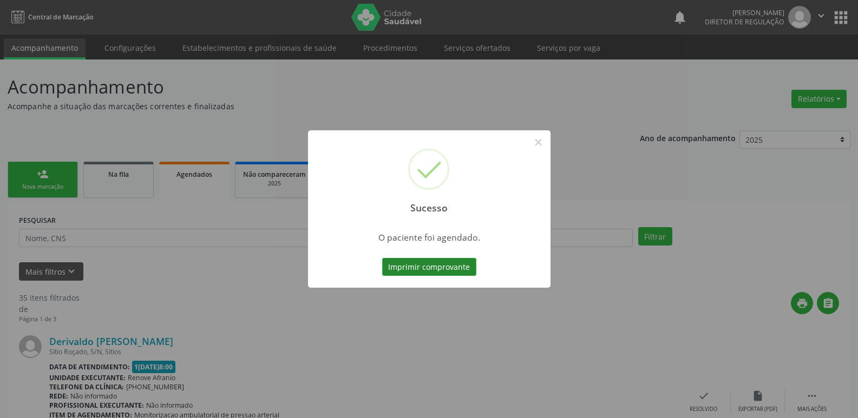
click at [448, 268] on button "Imprimir comprovante" at bounding box center [429, 267] width 94 height 18
